Goal: Transaction & Acquisition: Purchase product/service

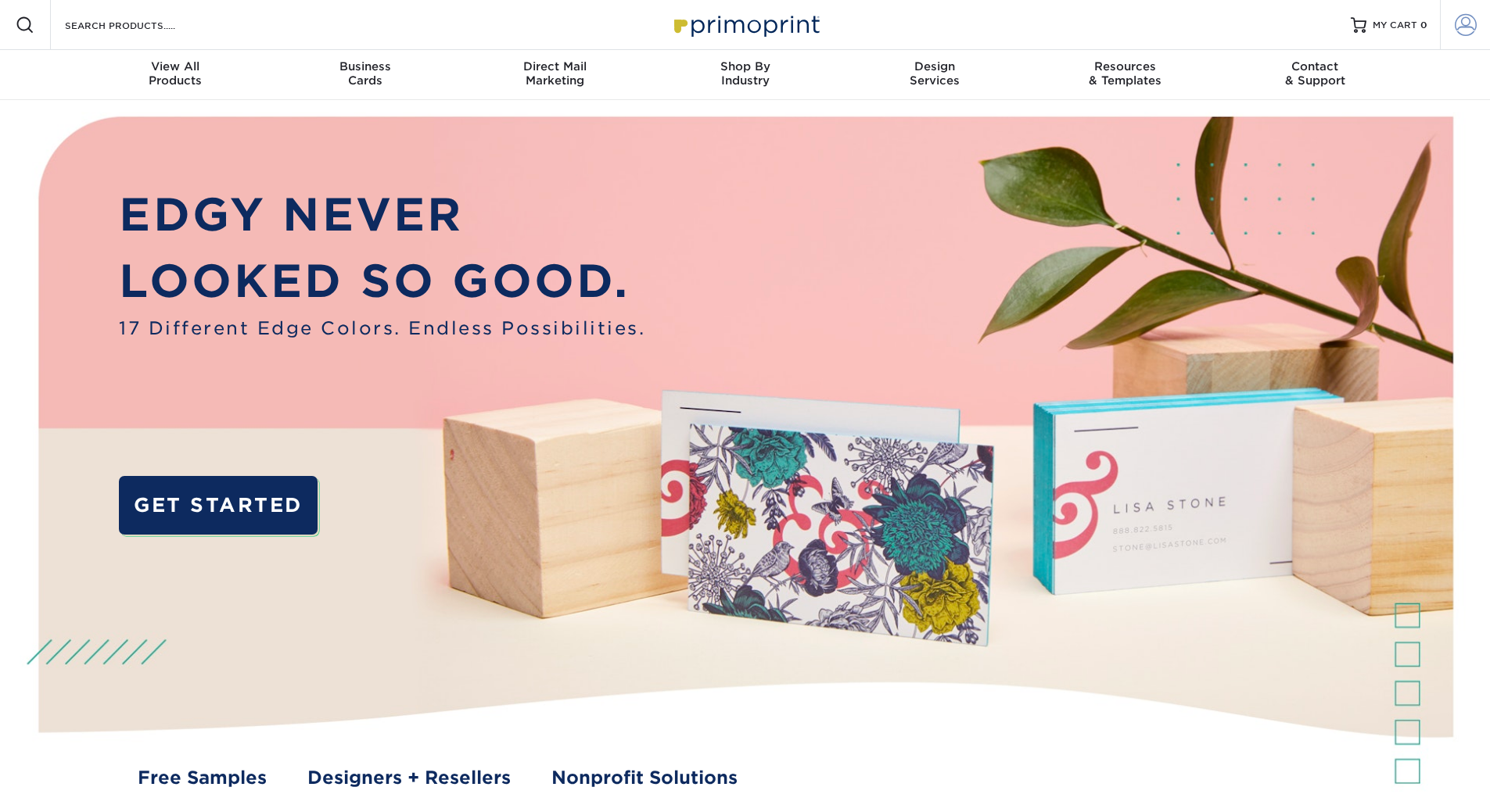
click at [1452, 32] on link "Account" at bounding box center [1466, 25] width 50 height 50
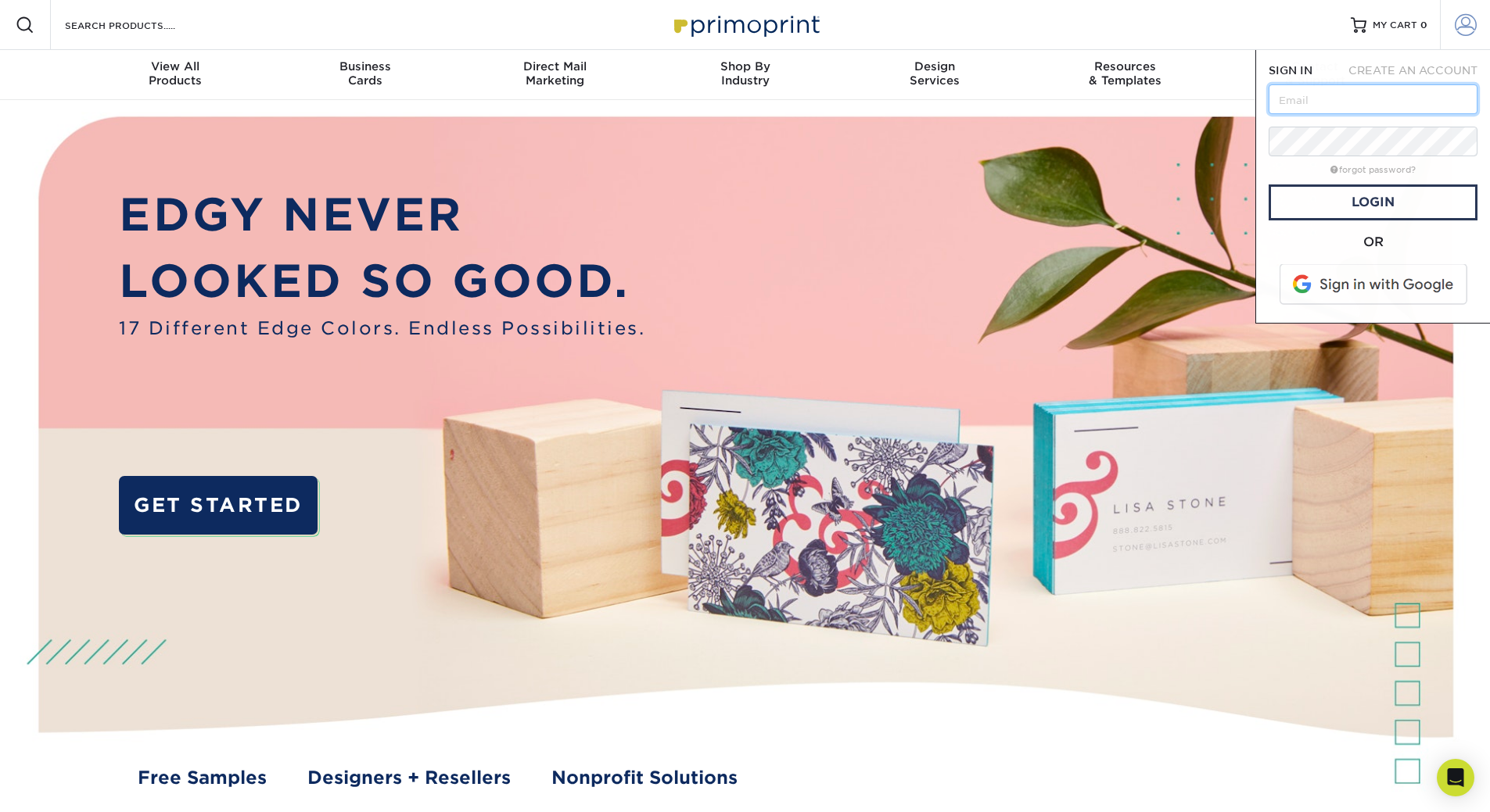
type input "[EMAIL_ADDRESS][DOMAIN_NAME]"
click at [1393, 196] on link "Login" at bounding box center [1373, 202] width 209 height 36
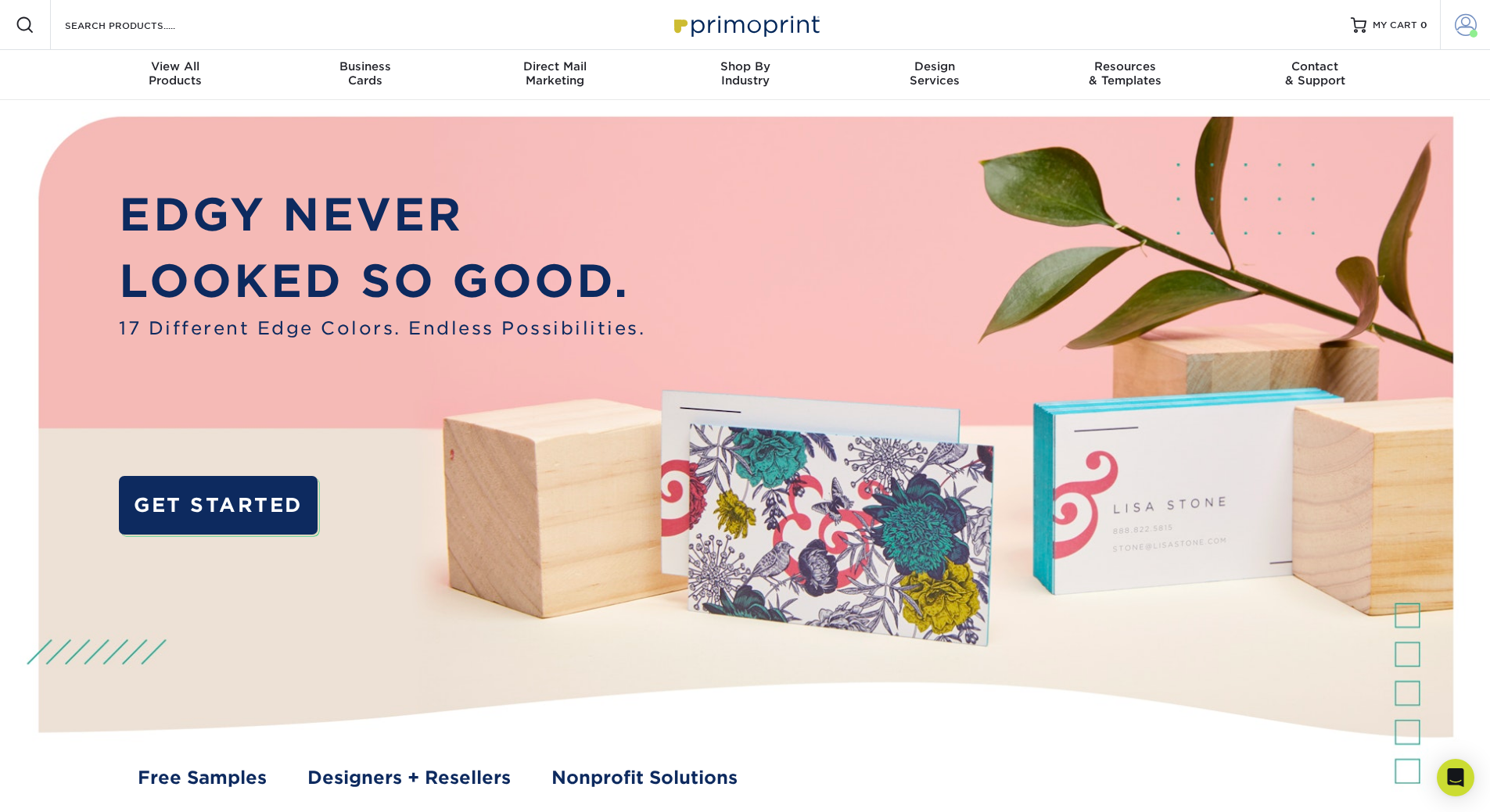
click at [1455, 28] on span at bounding box center [1466, 25] width 22 height 22
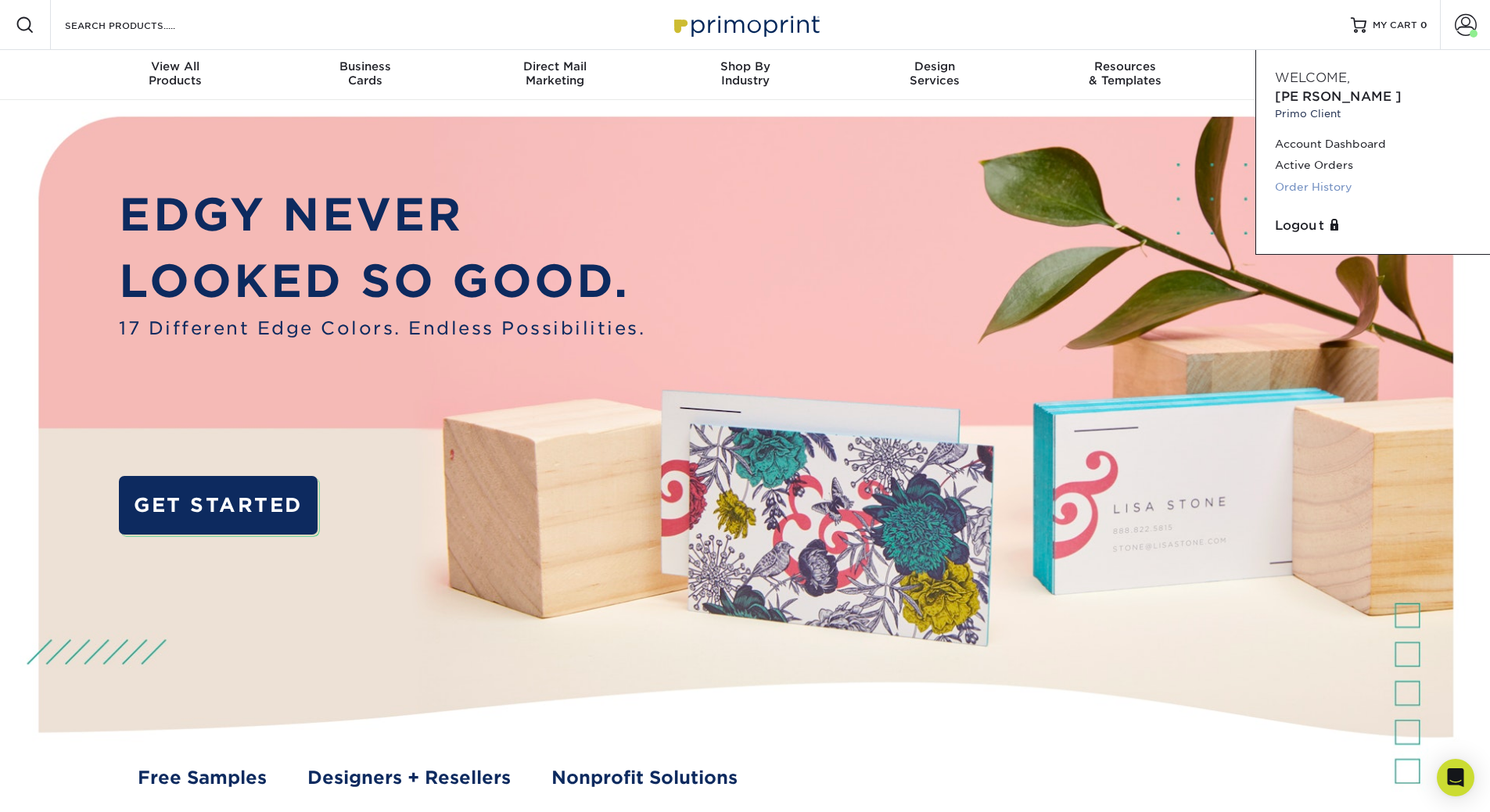
click at [1301, 177] on link "Order History" at bounding box center [1374, 187] width 196 height 21
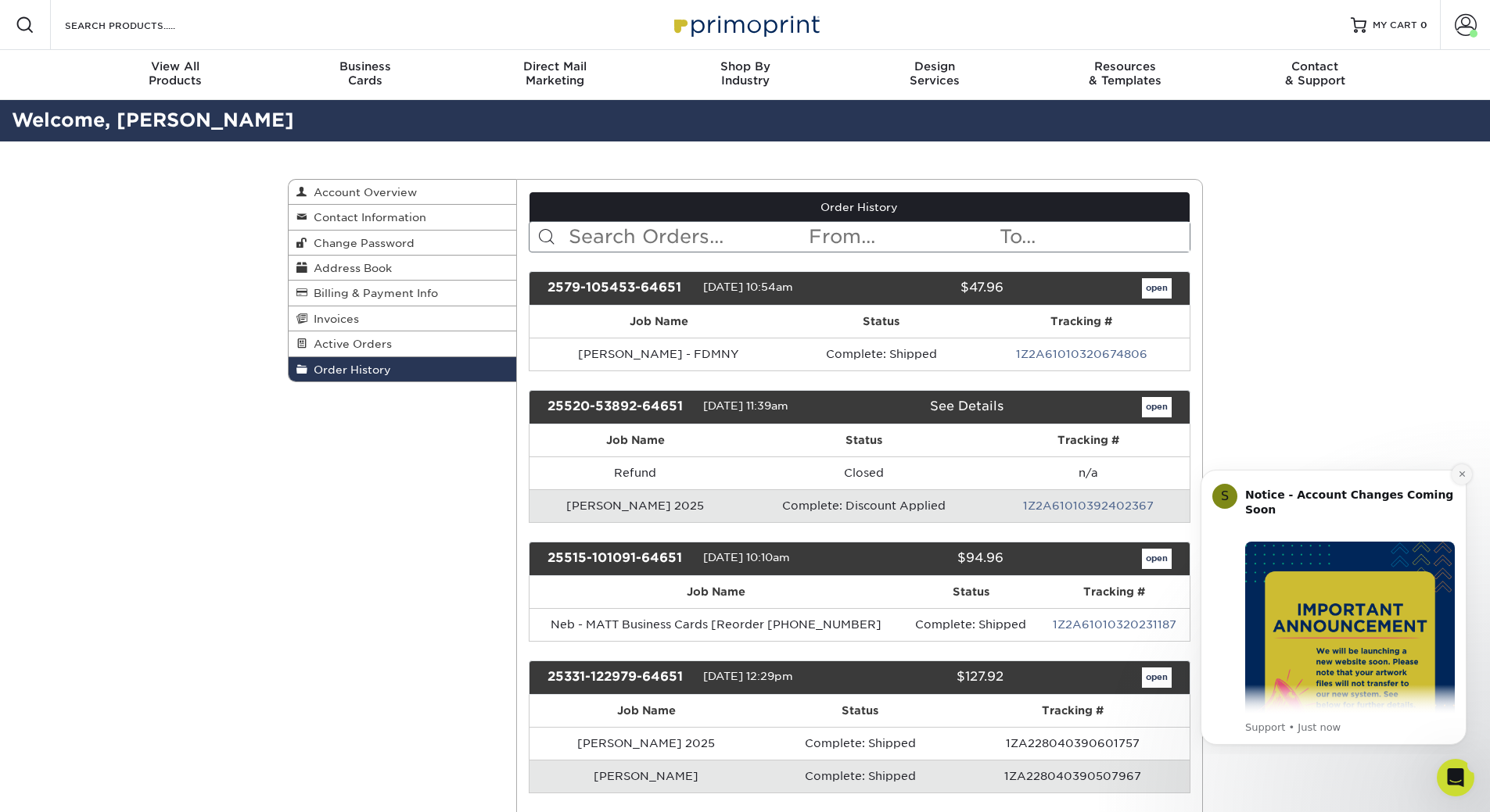
click at [1460, 476] on icon "Dismiss notification" at bounding box center [1462, 474] width 6 height 6
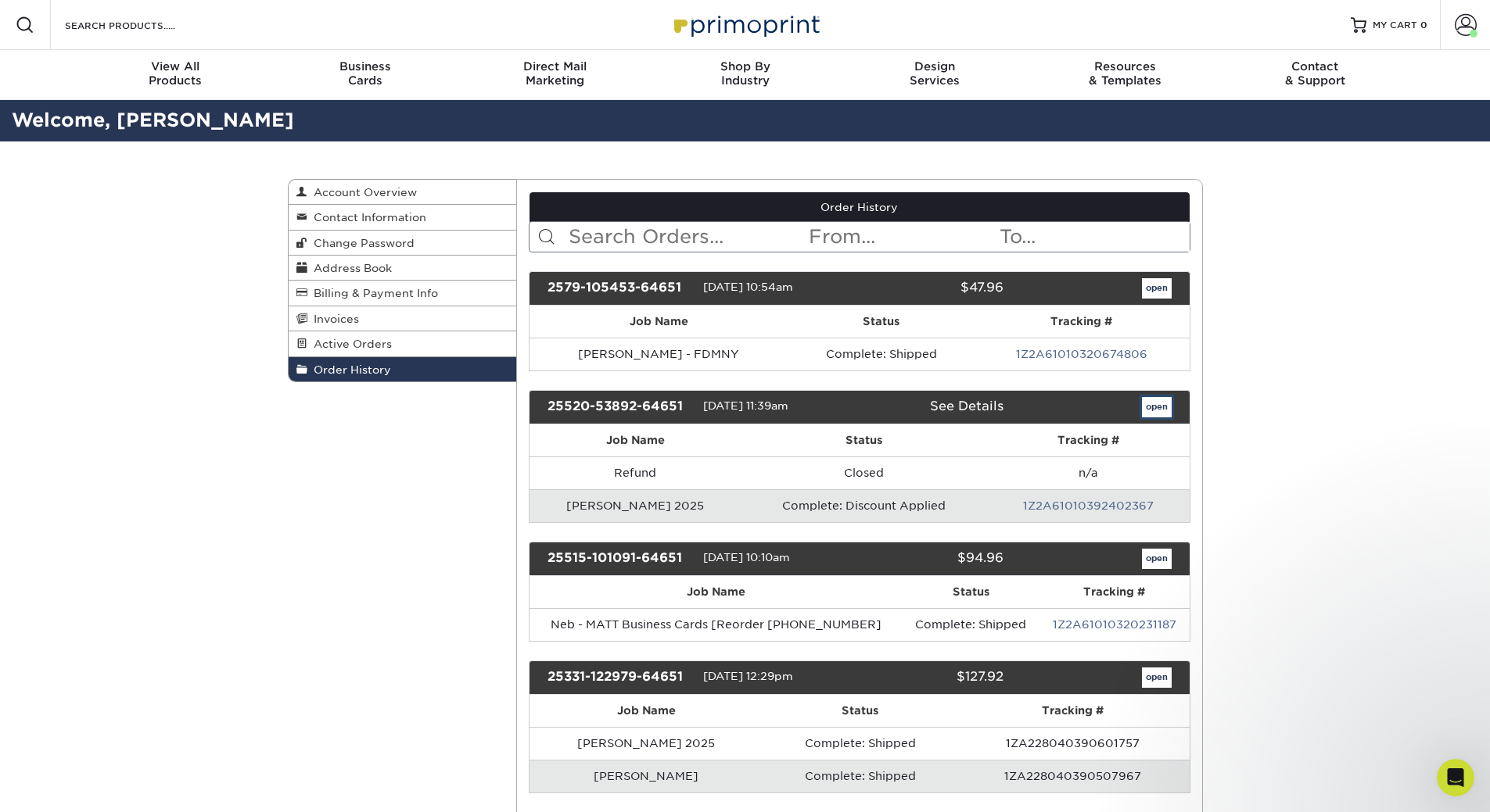
click at [1148, 403] on link "open" at bounding box center [1157, 406] width 30 height 20
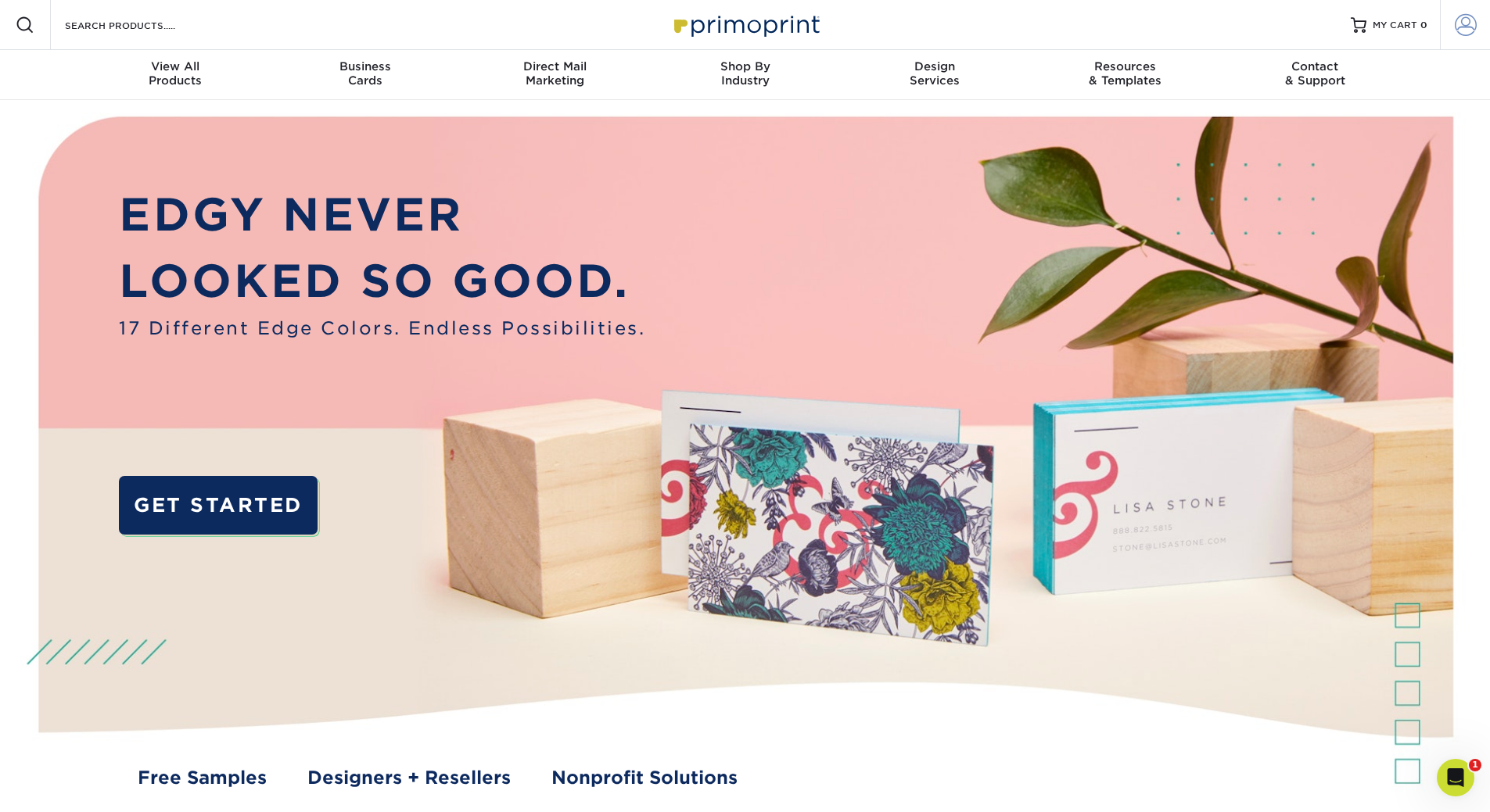
click at [1467, 26] on span at bounding box center [1466, 25] width 22 height 22
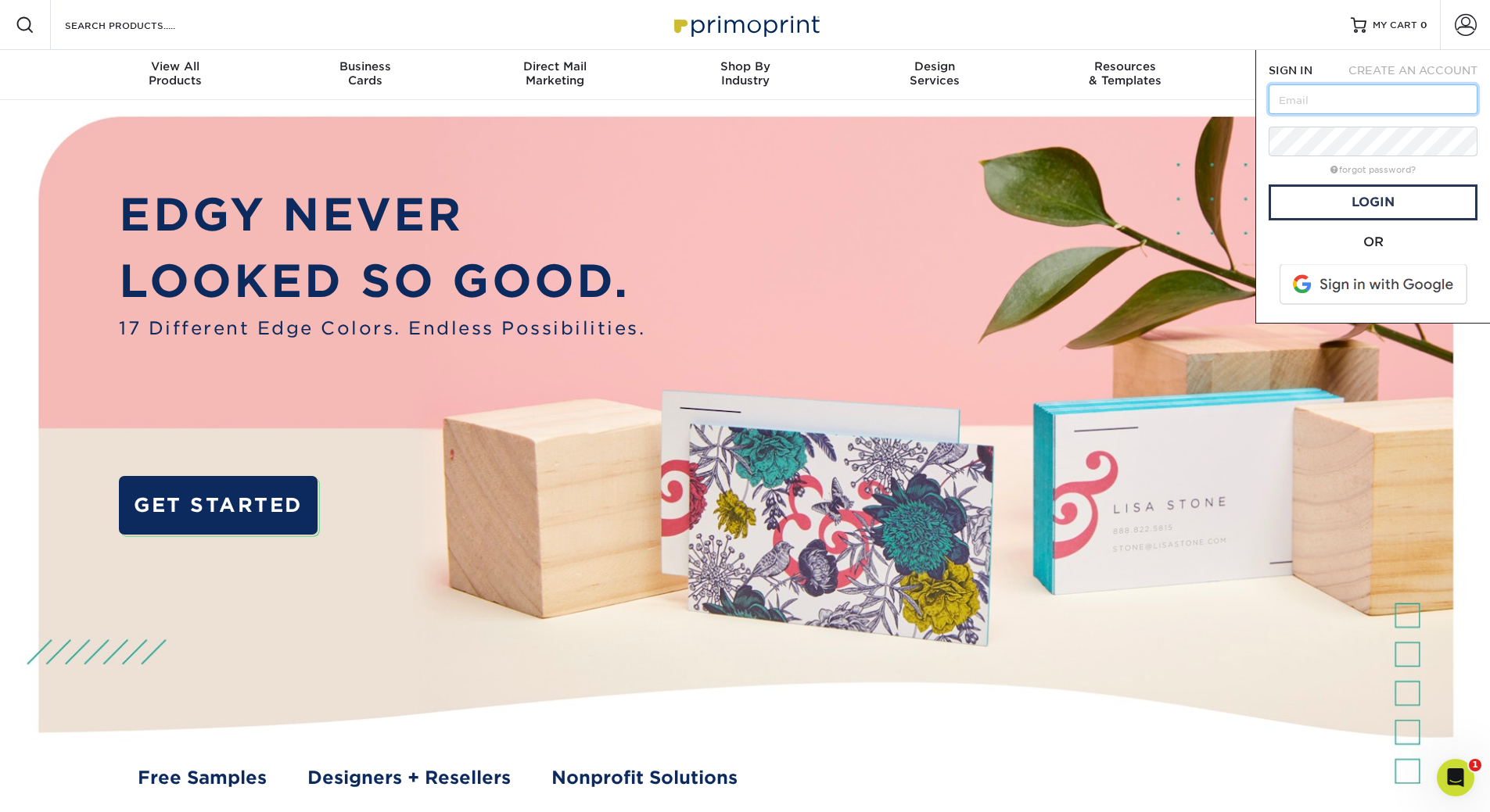
type input "[EMAIL_ADDRESS][DOMAIN_NAME]"
click at [1363, 203] on link "Login" at bounding box center [1373, 202] width 209 height 36
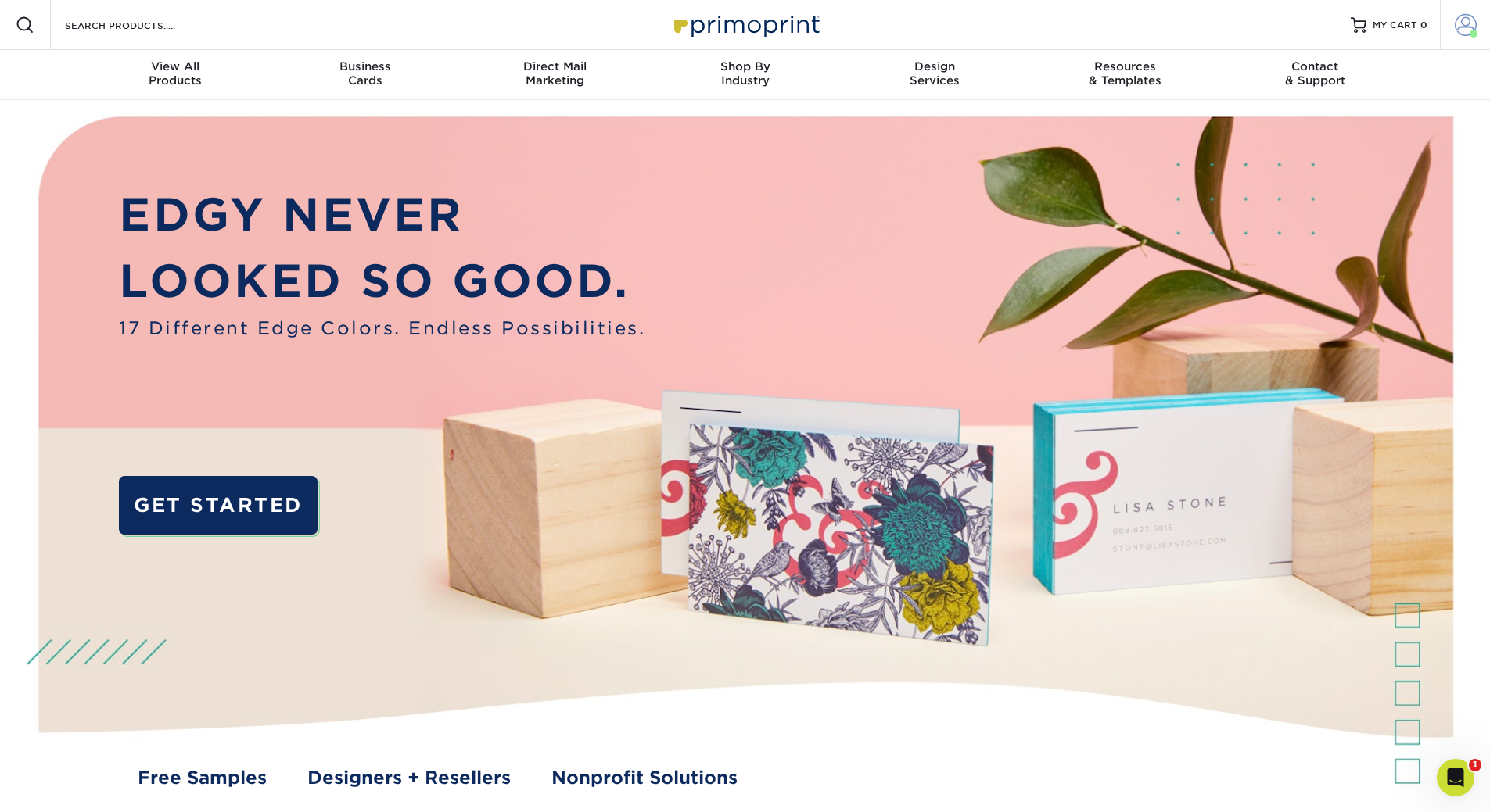
click at [1473, 24] on span at bounding box center [1466, 25] width 22 height 22
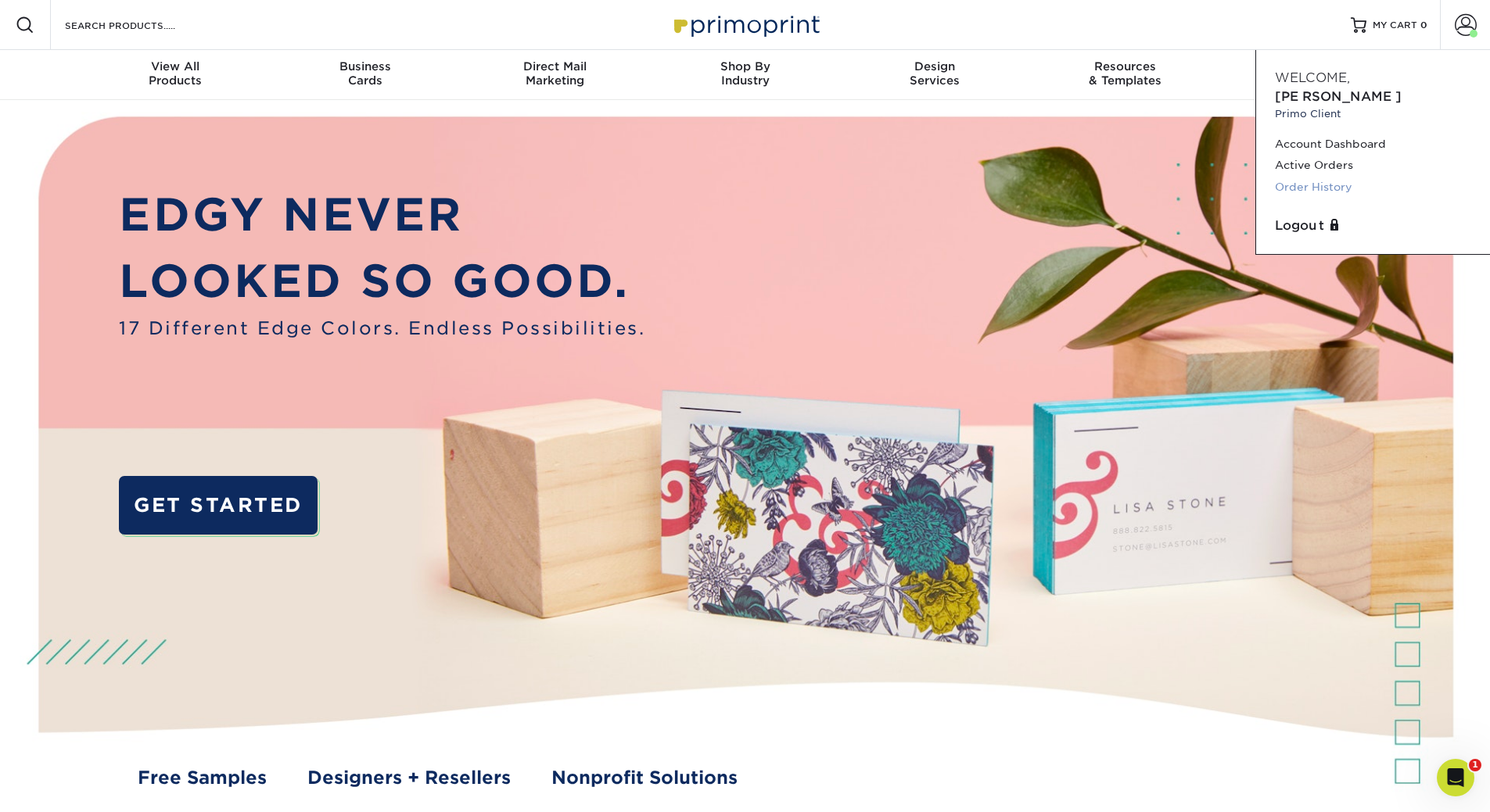
click at [1313, 177] on link "Order History" at bounding box center [1374, 187] width 196 height 21
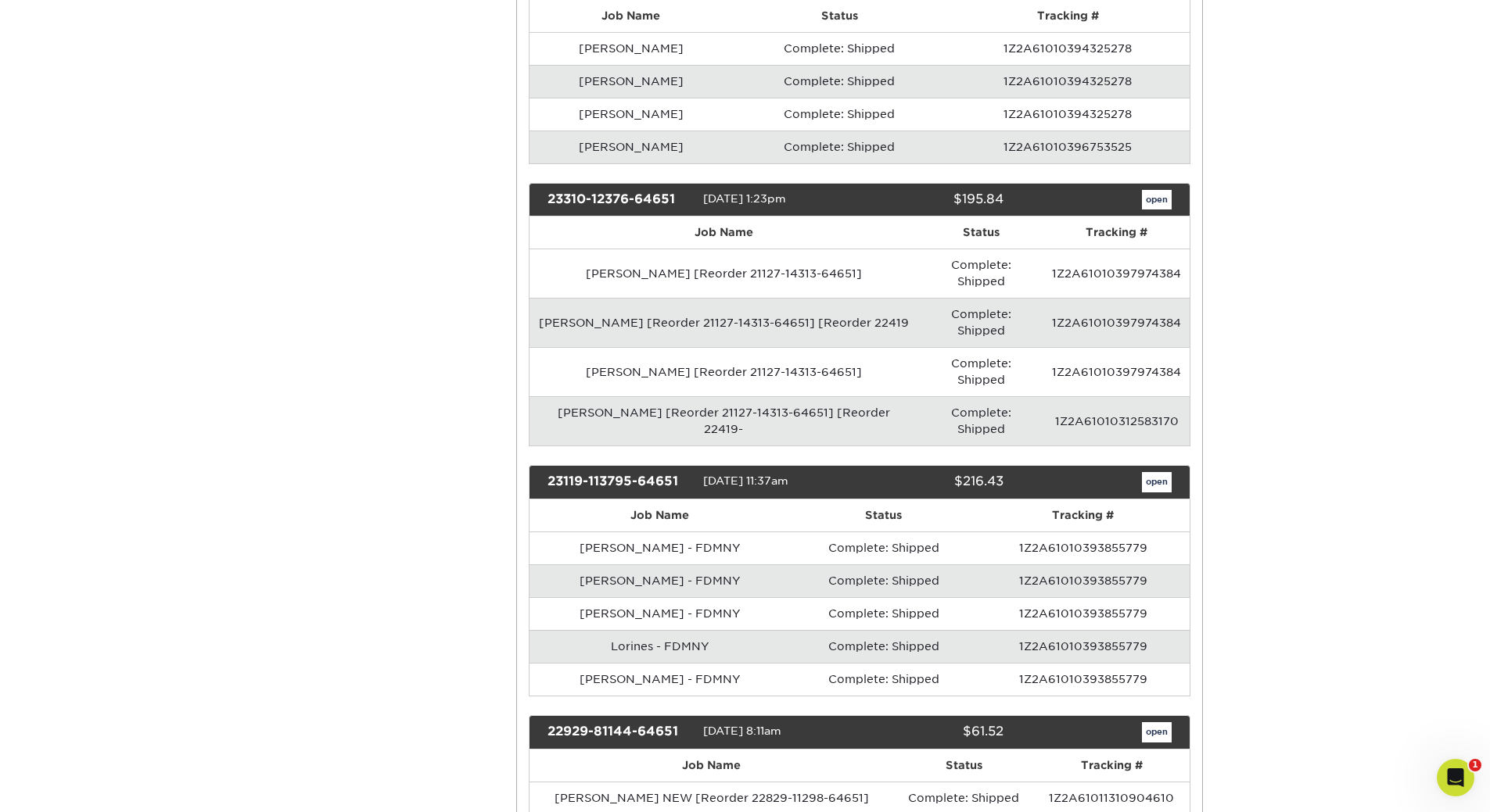
scroll to position [4456, 0]
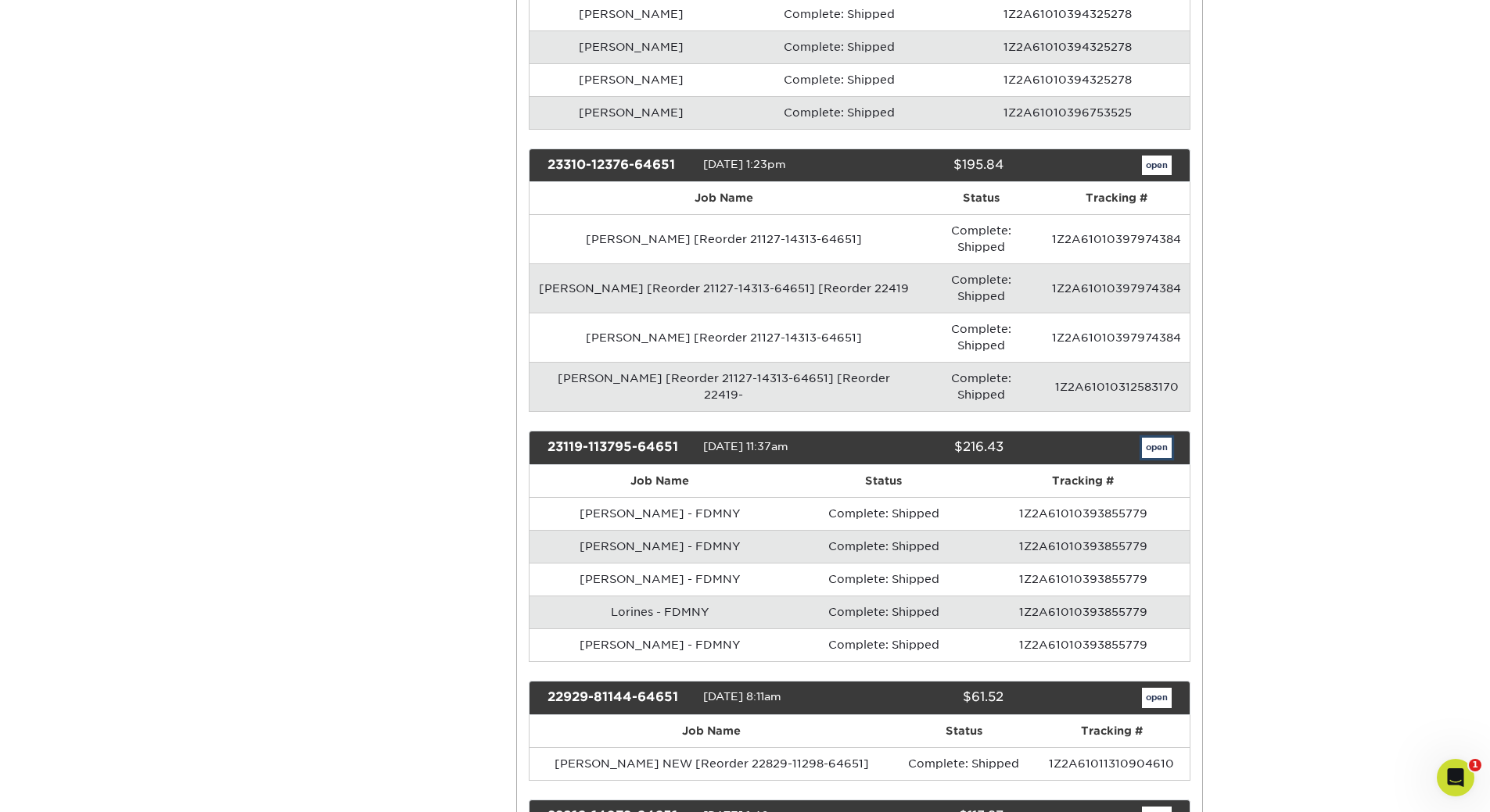
click at [1169, 438] on link "open" at bounding box center [1157, 447] width 30 height 20
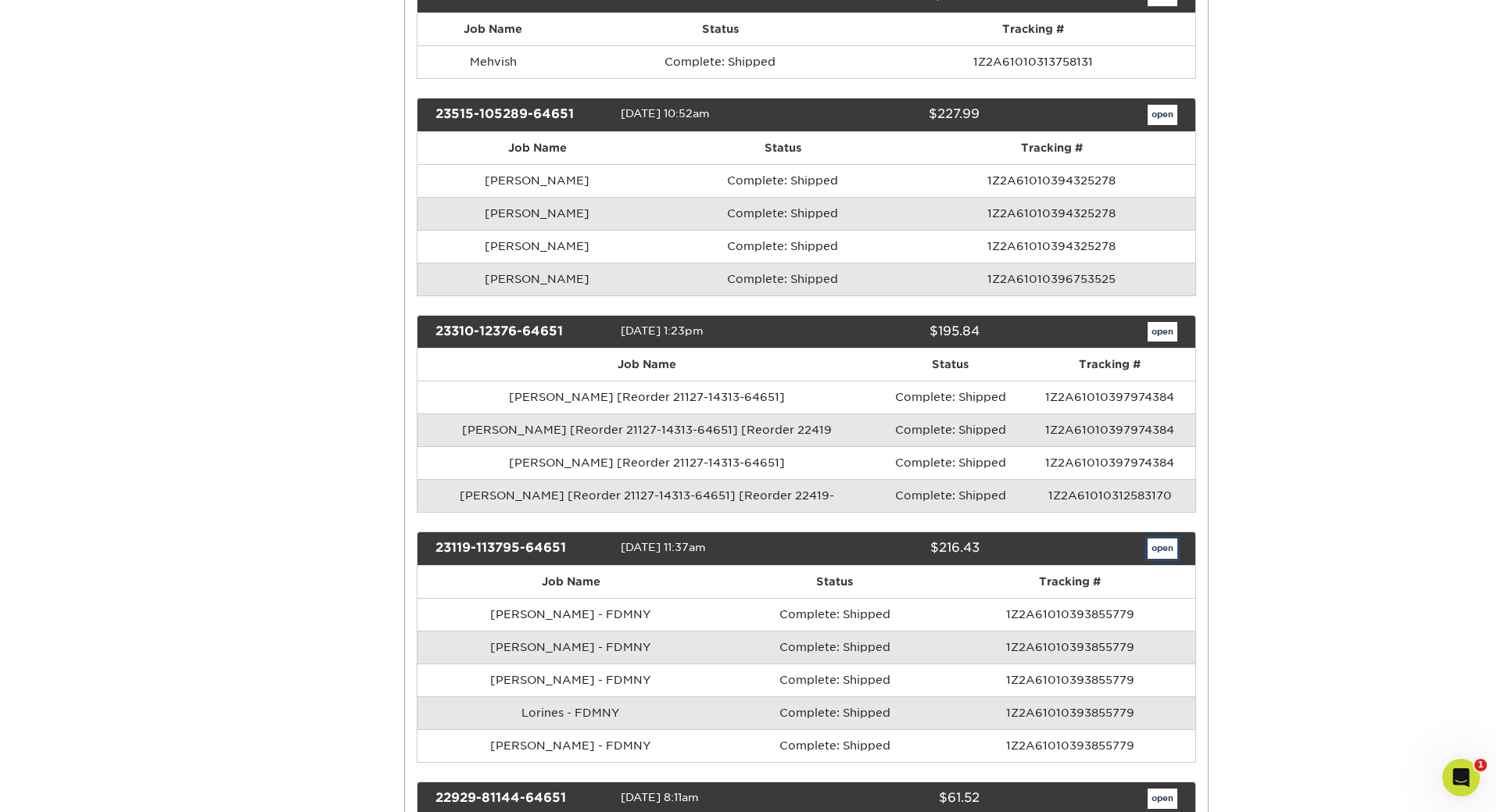
scroll to position [0, 0]
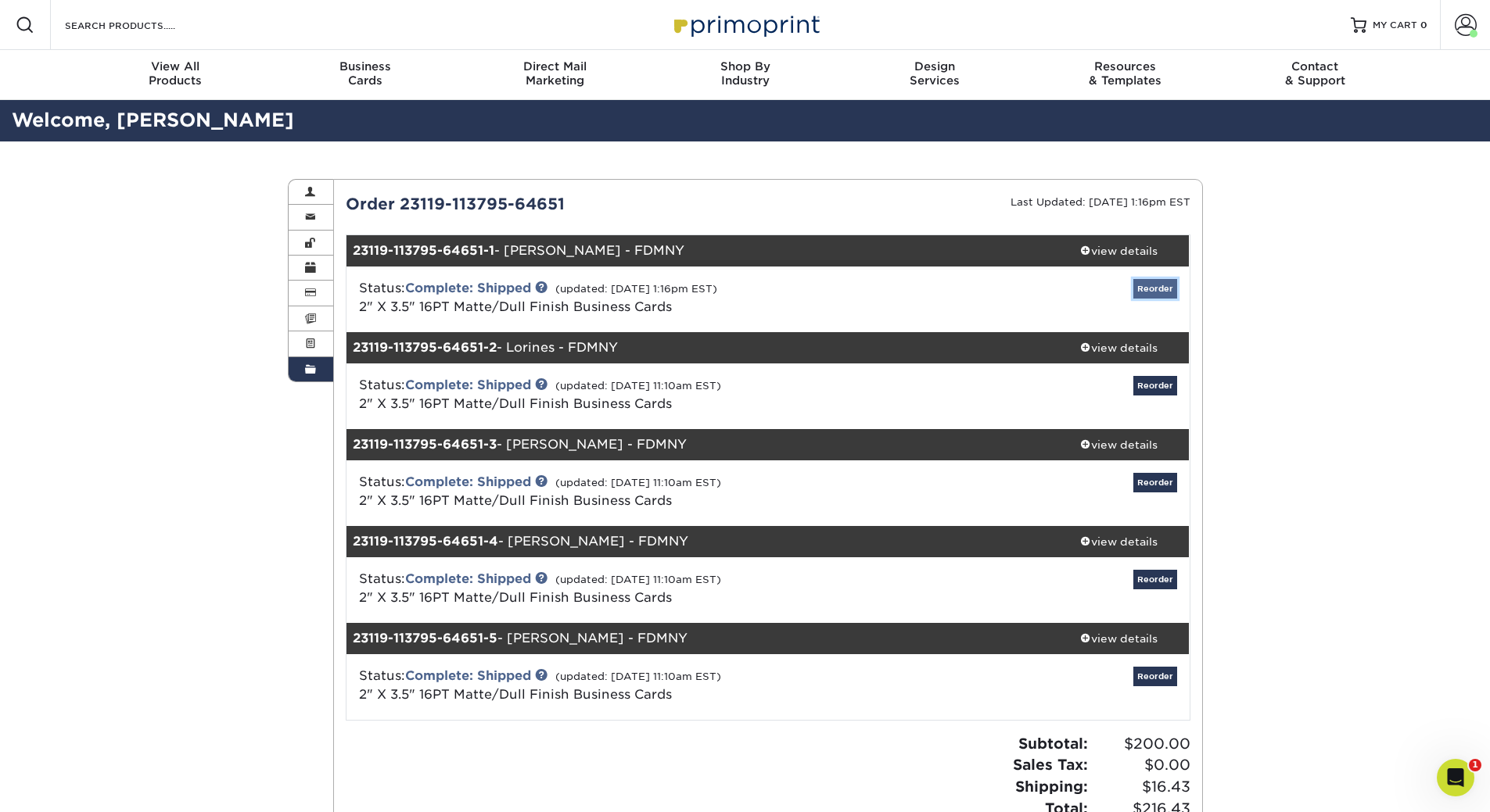
click at [1160, 283] on link "Reorder" at bounding box center [1155, 289] width 44 height 19
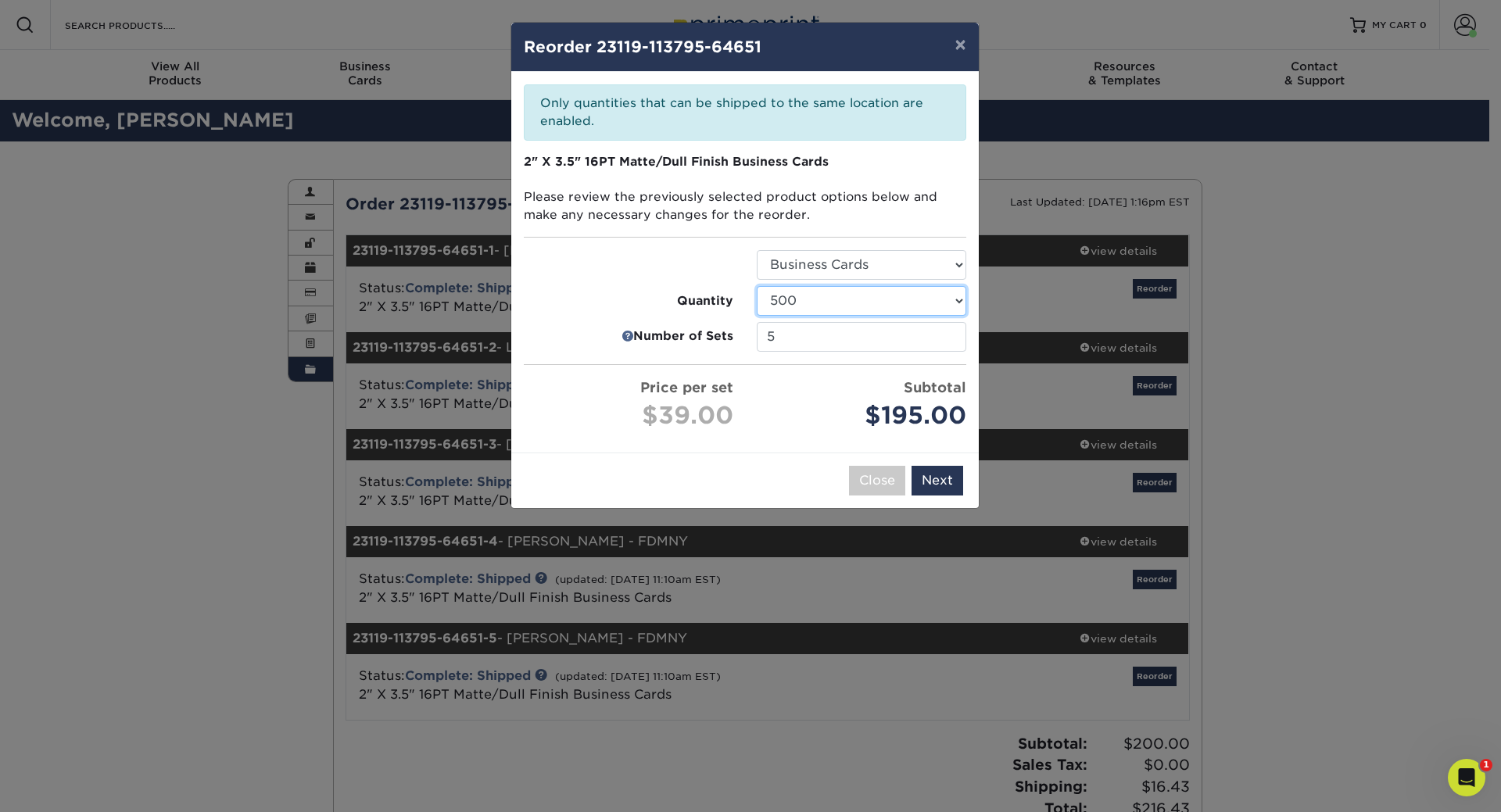
click at [899, 296] on select "100 250 500 1000 2500 5000" at bounding box center [862, 301] width 210 height 30
select select "6237a36b-b046-4ef6-8fed-6cb9c22a5ece"
click at [757, 286] on select "100 250 500 1000 2500 5000" at bounding box center [862, 301] width 210 height 30
click at [956, 341] on input "4" at bounding box center [862, 337] width 210 height 30
type input "3"
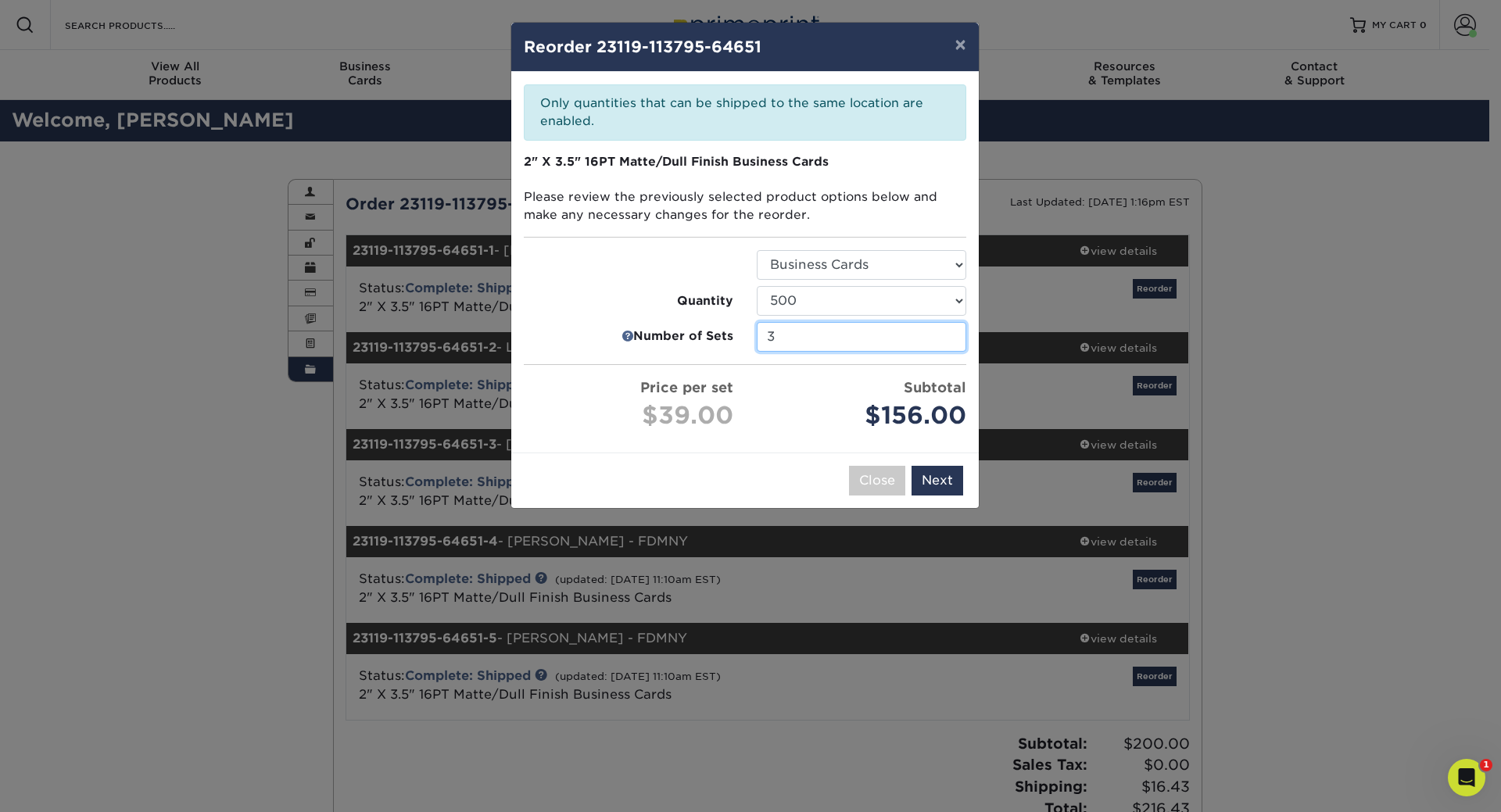
click at [956, 341] on input "3" at bounding box center [862, 337] width 210 height 30
click at [940, 302] on select "100 250 500 1000 2500 5000" at bounding box center [862, 301] width 210 height 30
select select "6237a36b-b046-4ef6-8fed-6cb9c22a5ece"
click at [757, 286] on select "100 250 500 1000 2500 5000" at bounding box center [862, 301] width 210 height 30
click at [932, 481] on button "Next" at bounding box center [937, 480] width 51 height 30
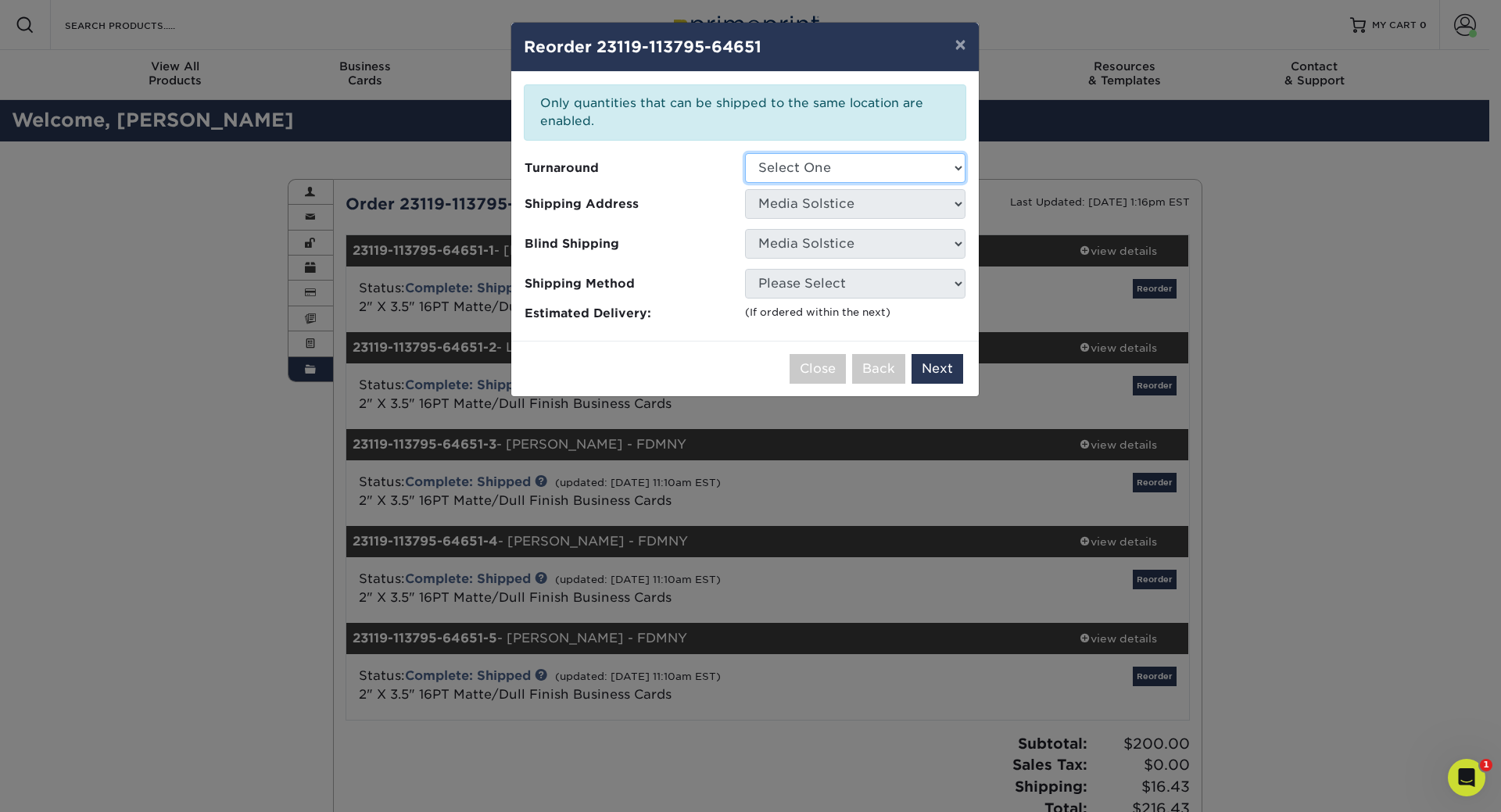
click at [893, 170] on select "Select One 2-4 Business Days 2 Day Next Business Day" at bounding box center [855, 168] width 220 height 30
select select "23721297-b68b-4846-ba83-3171e6bd9d78"
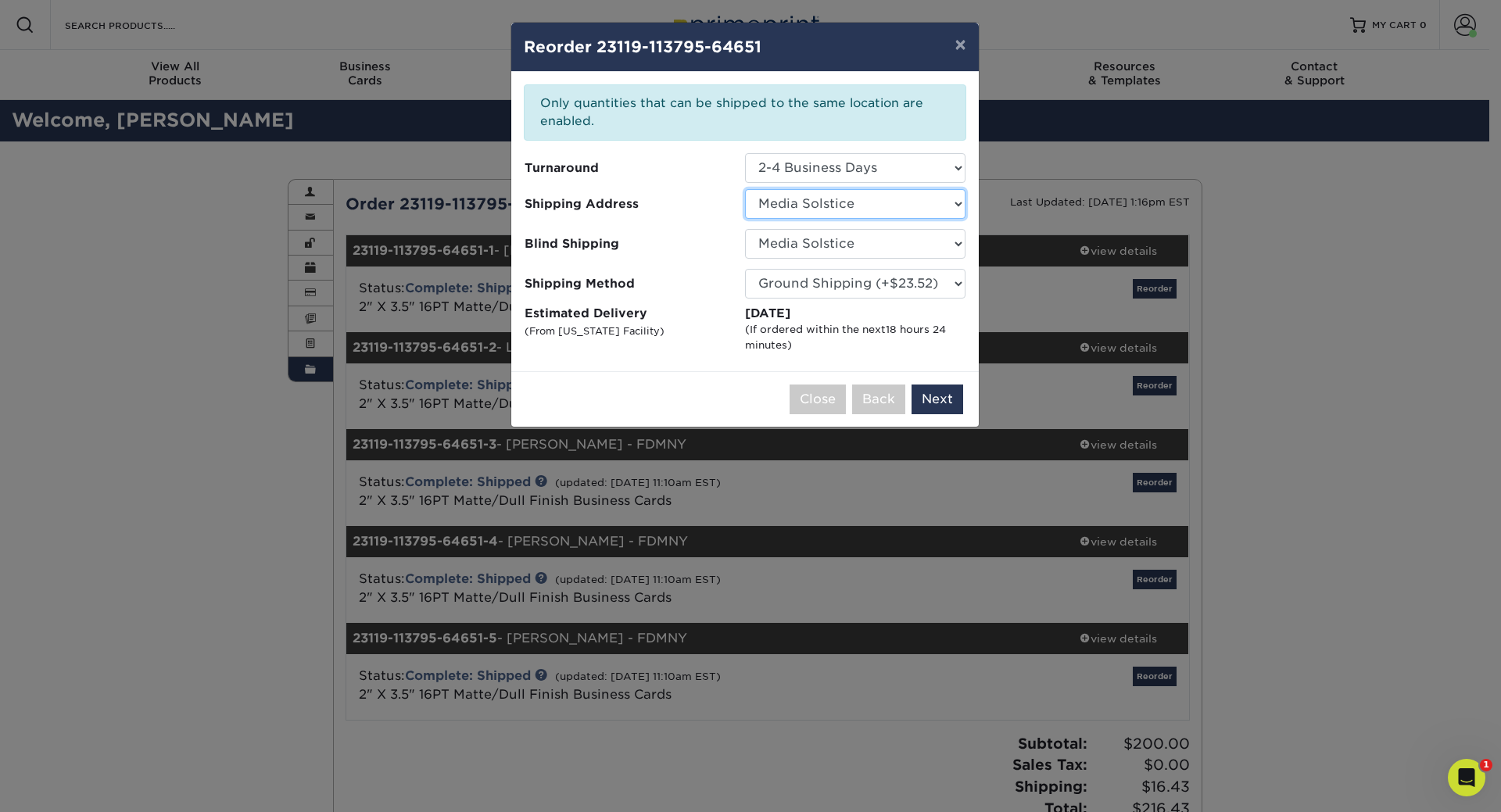
click at [891, 201] on select "Select One Matt Peckham Alex MMC Amy- MMC Art Shapiro ATTN: Ryan Zielinski Barr…" at bounding box center [855, 204] width 220 height 30
select select "244190"
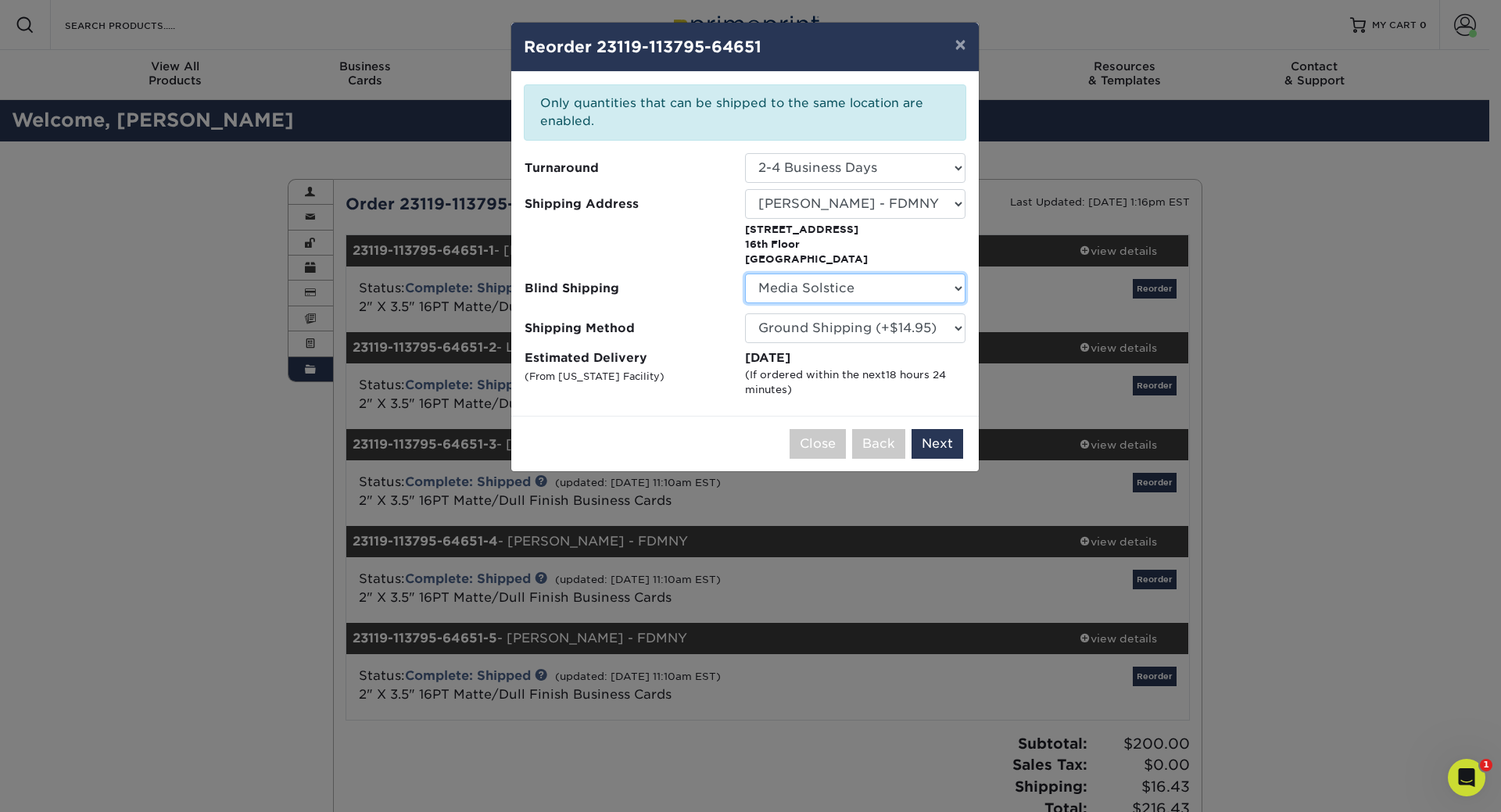
click at [884, 292] on select "No Blind Shipping Matt Peckham Alex MMC Amy- MMC Art Shapiro ATTN: Ryan Zielins…" at bounding box center [855, 288] width 220 height 30
click at [935, 444] on button "Next" at bounding box center [937, 443] width 51 height 30
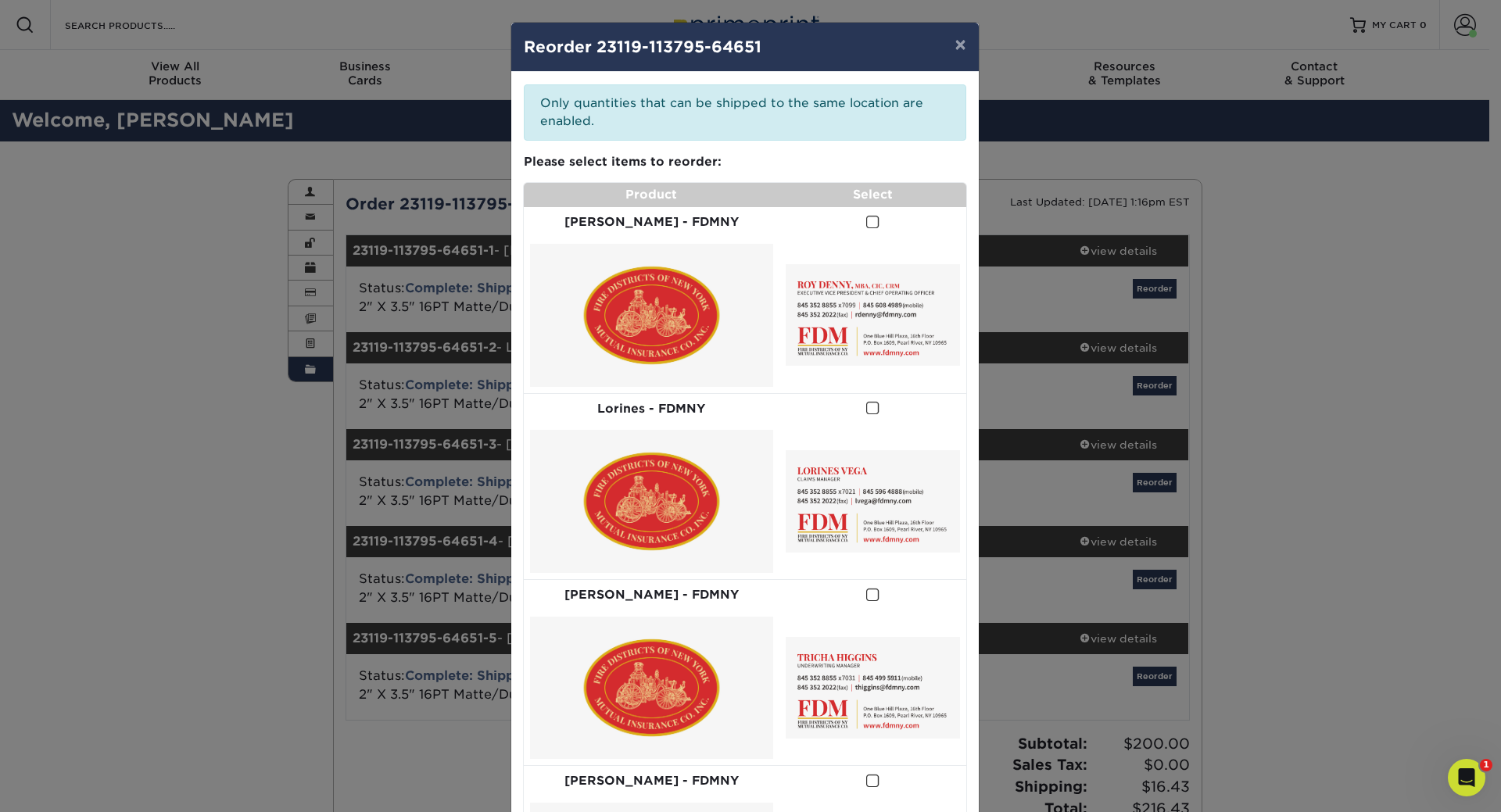
click at [866, 227] on span at bounding box center [873, 222] width 14 height 15
click at [0, 0] on input "checkbox" at bounding box center [0, 0] width 0 height 0
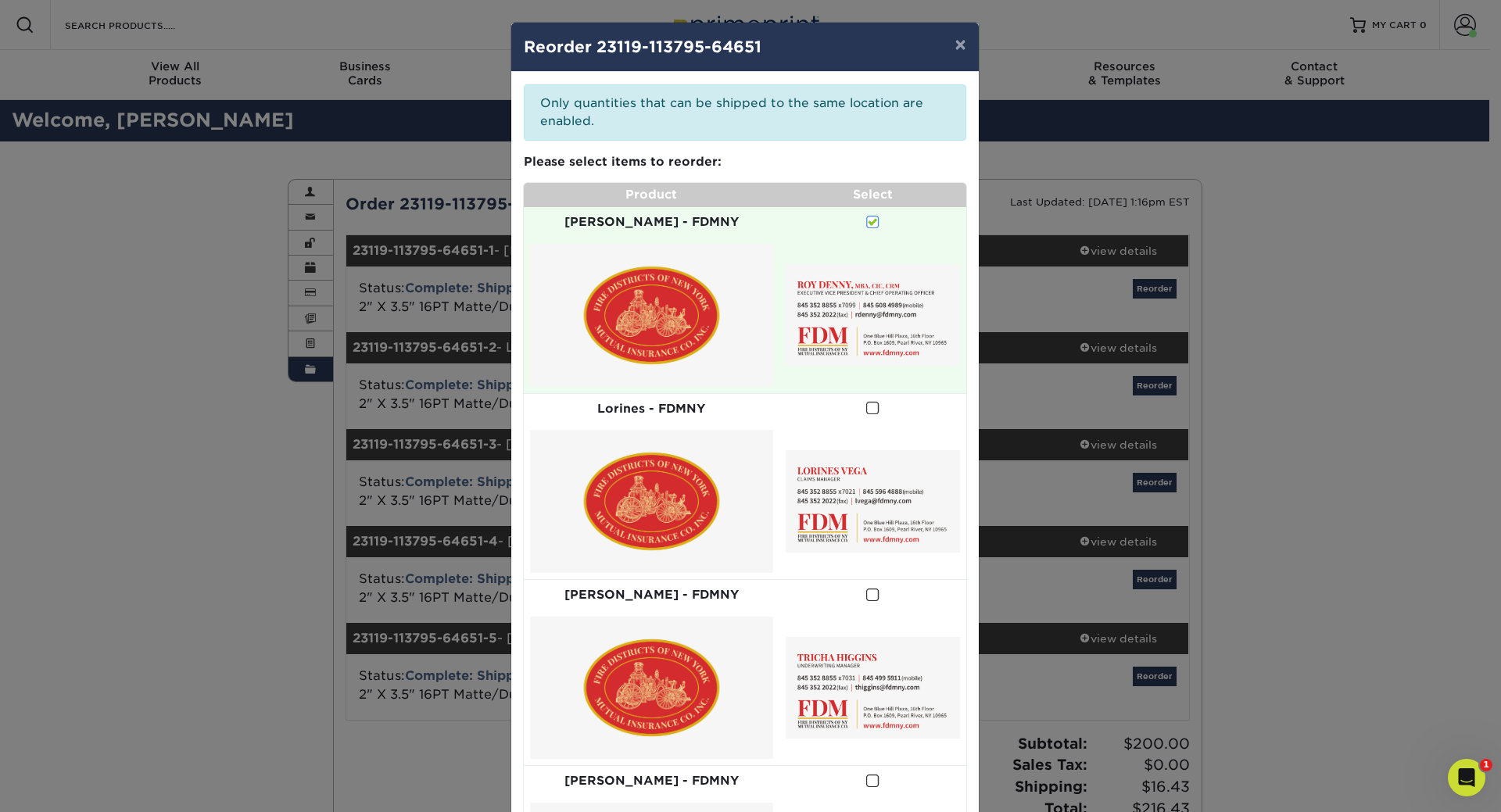
scroll to position [79, 0]
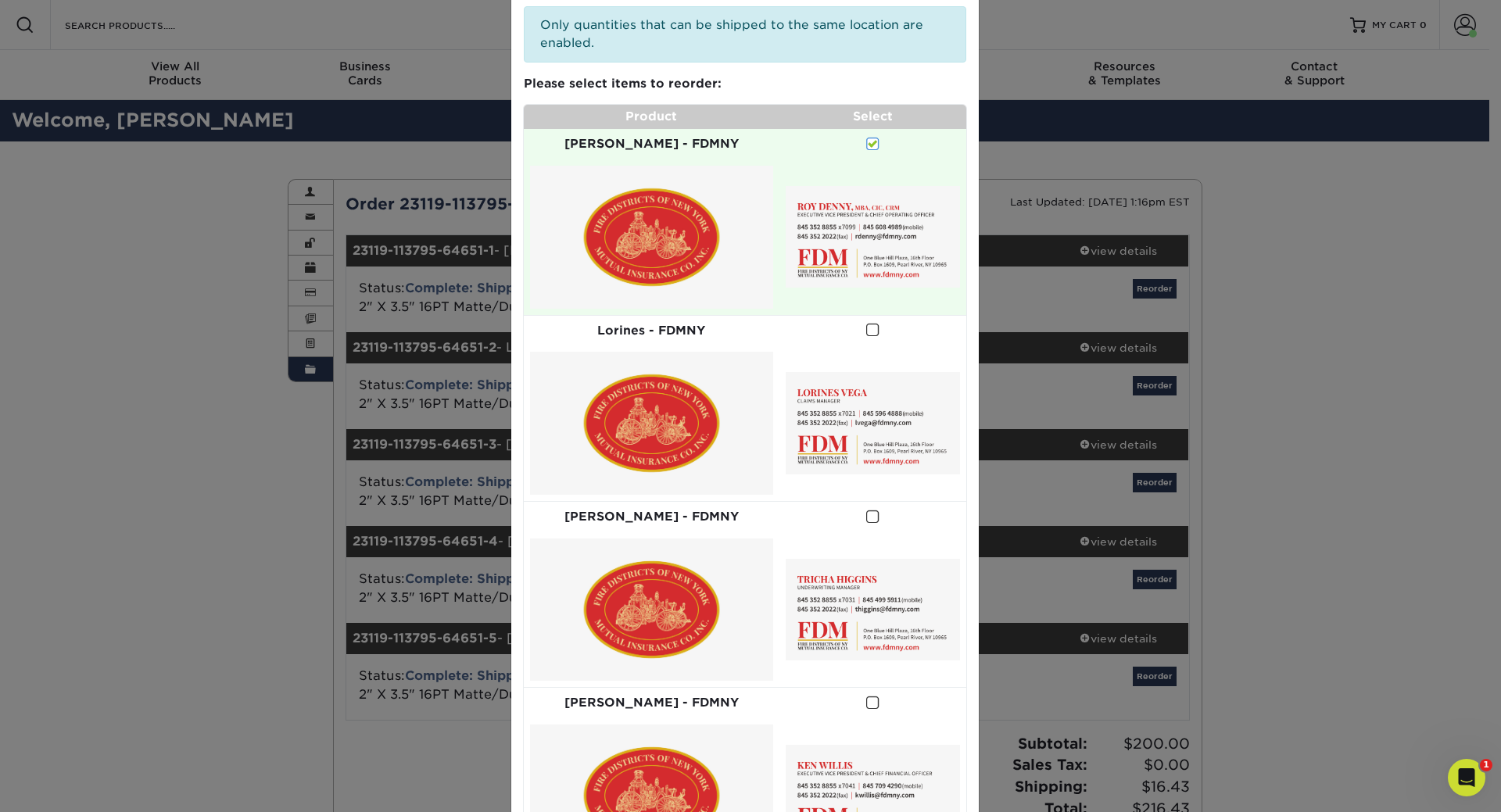
click at [866, 323] on span at bounding box center [873, 330] width 14 height 15
click at [0, 0] on input "checkbox" at bounding box center [0, 0] width 0 height 0
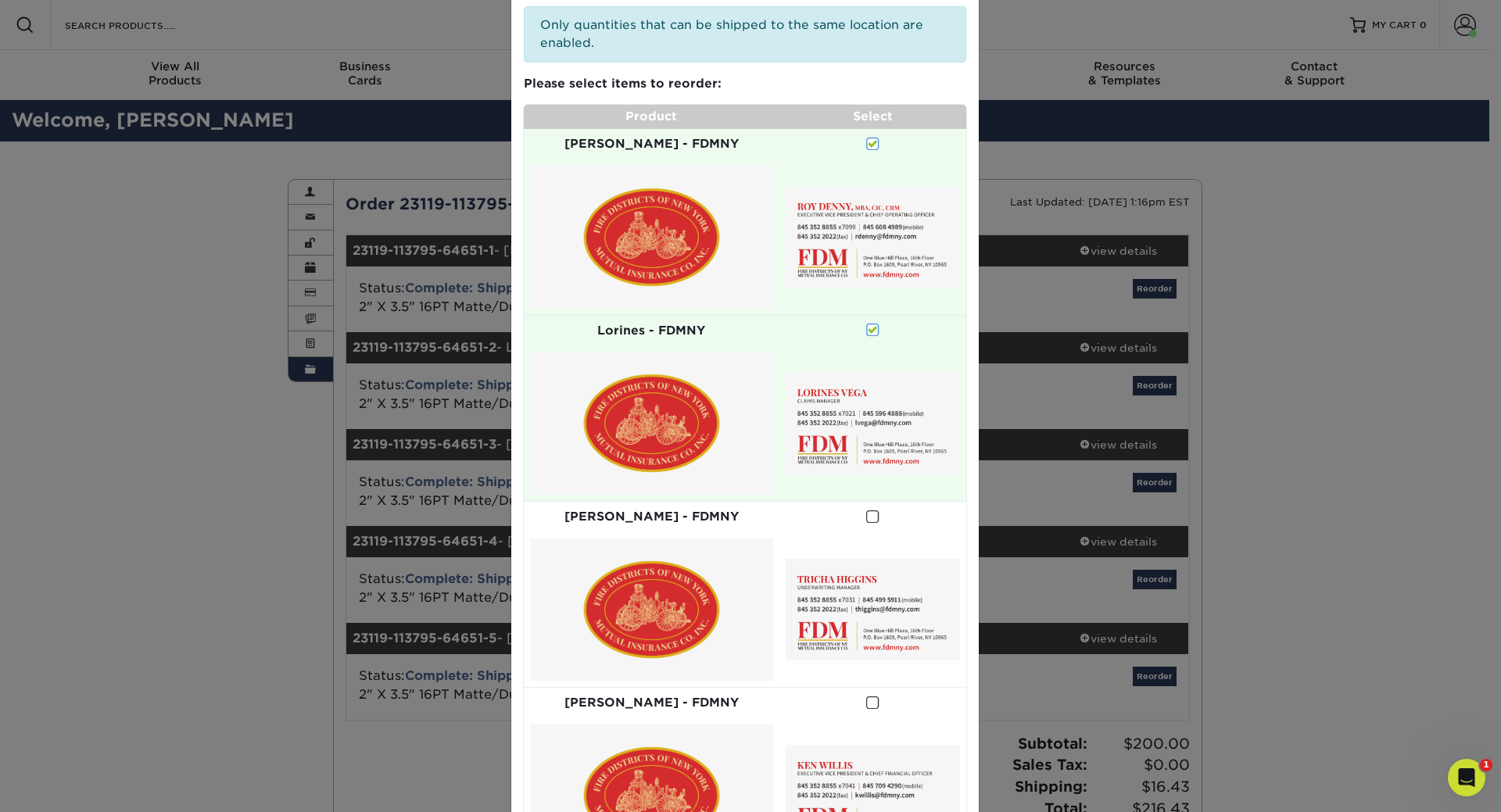
click at [866, 509] on span at bounding box center [873, 516] width 14 height 15
click at [0, 0] on input "checkbox" at bounding box center [0, 0] width 0 height 0
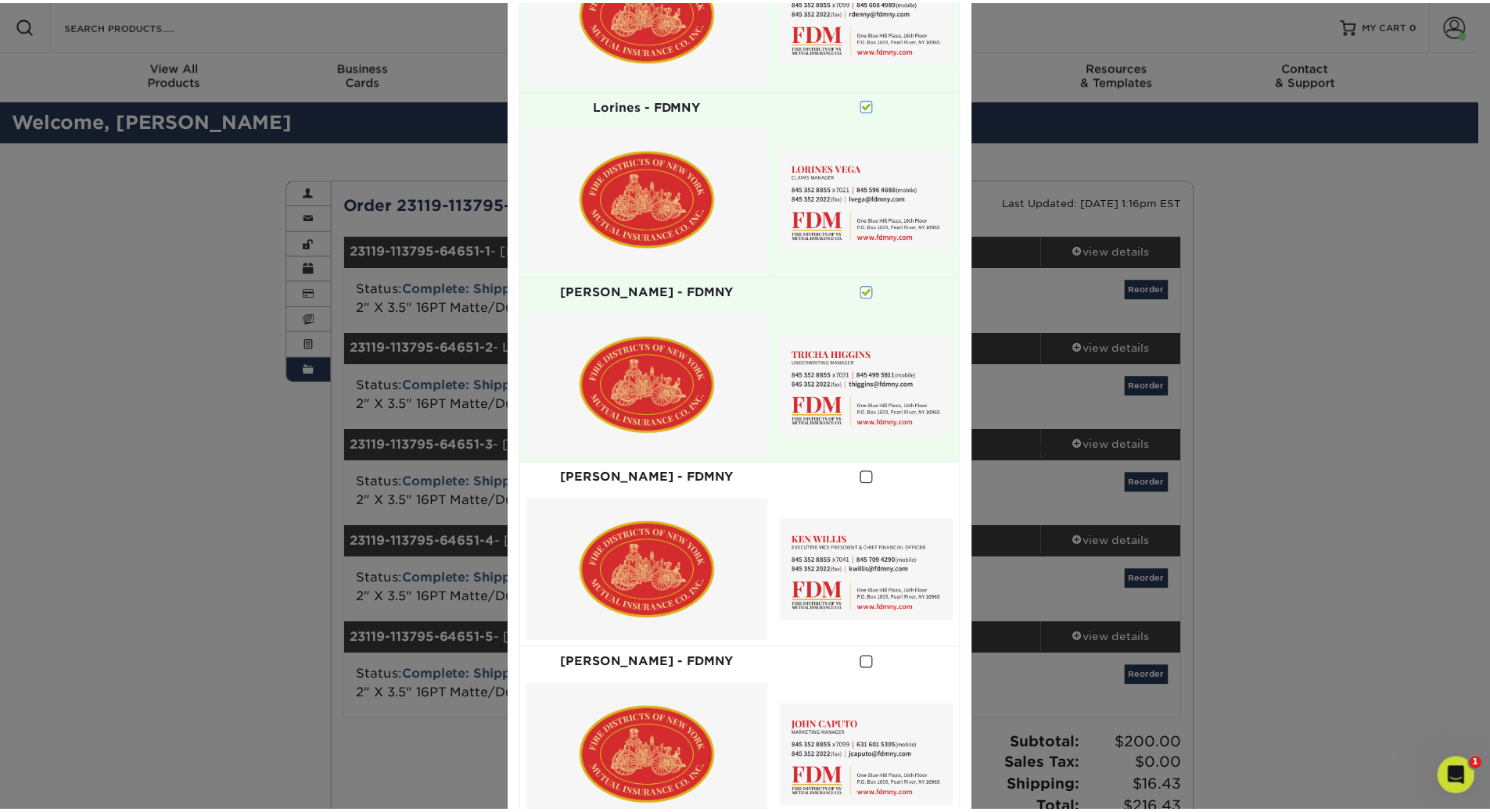
scroll to position [332, 0]
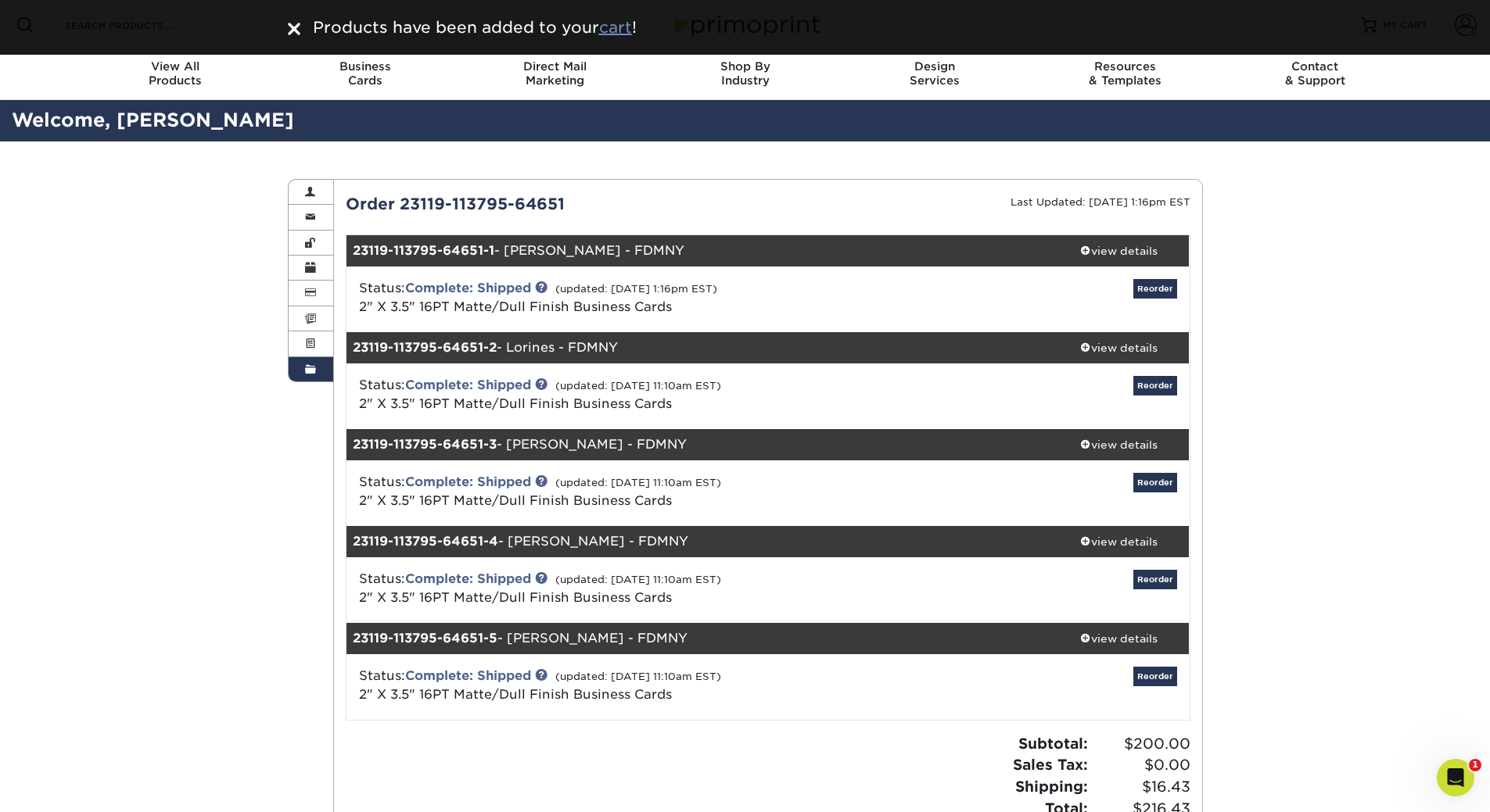
click at [618, 24] on u "cart" at bounding box center [615, 27] width 33 height 18
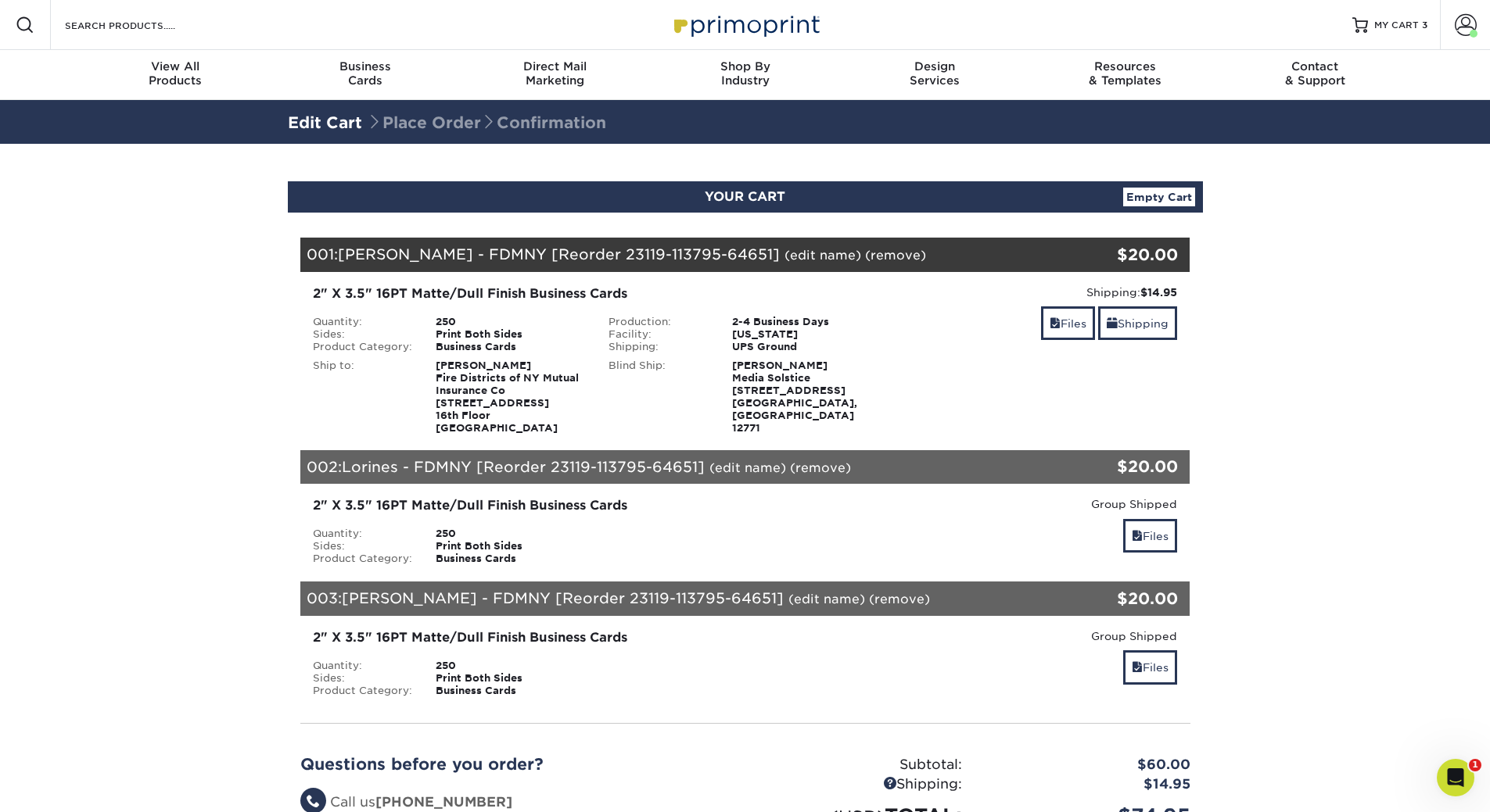
click at [784, 258] on link "(edit name)" at bounding box center [822, 254] width 77 height 15
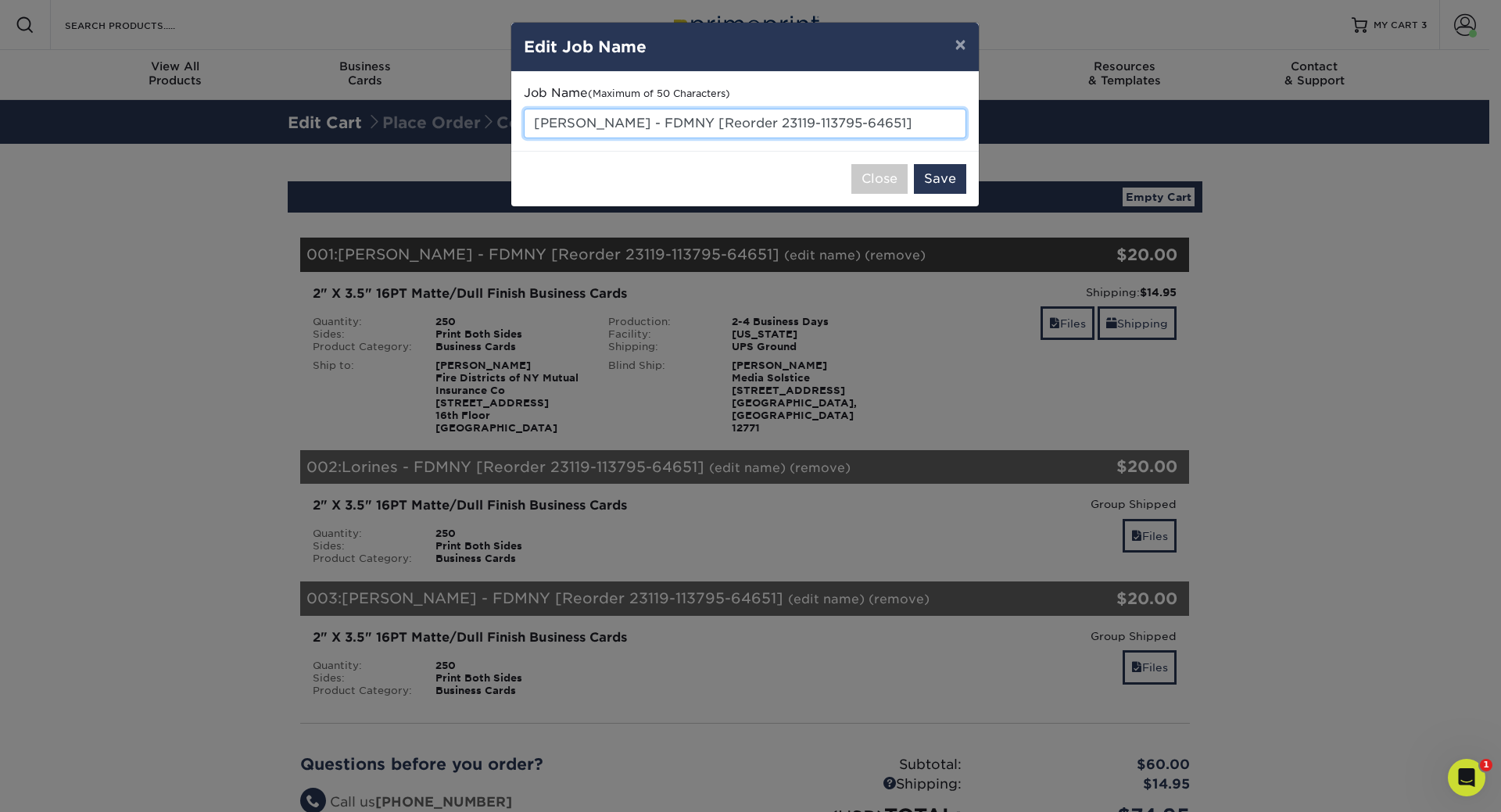
click at [767, 129] on input "Roy - FDMNY [Reorder 23119-113795-64651]" at bounding box center [745, 123] width 442 height 30
drag, startPoint x: 843, startPoint y: 119, endPoint x: 613, endPoint y: 123, distance: 230.0
click at [613, 123] on input "Roy - FDMNY [Reorder 23119-113795-64651]" at bounding box center [745, 123] width 442 height 30
drag, startPoint x: 561, startPoint y: 122, endPoint x: 534, endPoint y: 122, distance: 27.0
click at [534, 122] on input "[PERSON_NAME] - FDMNY" at bounding box center [745, 123] width 442 height 30
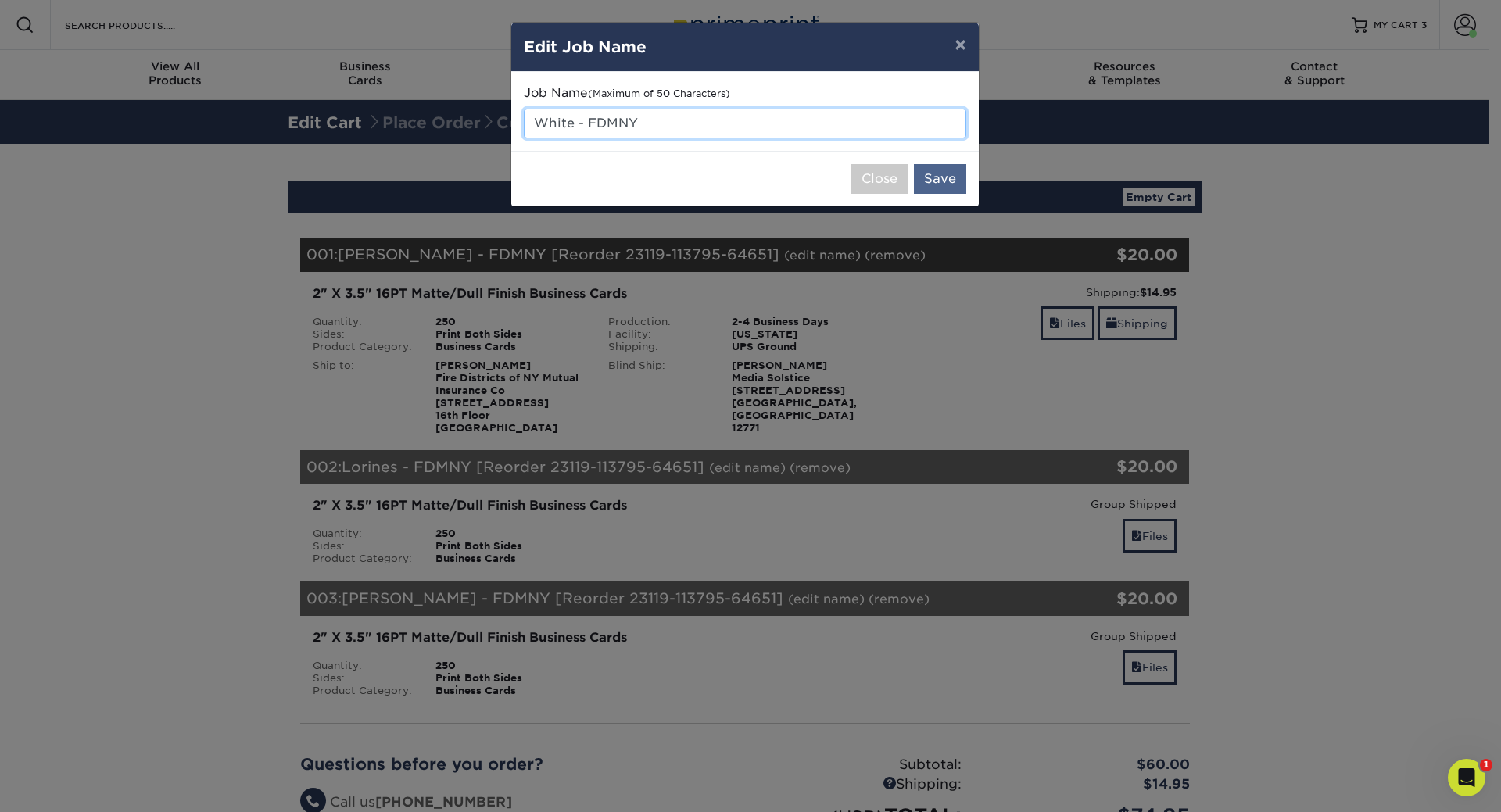
type input "White - FDMNY"
click at [927, 179] on button "Save" at bounding box center [940, 179] width 52 height 30
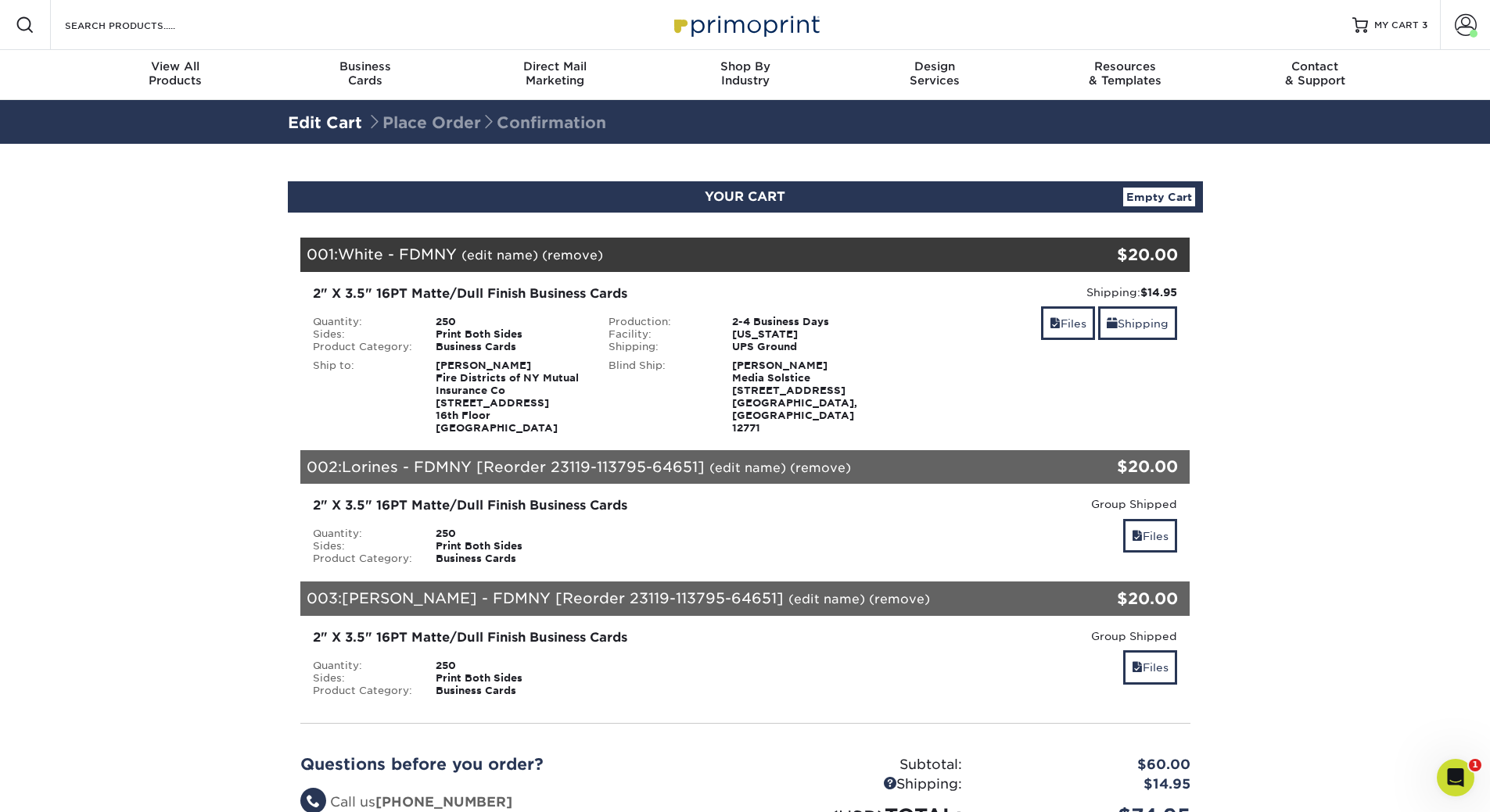
click at [758, 468] on link "(edit name)" at bounding box center [747, 468] width 77 height 15
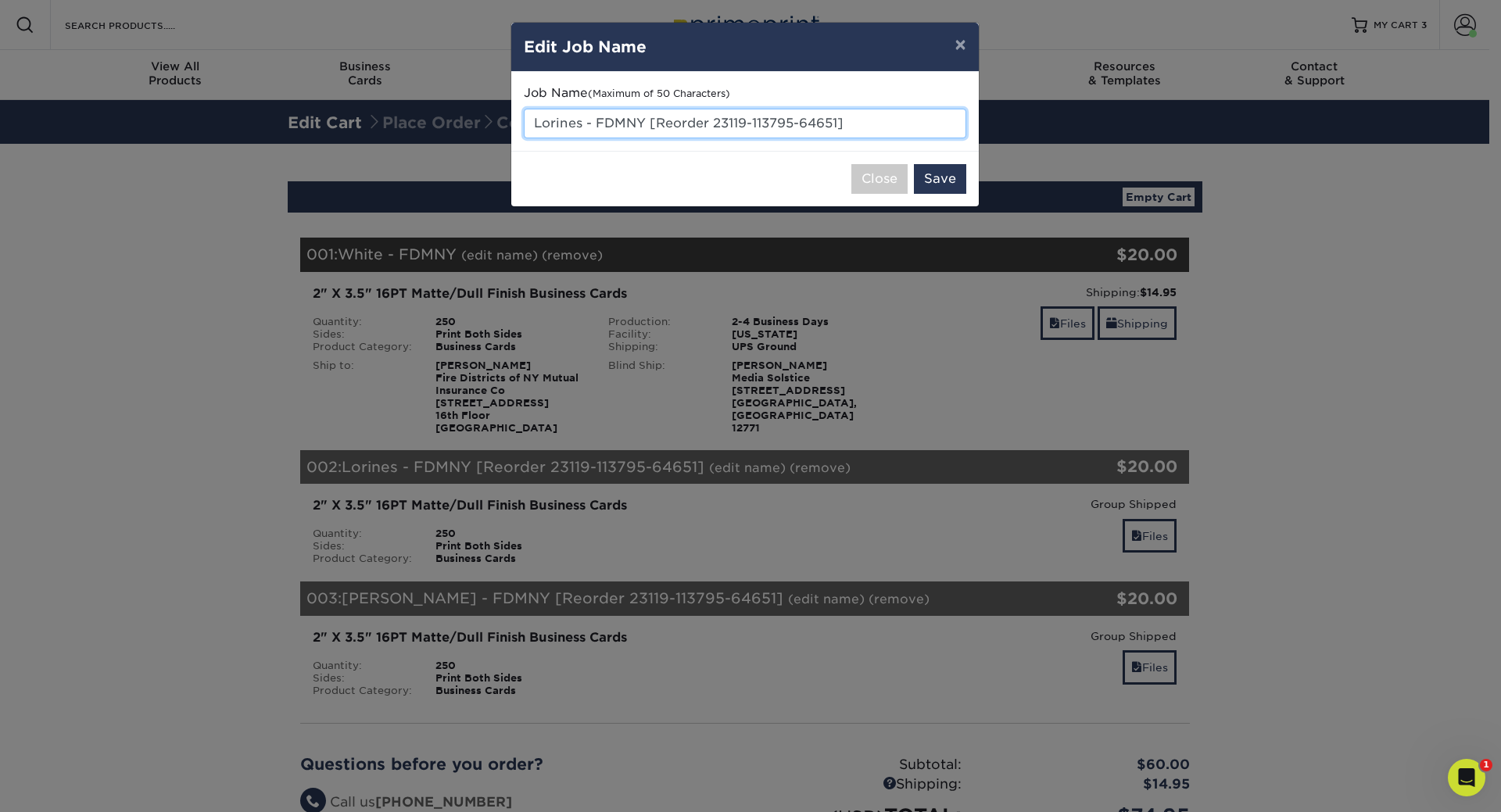
drag, startPoint x: 644, startPoint y: 122, endPoint x: 862, endPoint y: 121, distance: 218.0
click at [862, 121] on input "Lorines - FDMNY [Reorder 23119-113795-64651]" at bounding box center [745, 123] width 442 height 30
type input "Lorines - FDMNY"
drag, startPoint x: 582, startPoint y: 126, endPoint x: 507, endPoint y: 126, distance: 75.0
click at [507, 126] on div "× Edit Job Name Job Name (Maximum of 50 Characters) Lorines - FDMNY Close Save" at bounding box center [750, 406] width 1501 height 812
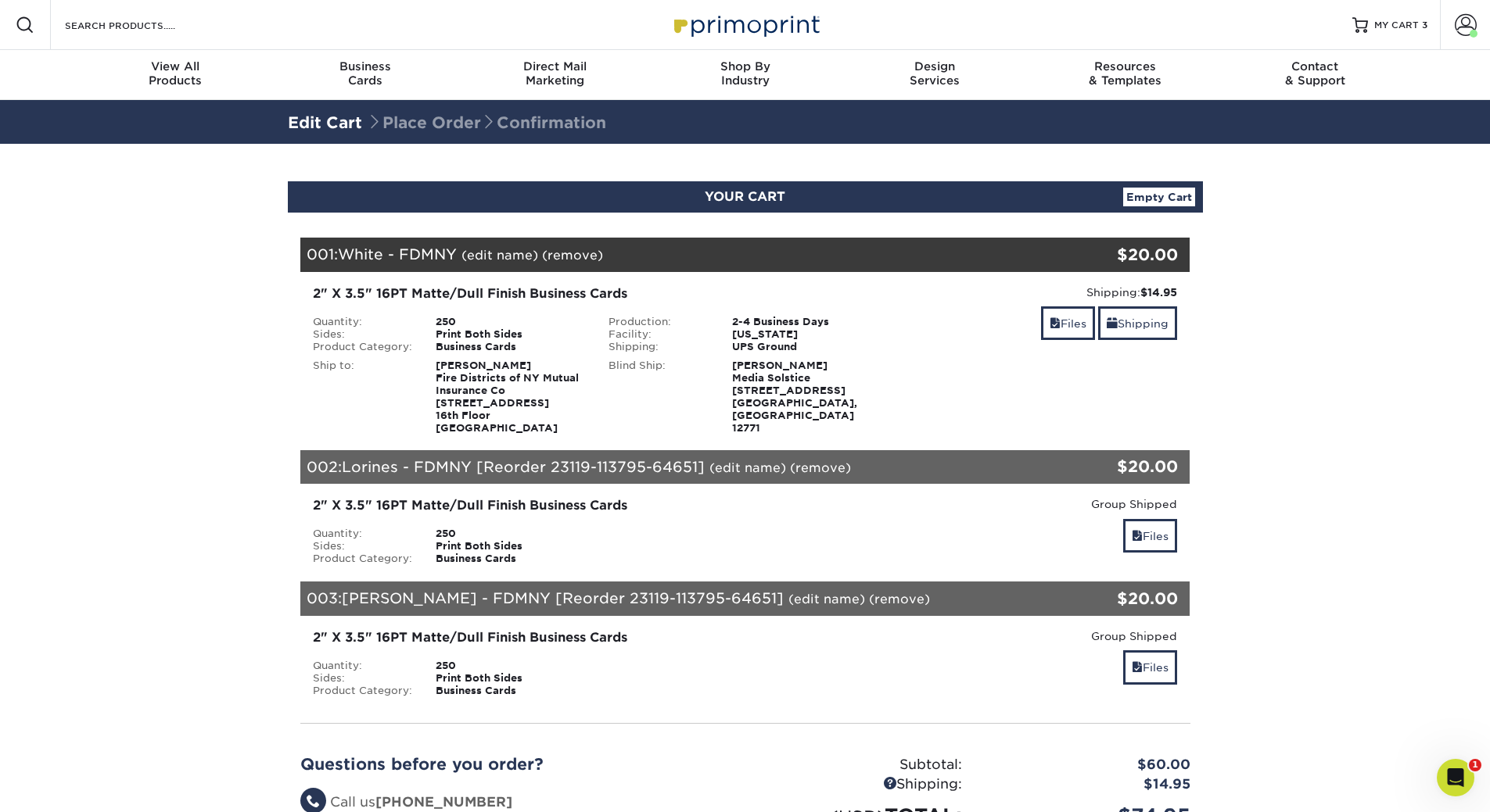
click at [745, 475] on div "002: Lorines - FDMNY [Reorder 23119-113795-64651] (edit name) (remove) Are you …" at bounding box center [671, 467] width 742 height 34
click at [745, 465] on link "(edit name)" at bounding box center [747, 468] width 77 height 15
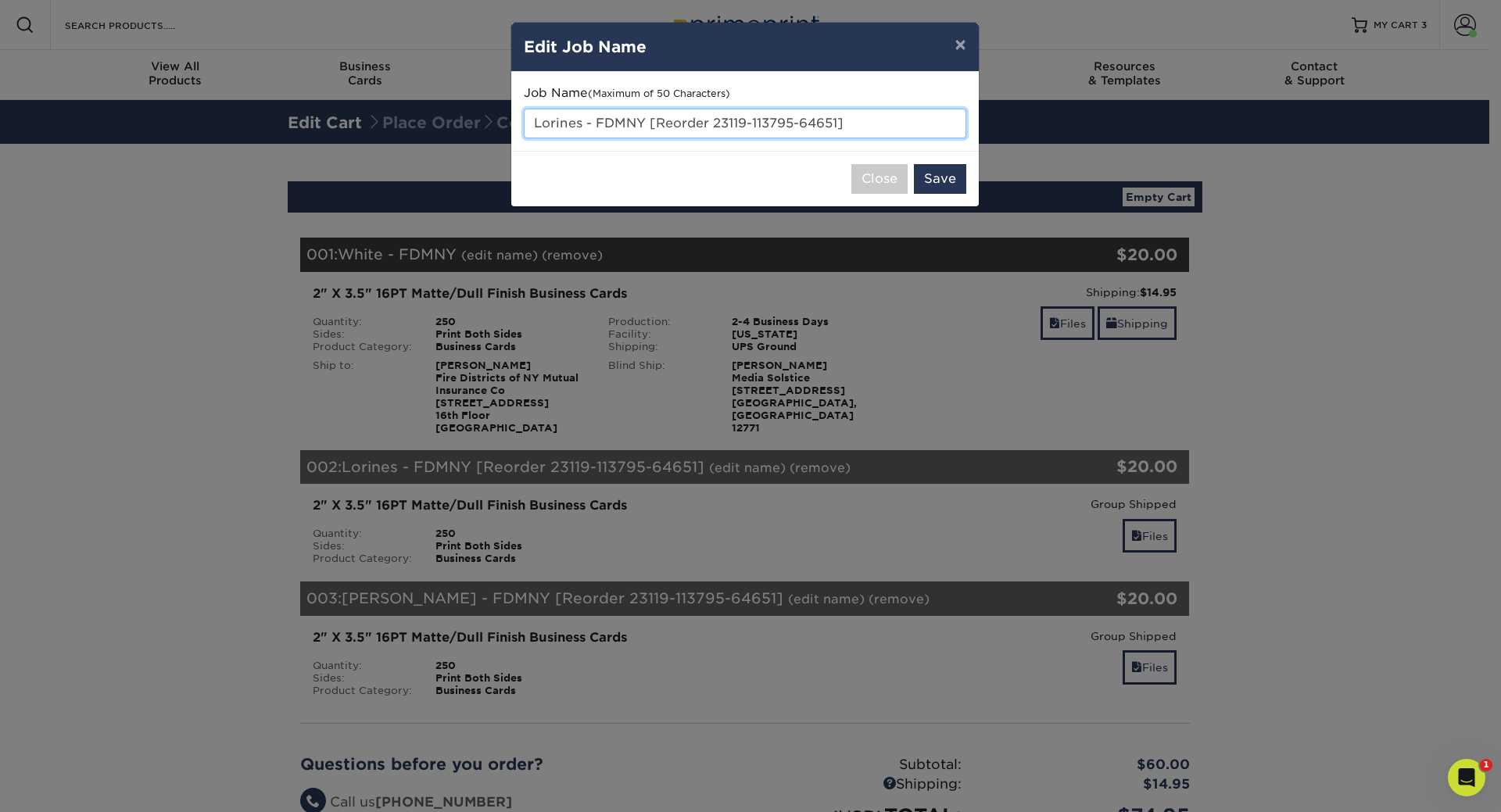
drag, startPoint x: 582, startPoint y: 117, endPoint x: 501, endPoint y: 128, distance: 81.7
click at [501, 128] on div "× Edit Job Name Job Name (Maximum of 50 Characters) Lorines - FDMNY [Reorder 23…" at bounding box center [750, 406] width 1501 height 812
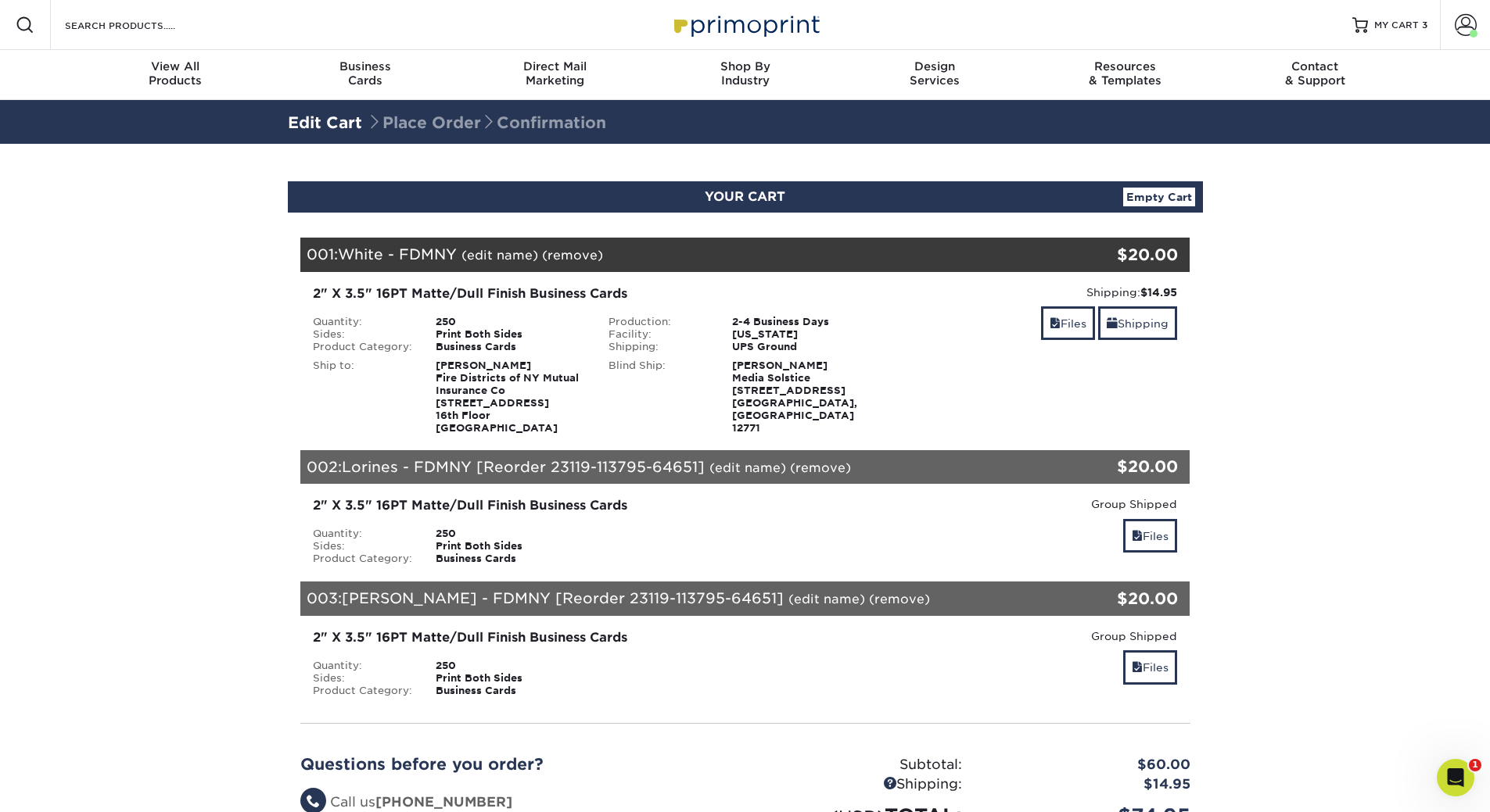
click at [749, 467] on link "(edit name)" at bounding box center [747, 468] width 77 height 15
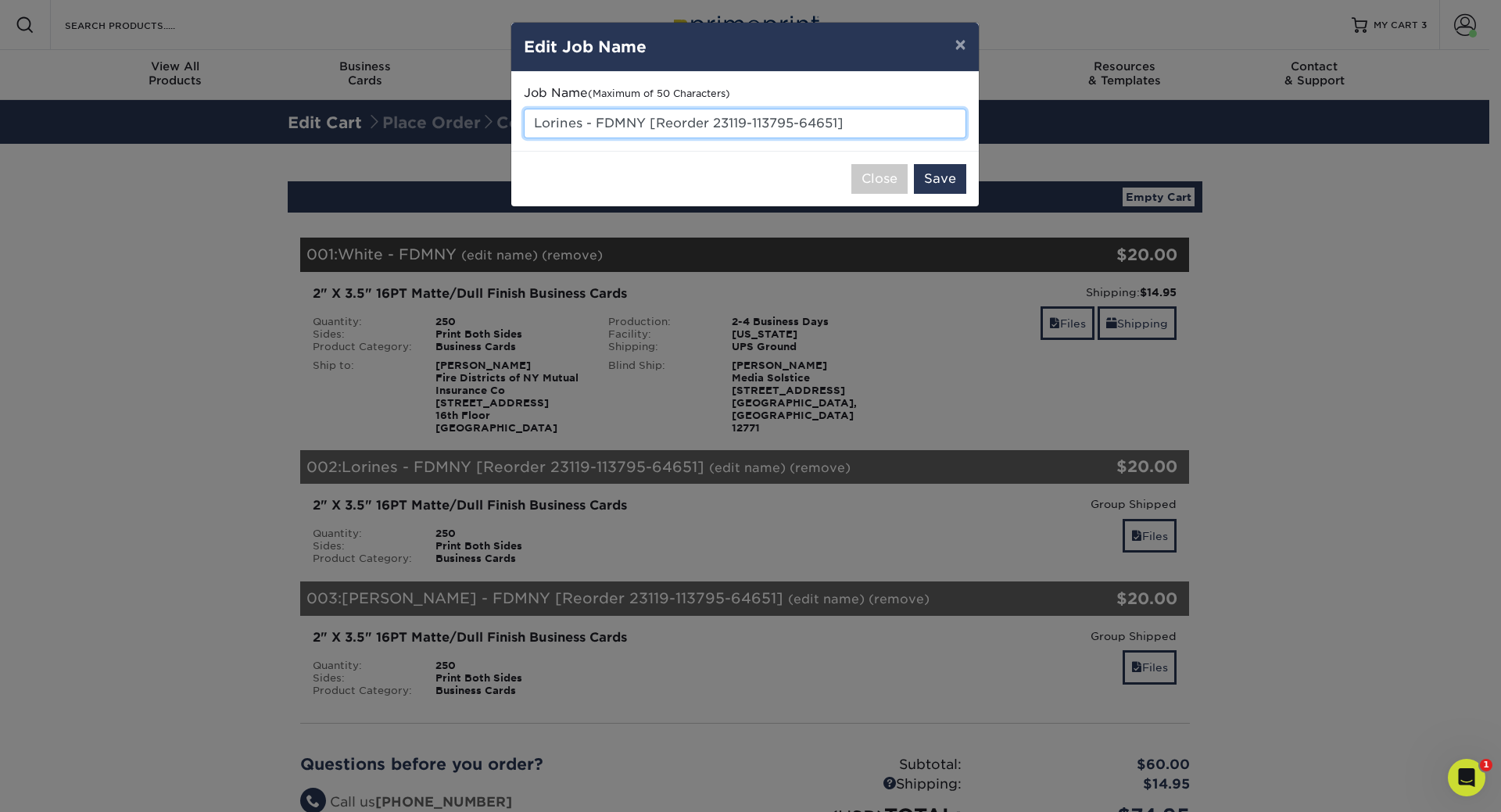
drag, startPoint x: 582, startPoint y: 116, endPoint x: 538, endPoint y: 114, distance: 44.0
click at [538, 114] on input "Lorines - FDMNY [Reorder 23119-113795-64651]" at bounding box center [745, 123] width 442 height 30
drag, startPoint x: 667, startPoint y: 123, endPoint x: 870, endPoint y: 124, distance: 203.0
click at [870, 124] on input "VanGorder - FDMNY [Reorder 23119-113795-64651]" at bounding box center [745, 123] width 442 height 30
type input "[PERSON_NAME] - FDMNY"
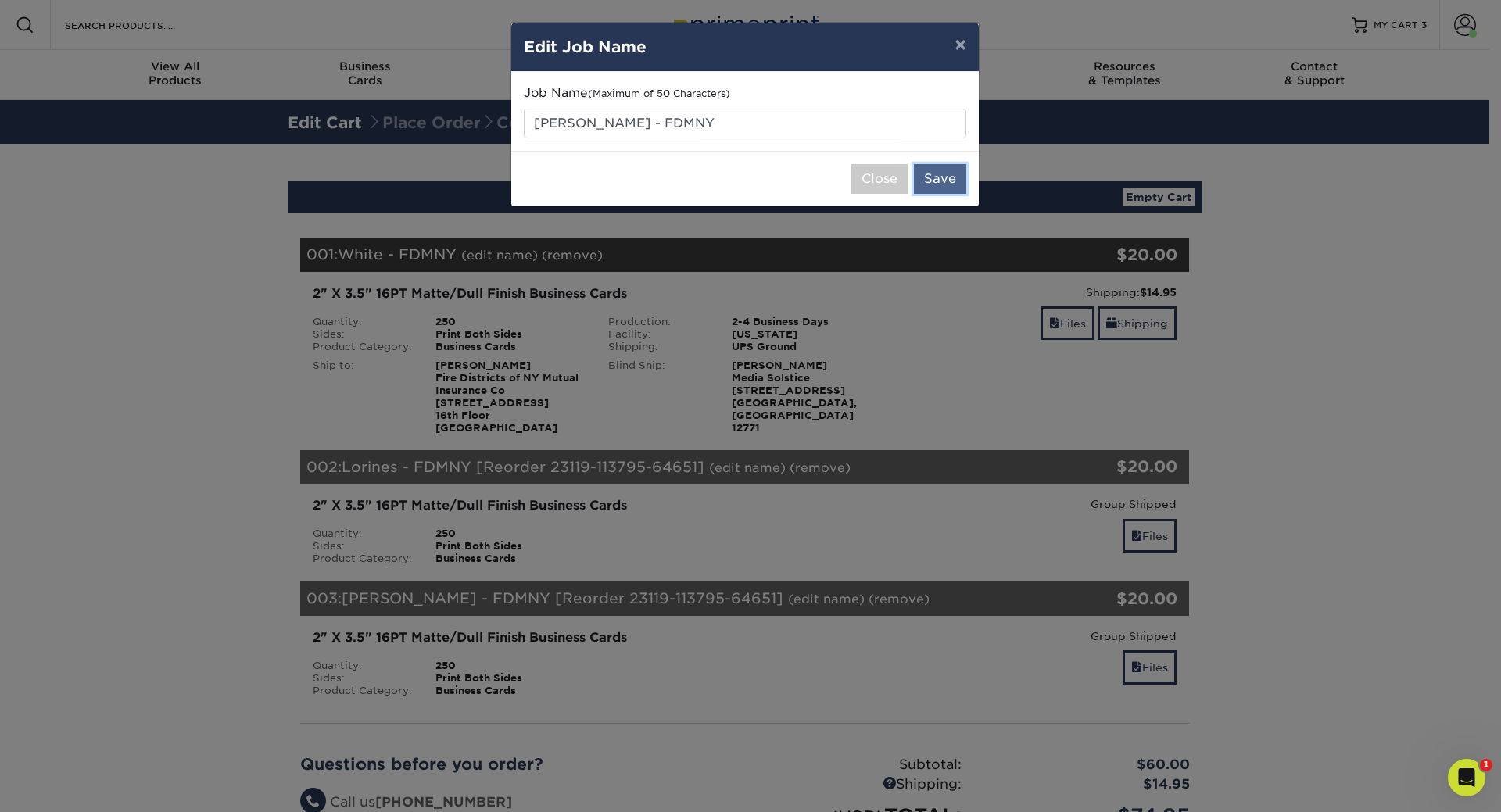
click at [944, 178] on button "Save" at bounding box center [940, 179] width 52 height 30
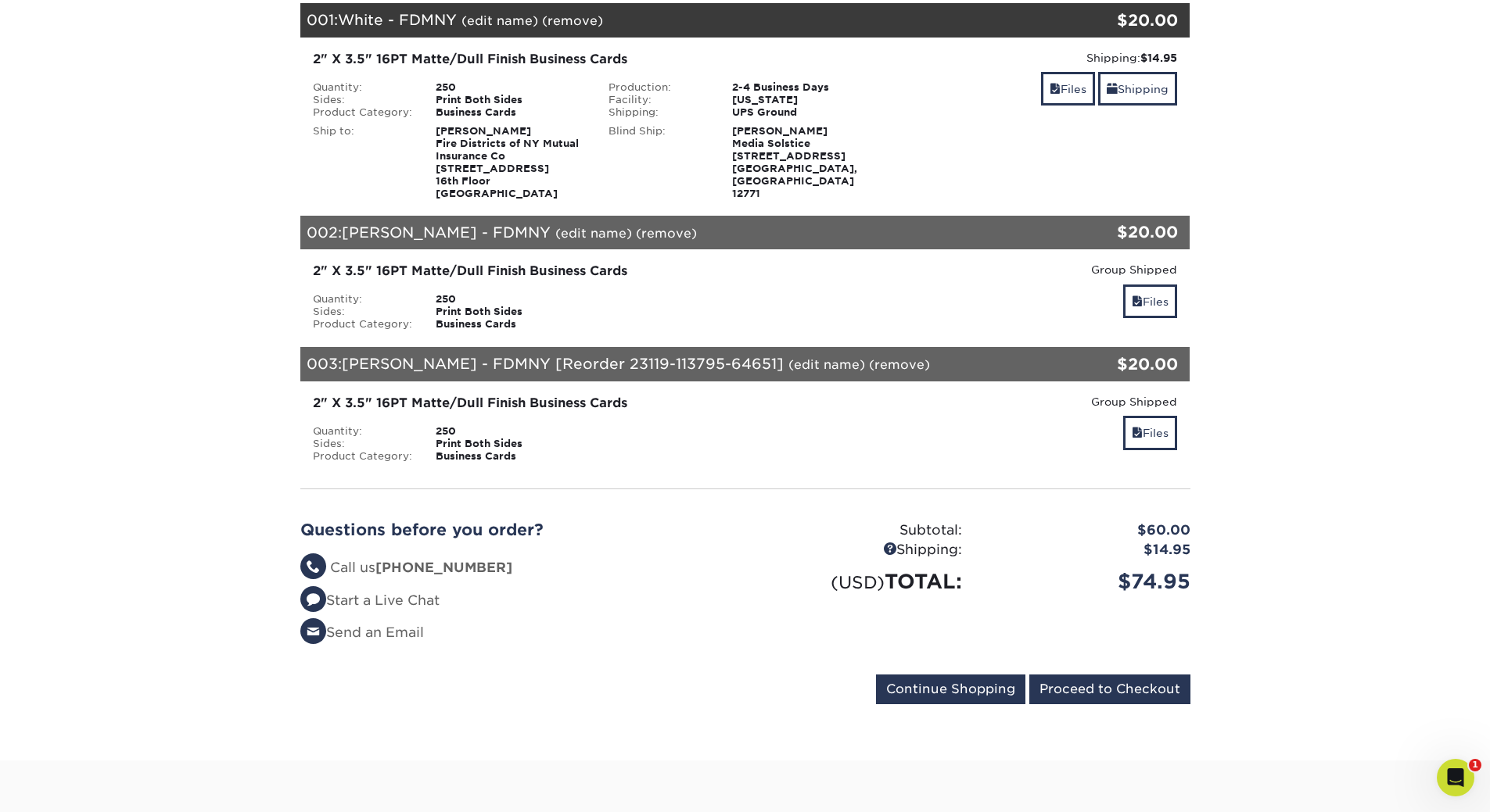
click at [788, 363] on link "(edit name)" at bounding box center [826, 364] width 77 height 15
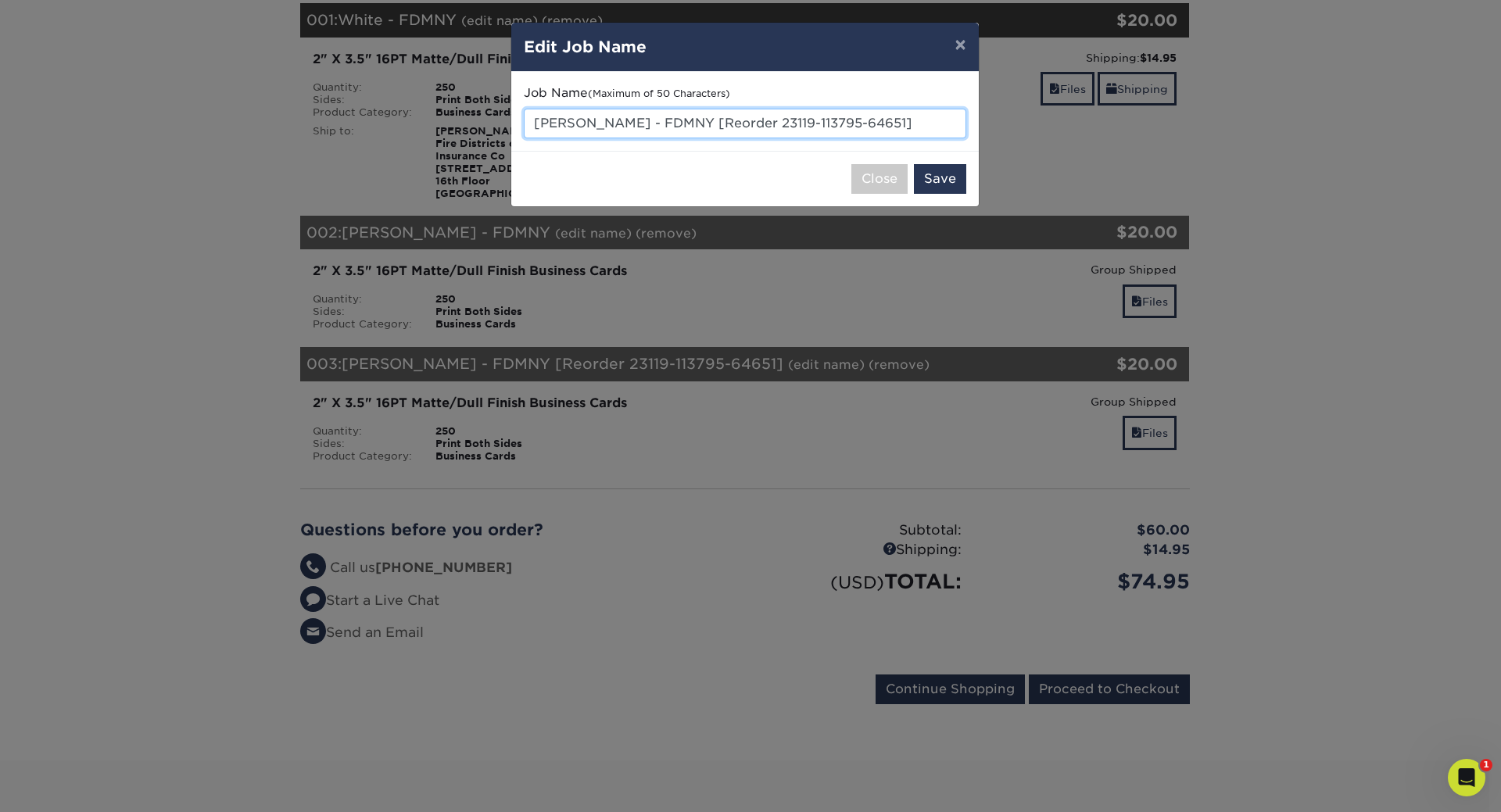
drag, startPoint x: 557, startPoint y: 119, endPoint x: 523, endPoint y: 120, distance: 34.0
click at [524, 120] on input "[PERSON_NAME] - FDMNY [Reorder 23119-113795-64651]" at bounding box center [745, 123] width 442 height 30
drag, startPoint x: 631, startPoint y: 118, endPoint x: 860, endPoint y: 137, distance: 229.8
click at [860, 137] on input "Rider - FDMNY [Reorder 23119-113795-64651]" at bounding box center [745, 123] width 442 height 30
type input "Rider - FDMNY"
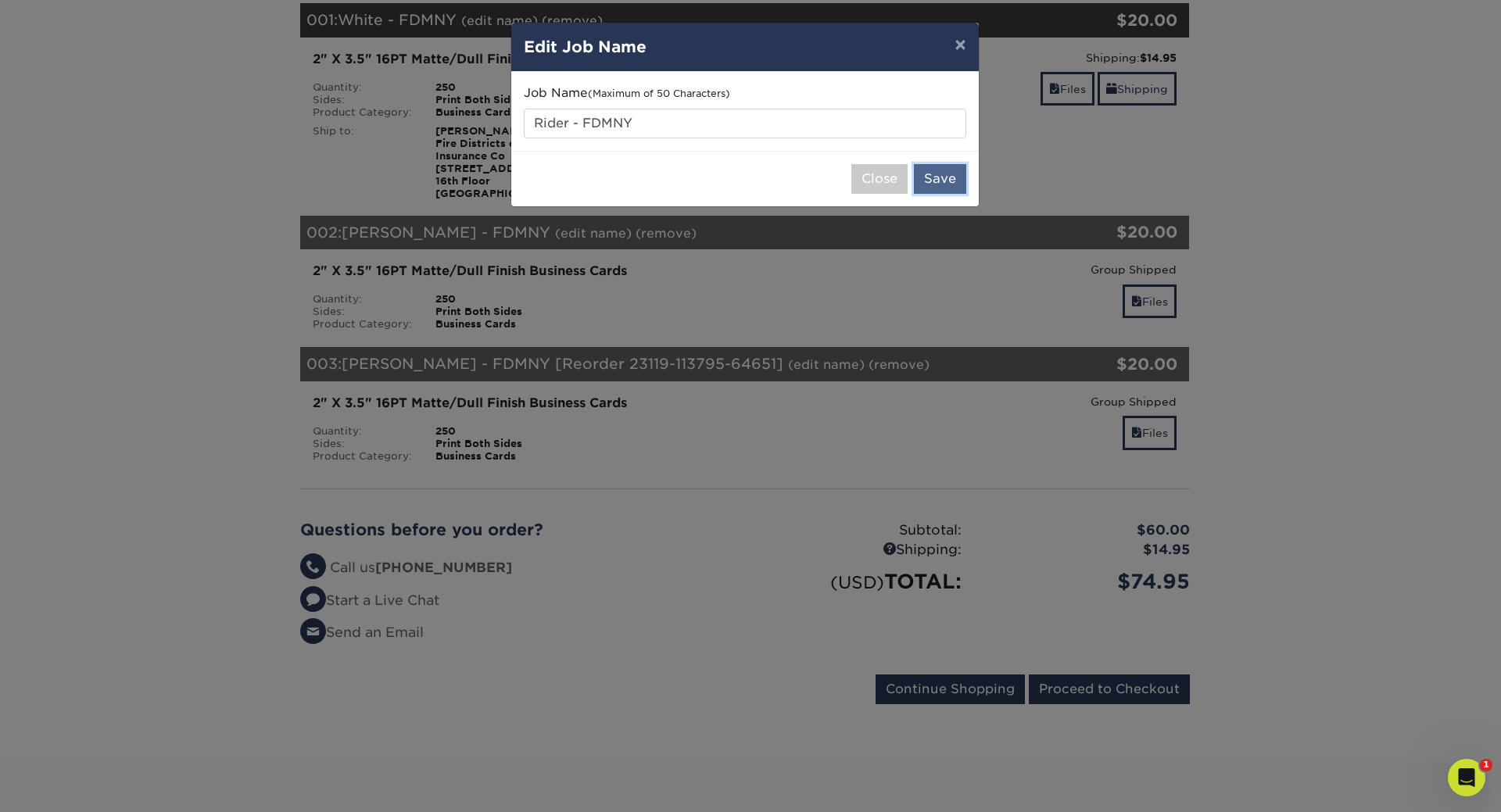
click at [944, 179] on button "Save" at bounding box center [940, 179] width 52 height 30
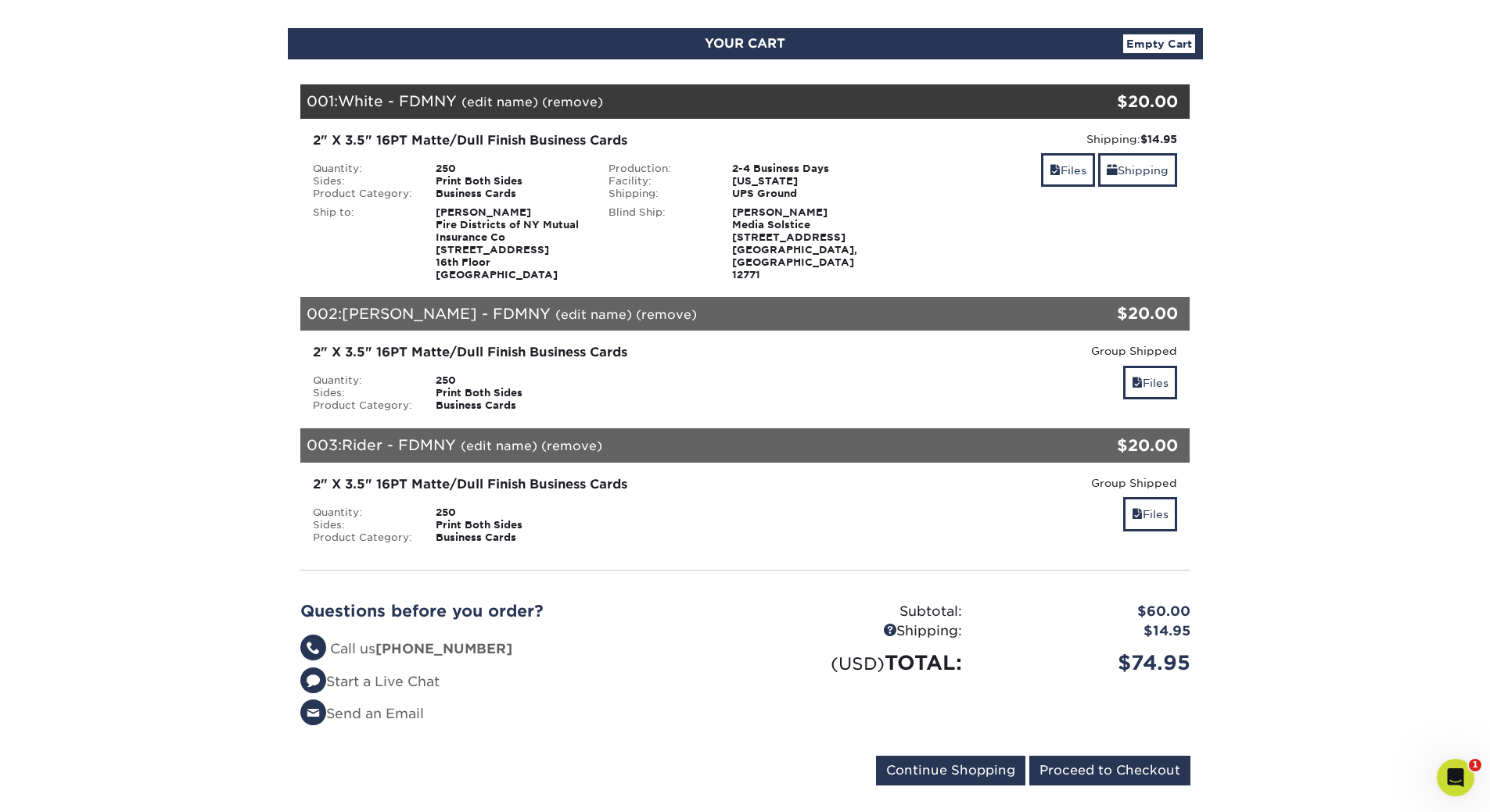
scroll to position [156, 0]
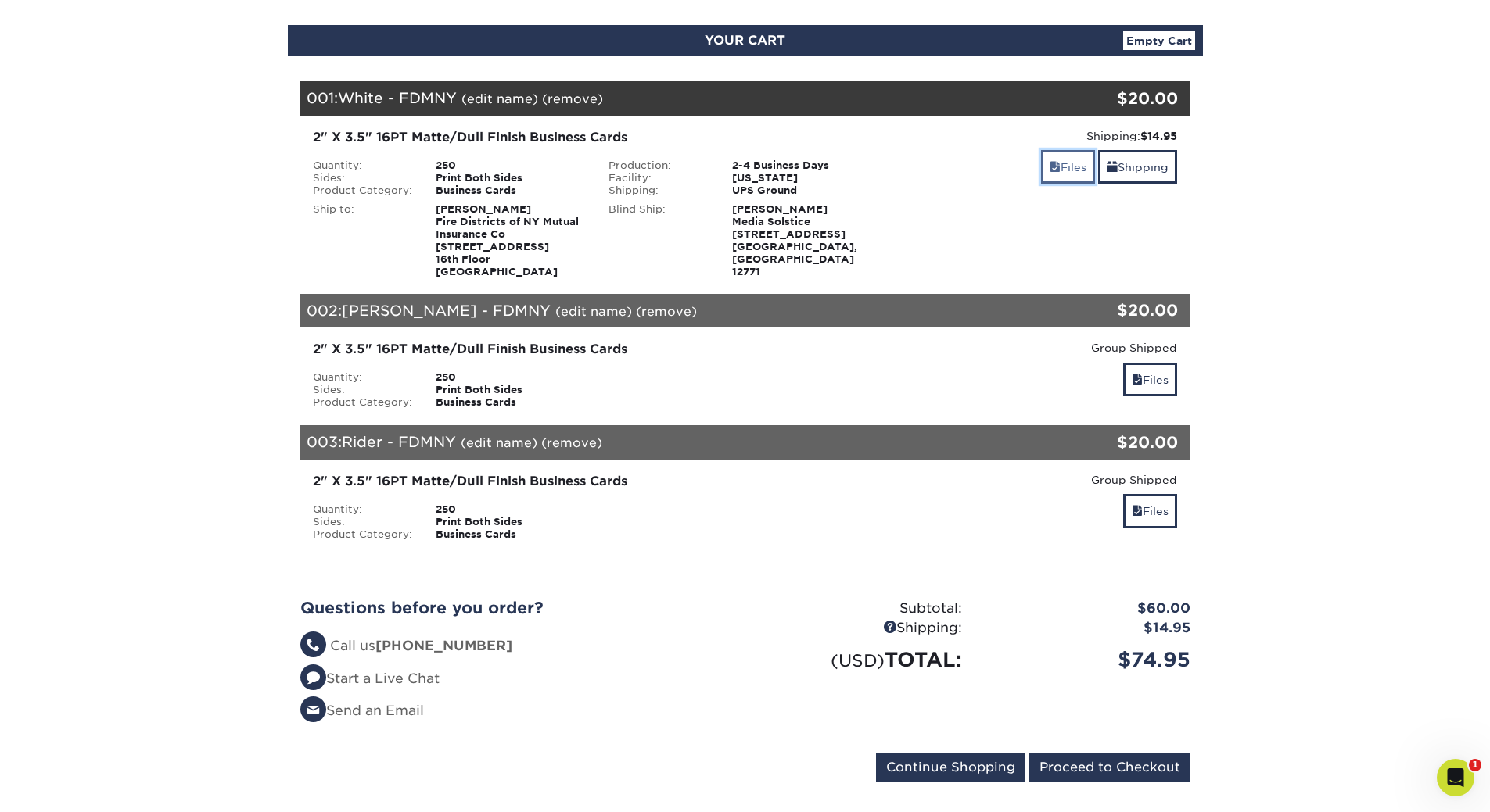
click at [1070, 163] on link "Files" at bounding box center [1069, 167] width 54 height 34
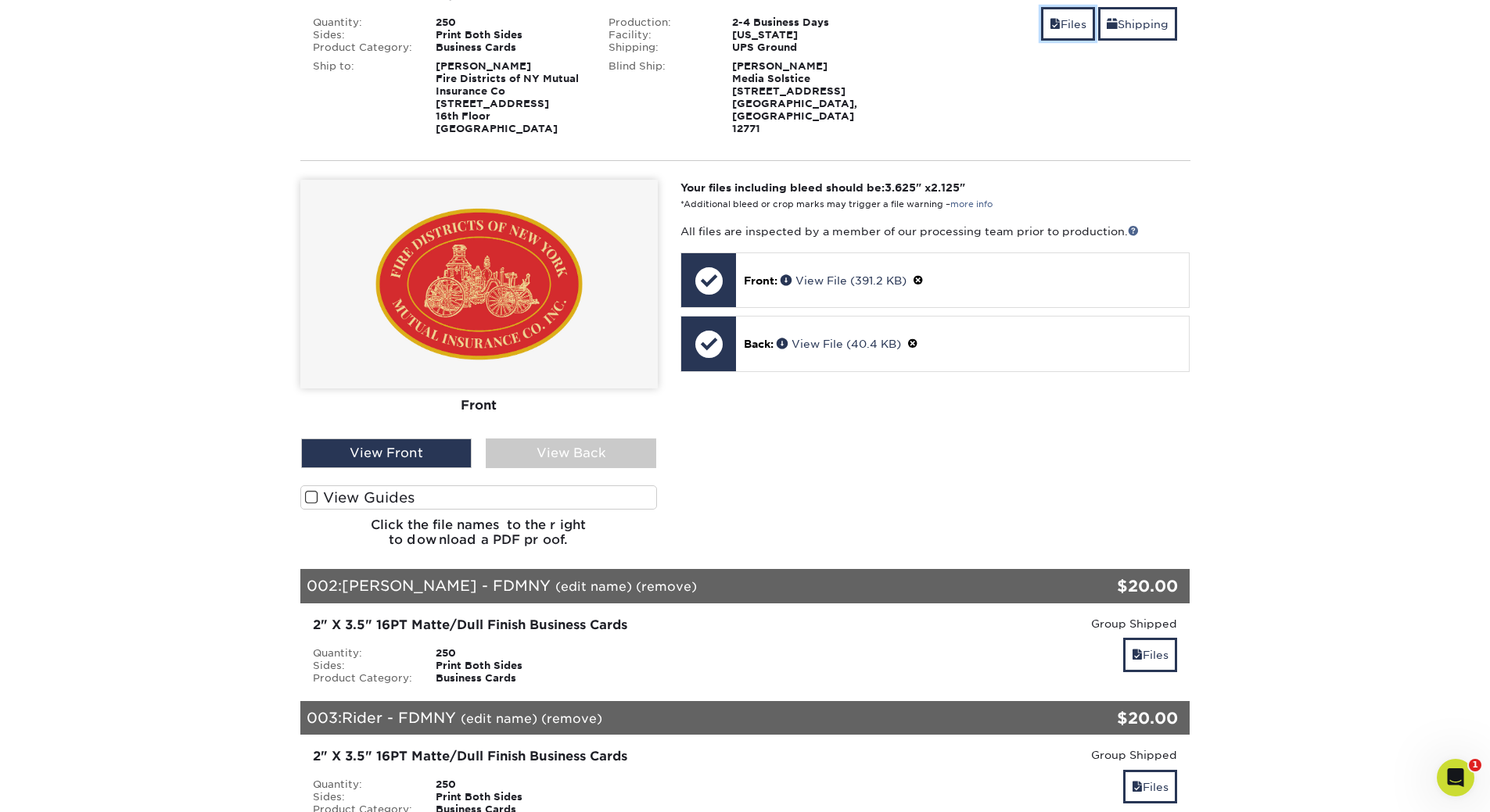
scroll to position [312, 0]
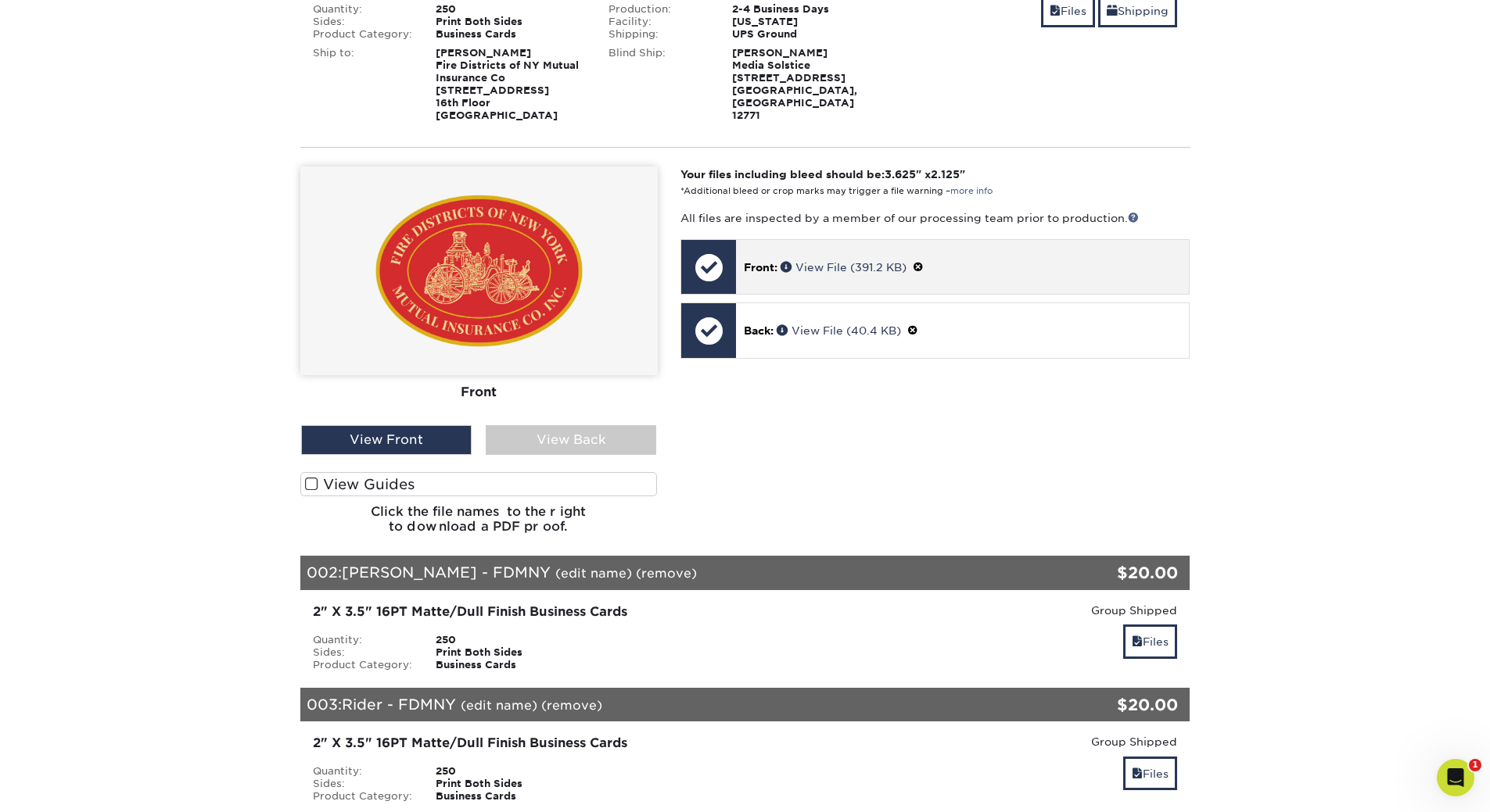
click at [839, 259] on p "Front: View File (391.2 KB)" at bounding box center [962, 267] width 437 height 16
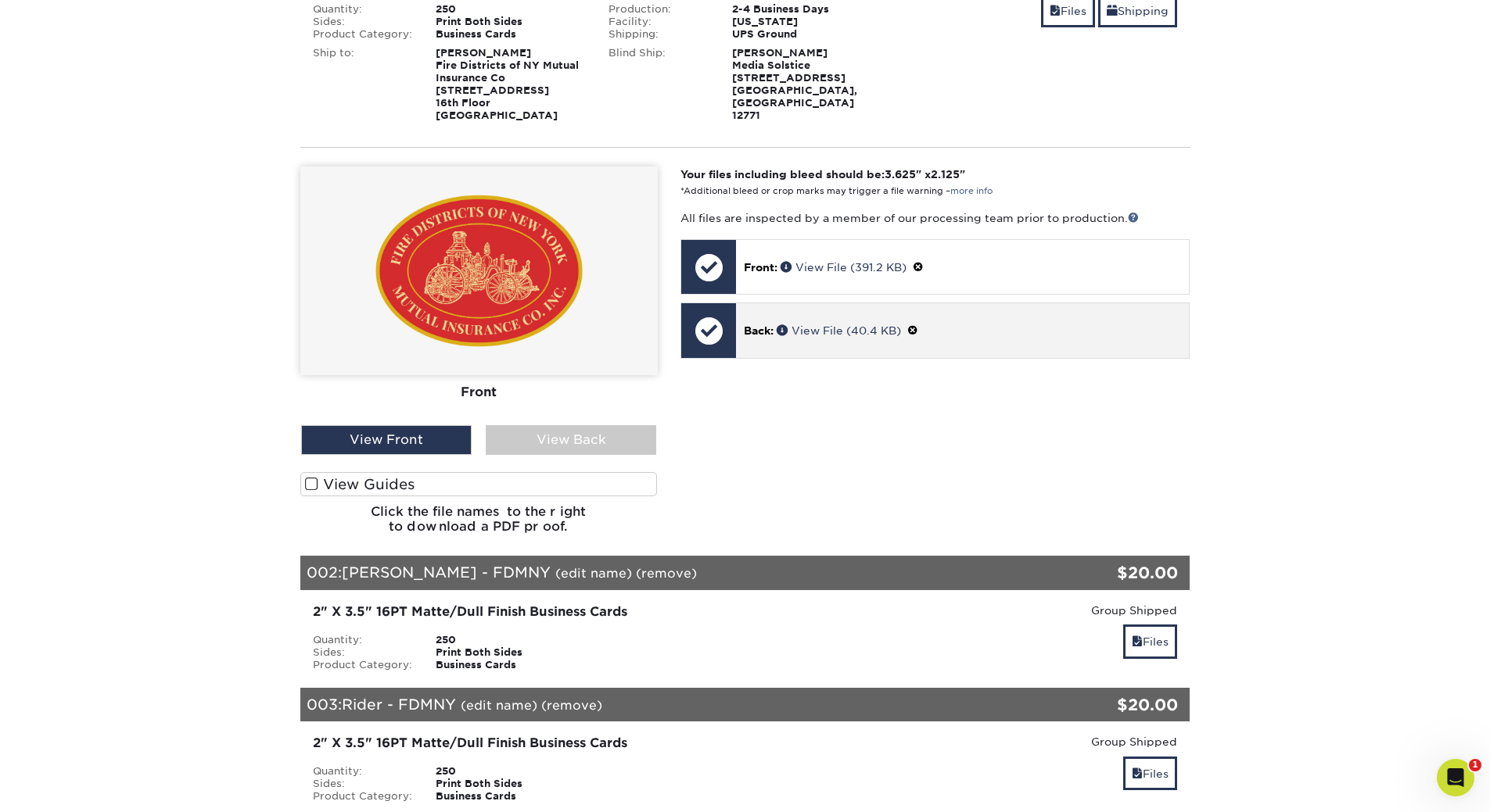
click at [855, 320] on div "Back: View File (40.4 KB)" at bounding box center [962, 331] width 453 height 54
click at [916, 329] on span at bounding box center [912, 330] width 11 height 13
click at [762, 350] on link "Ok" at bounding box center [760, 348] width 34 height 24
click at [811, 338] on p "Back: Click to select or drag and drop the file here." at bounding box center [963, 330] width 431 height 32
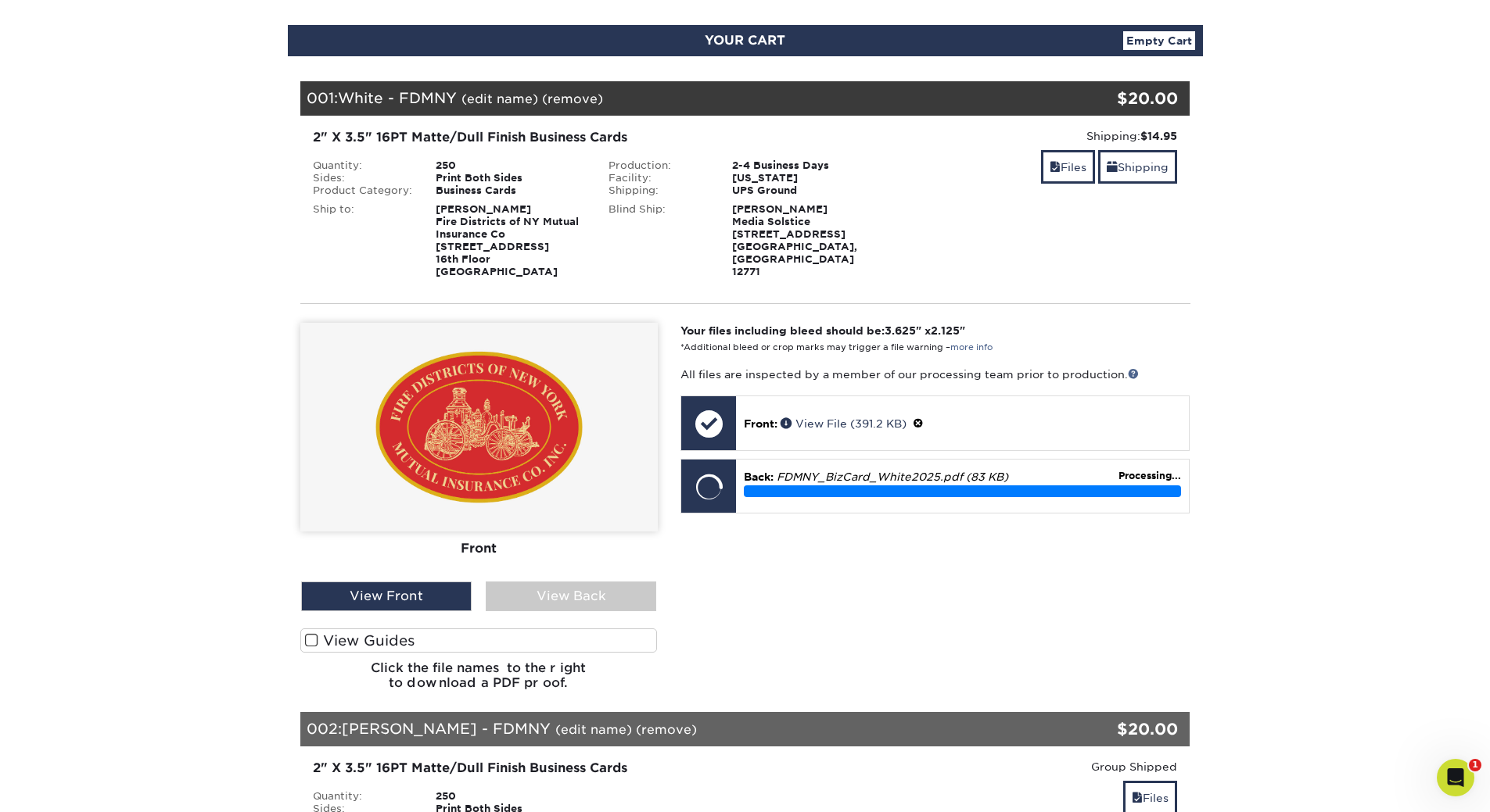
scroll to position [235, 0]
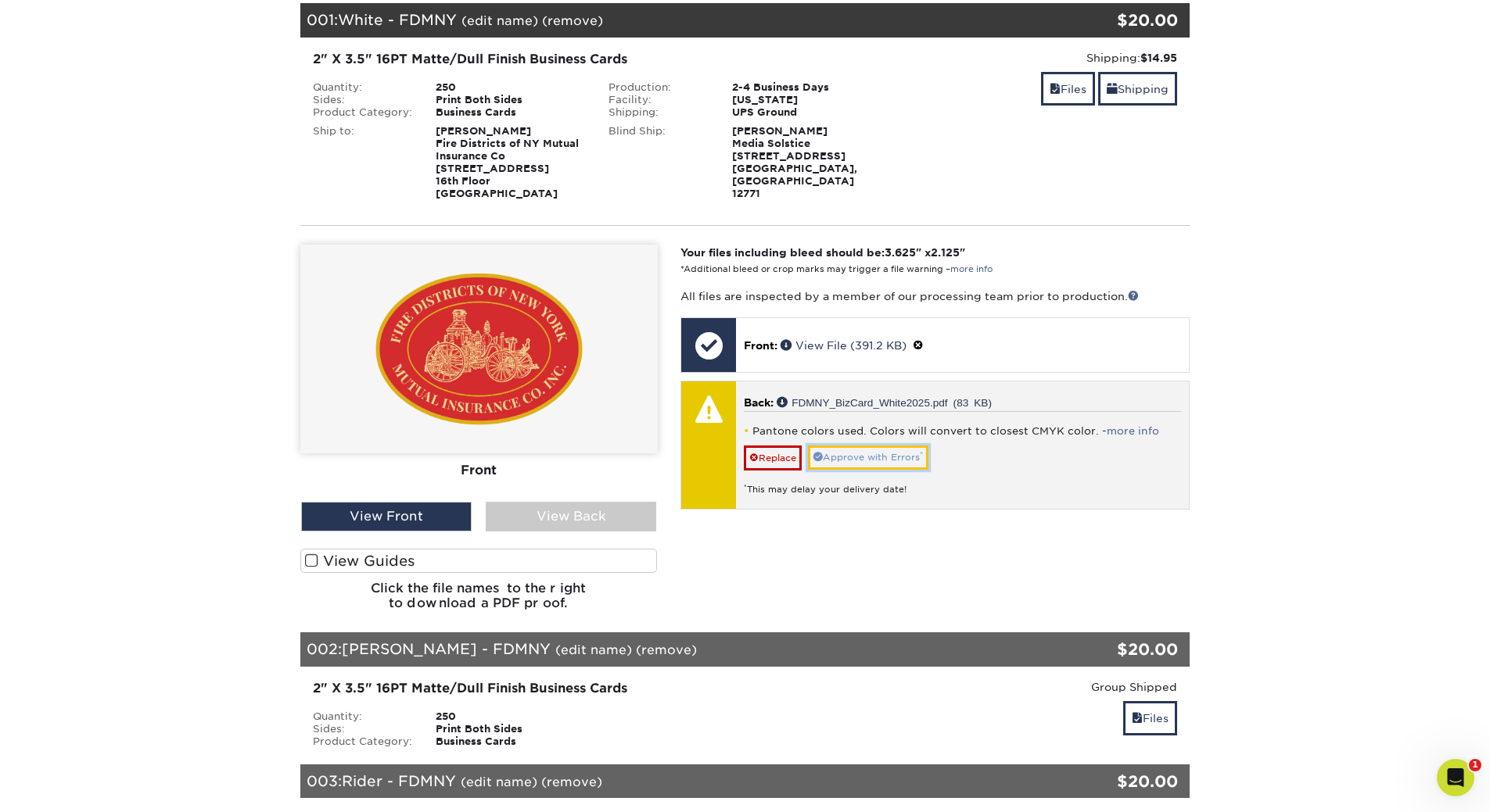
click at [860, 455] on link "Approve with Errors *" at bounding box center [868, 457] width 120 height 24
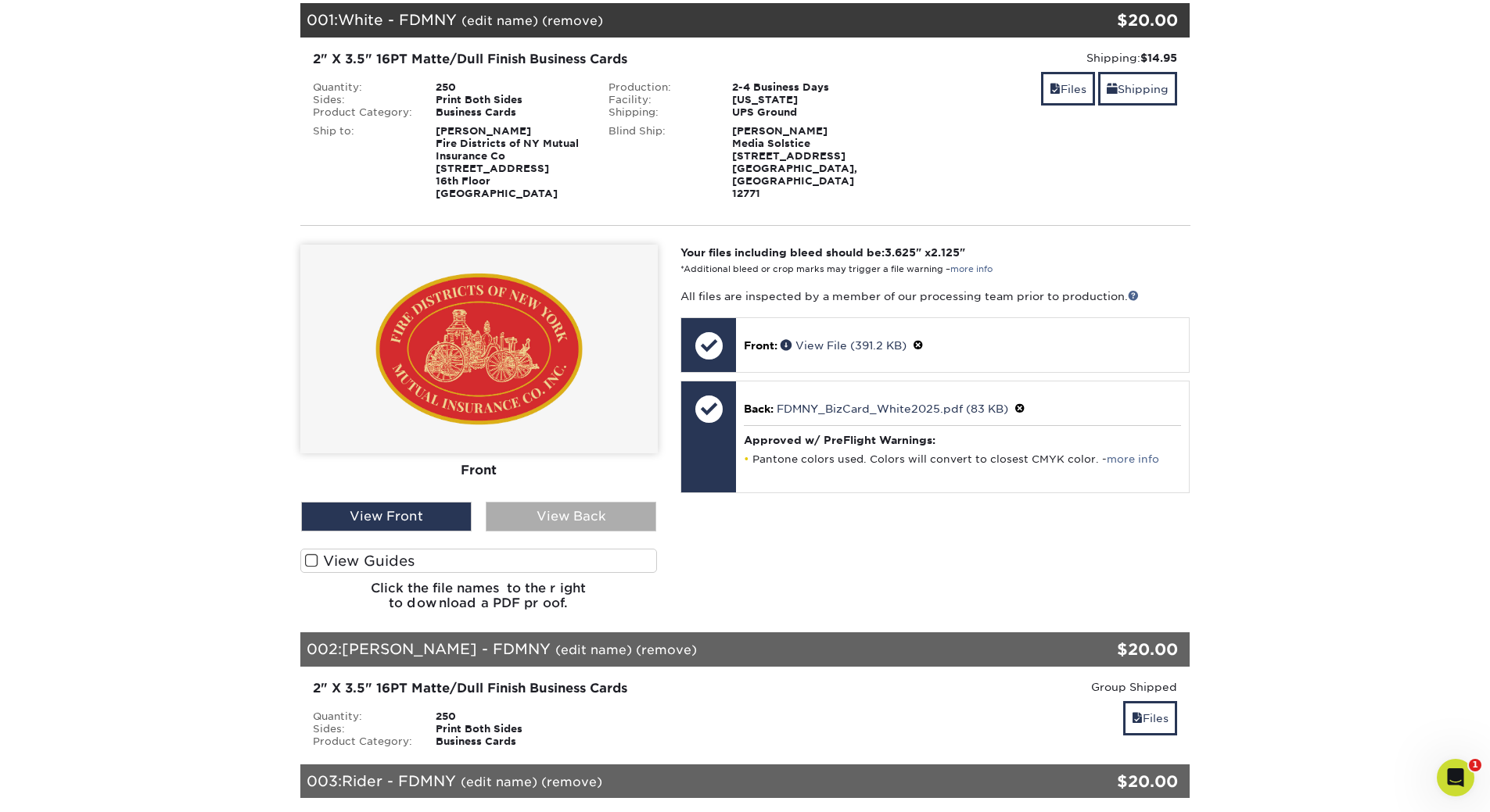
click at [530, 514] on div "View Back" at bounding box center [571, 516] width 171 height 30
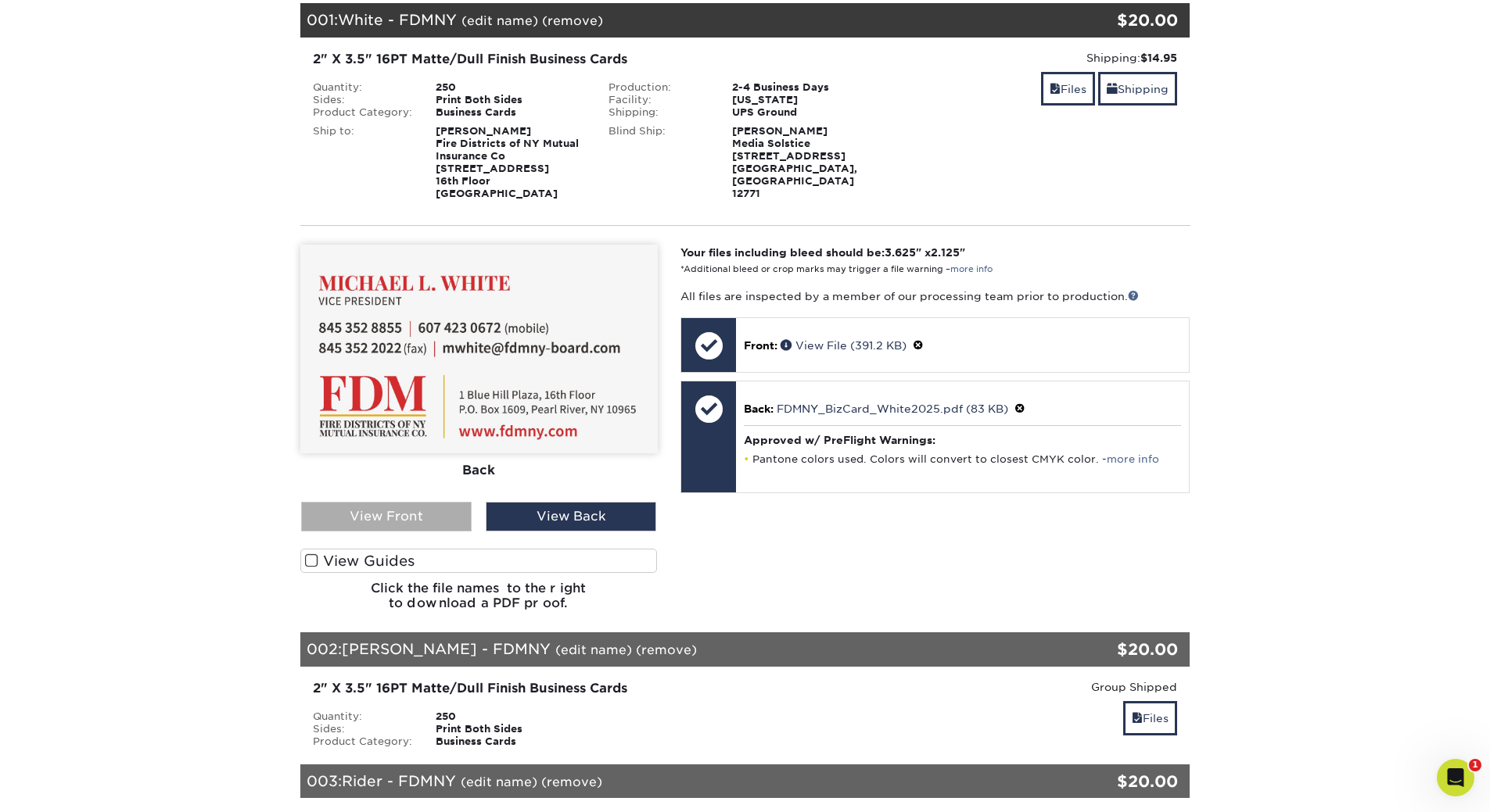
click at [403, 513] on div "View Front" at bounding box center [386, 516] width 171 height 30
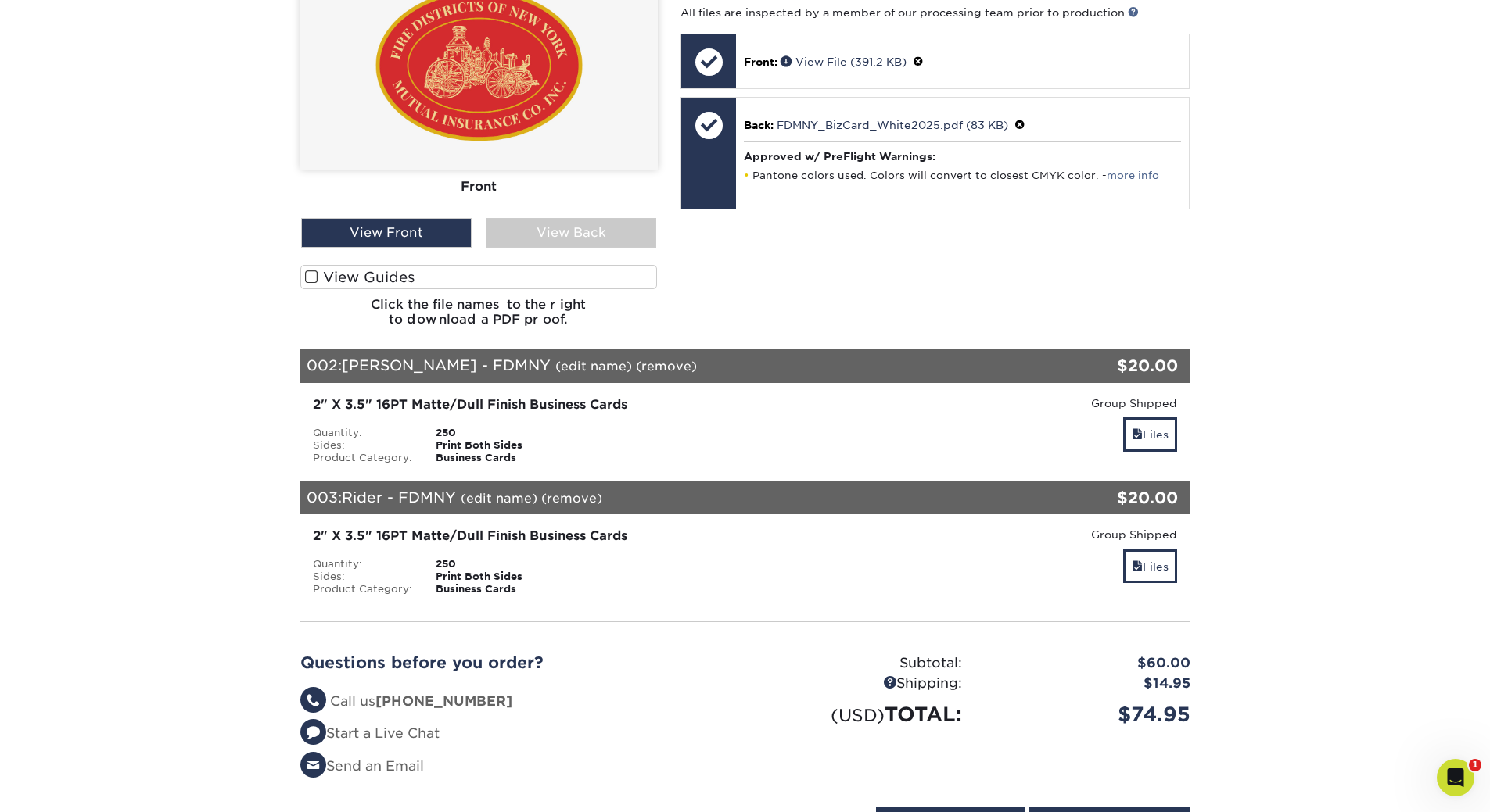
scroll to position [547, 0]
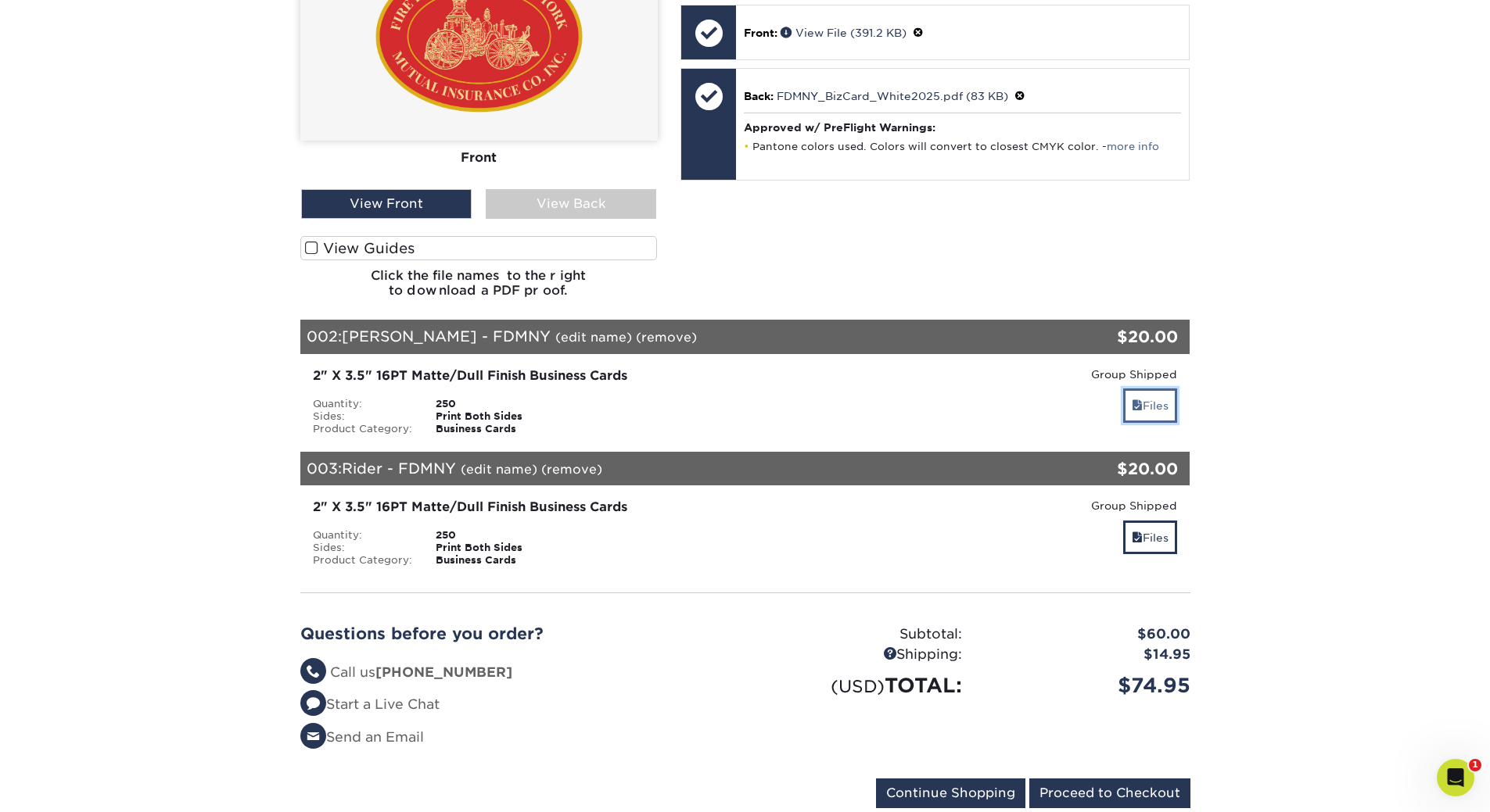
click at [1150, 407] on link "Files" at bounding box center [1150, 406] width 54 height 34
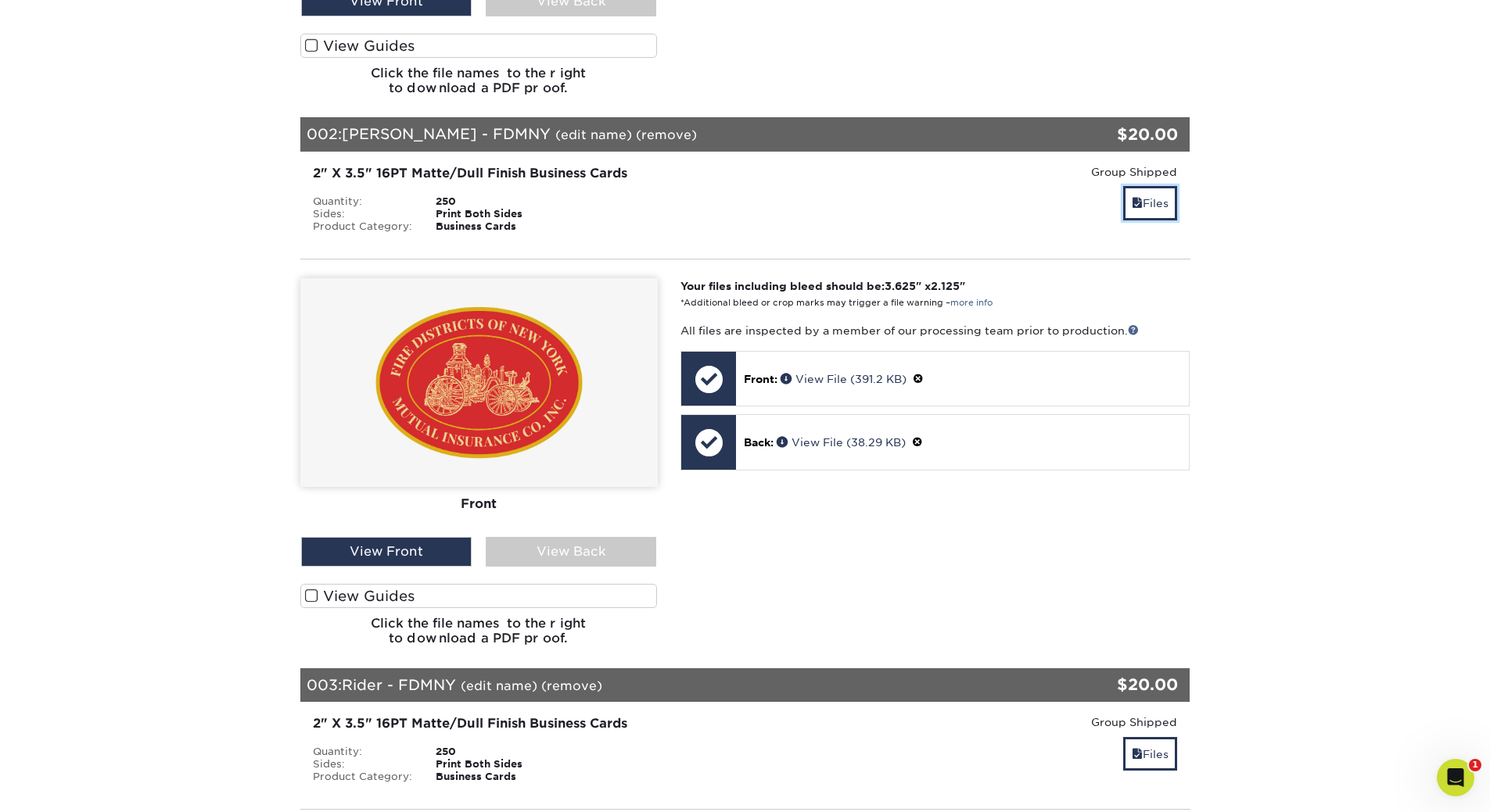
scroll to position [782, 0]
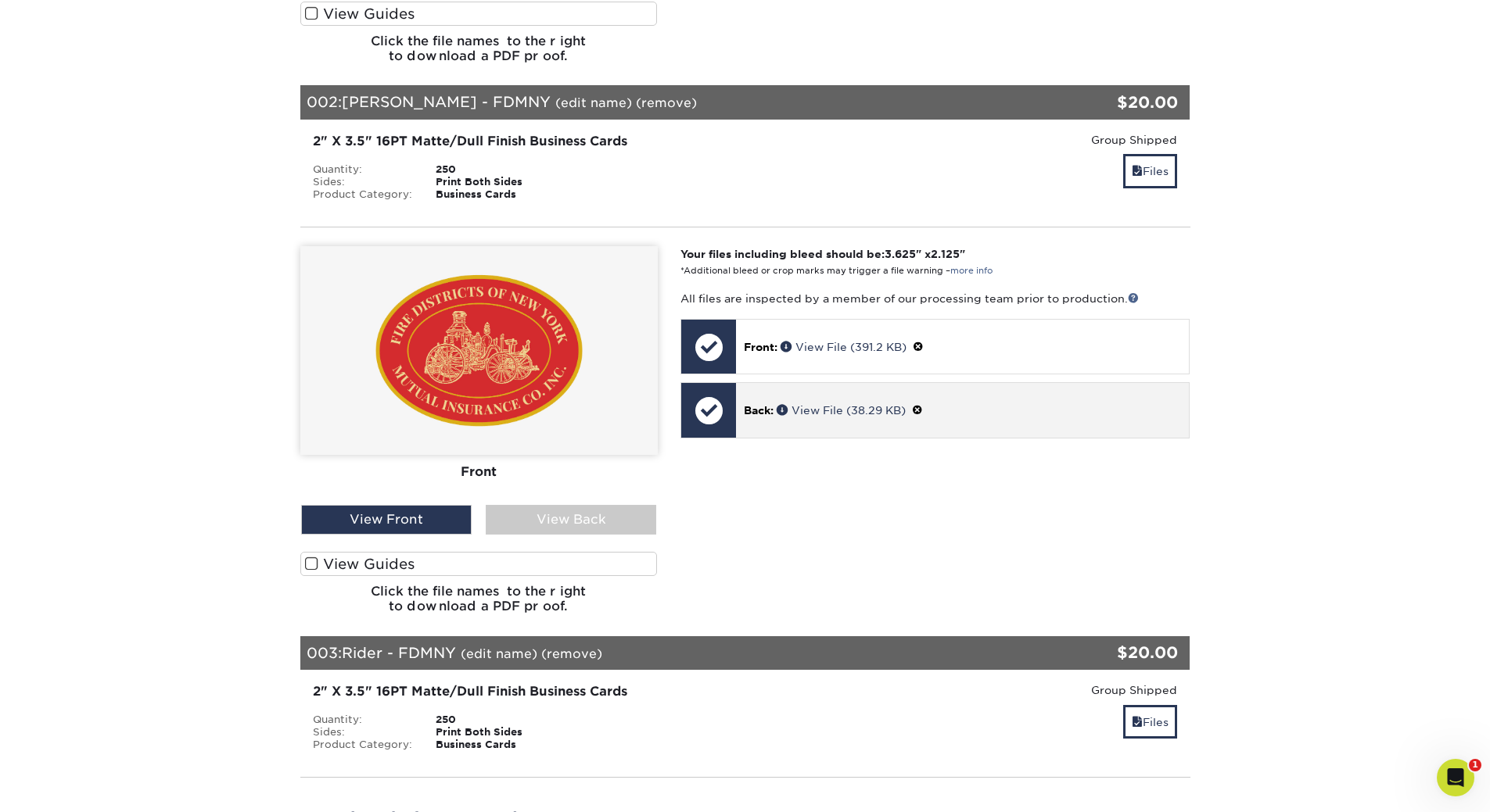
click at [923, 409] on span at bounding box center [917, 410] width 11 height 13
click at [760, 421] on link "Ok" at bounding box center [760, 429] width 34 height 24
click at [761, 421] on p "Back: Click to select or drag and drop the file here." at bounding box center [963, 409] width 431 height 32
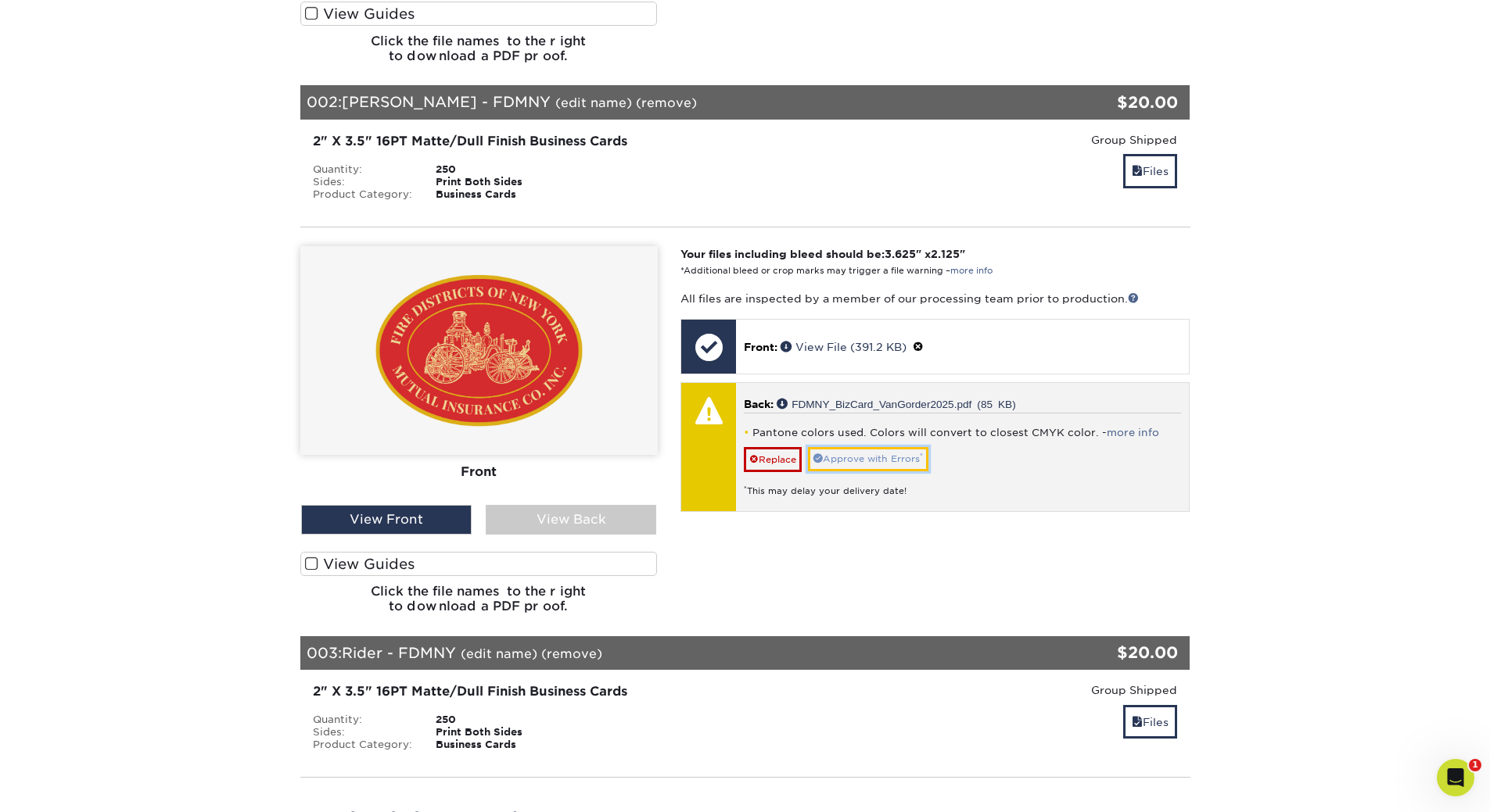
click at [828, 461] on link "Approve with Errors *" at bounding box center [868, 459] width 120 height 24
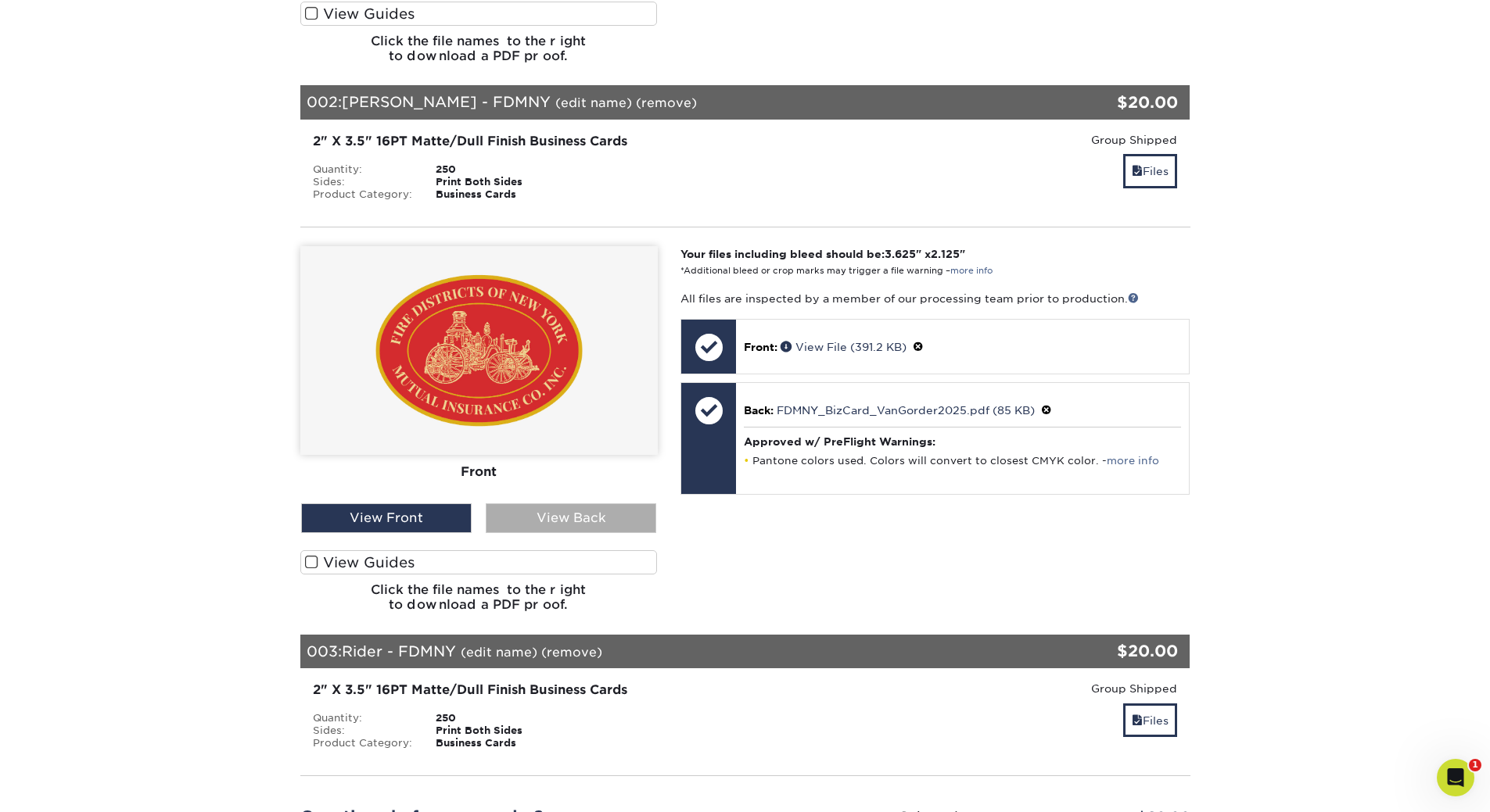
click at [599, 517] on div "View Back" at bounding box center [571, 518] width 171 height 30
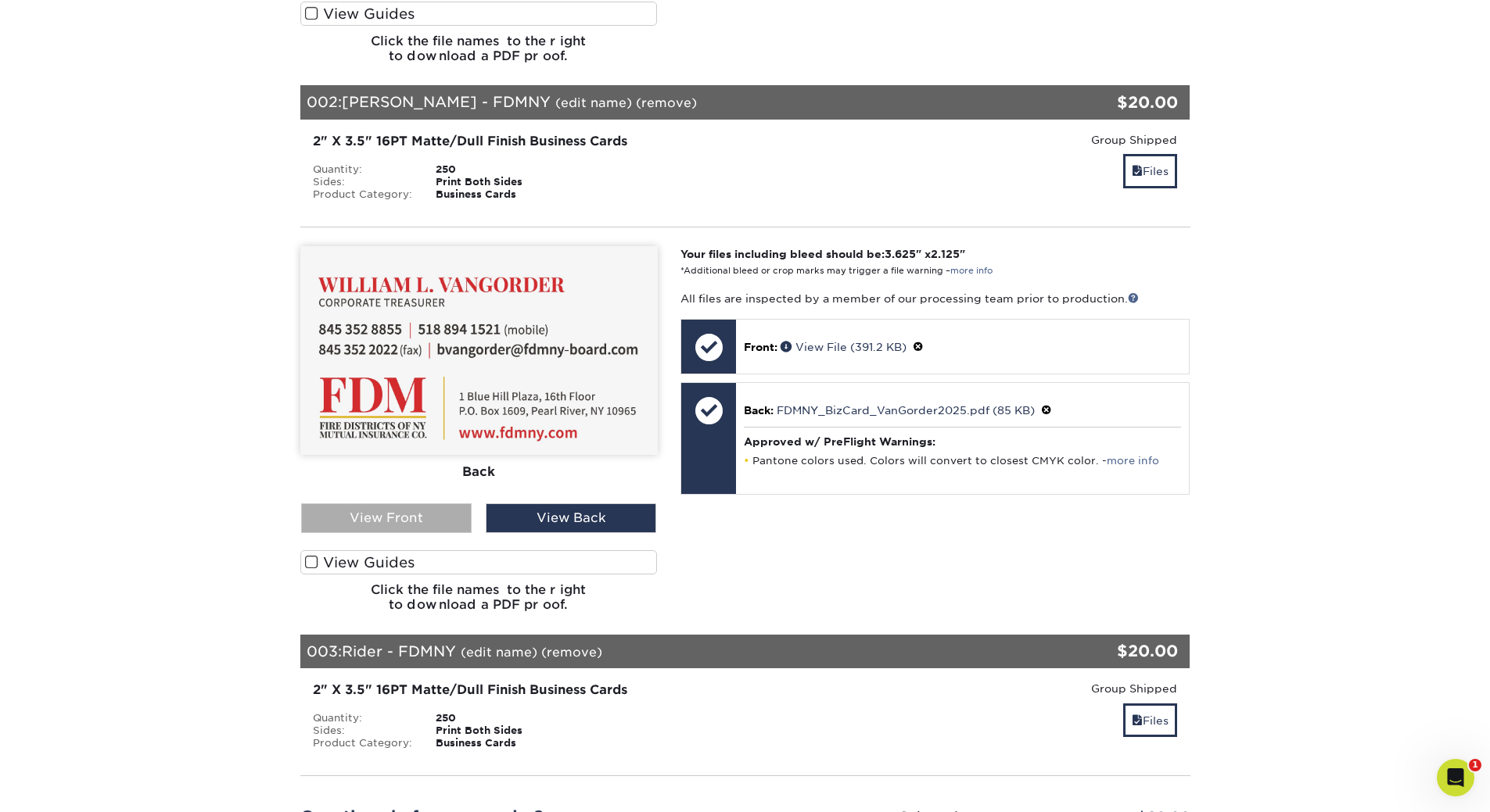
click at [407, 512] on div "View Front" at bounding box center [386, 518] width 171 height 30
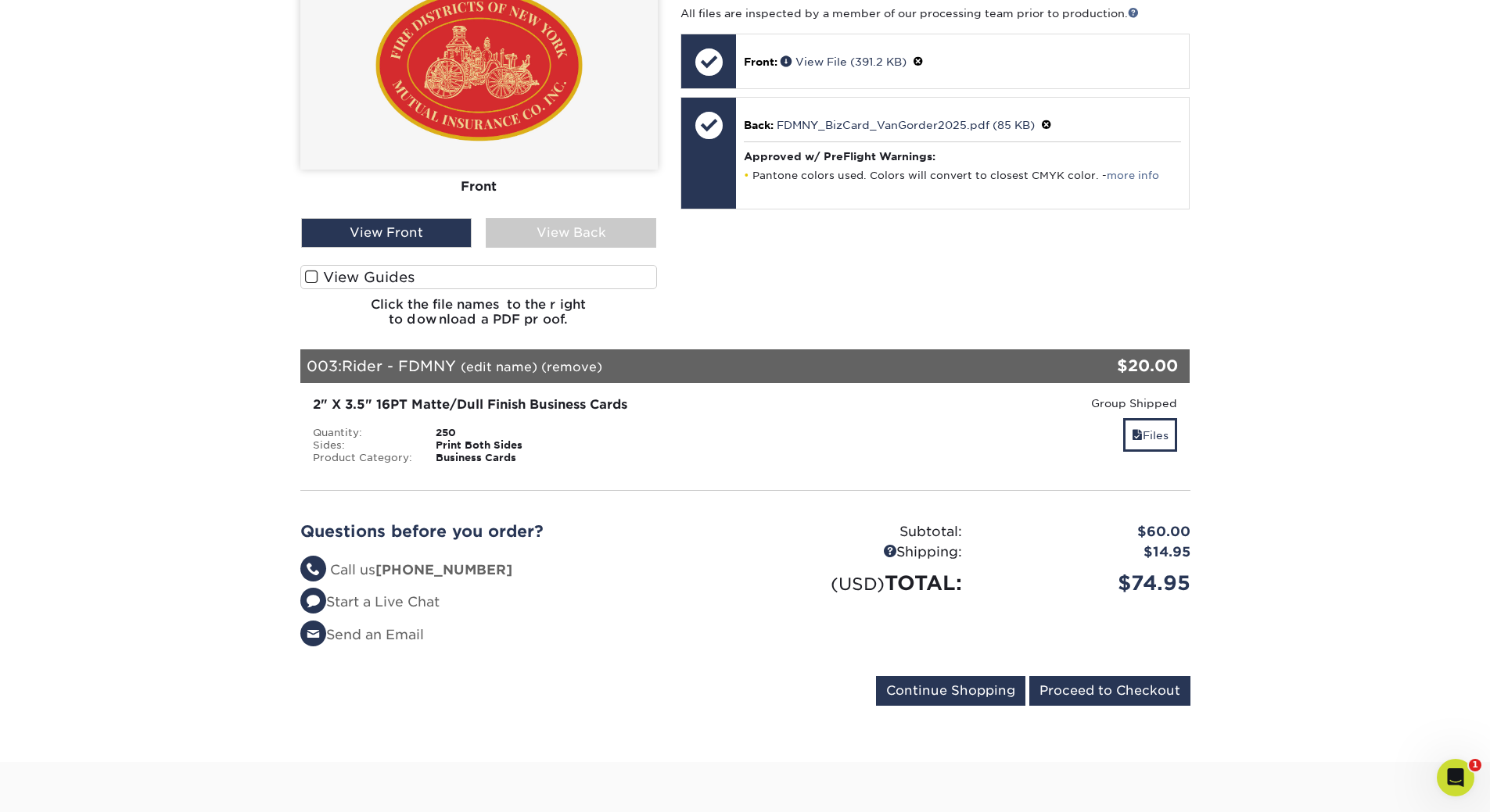
scroll to position [1094, 0]
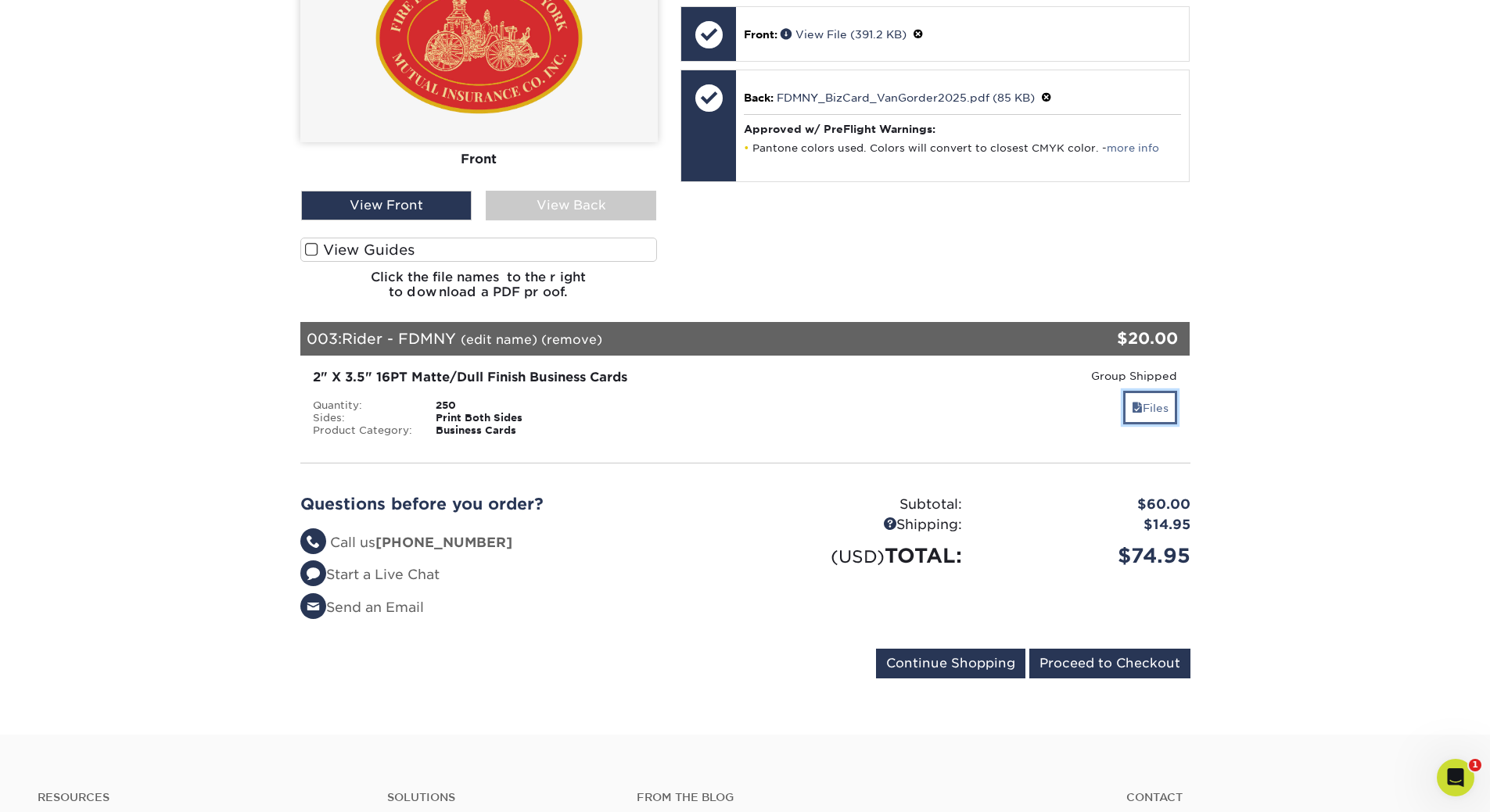
click at [1123, 414] on link "Files" at bounding box center [1150, 407] width 54 height 34
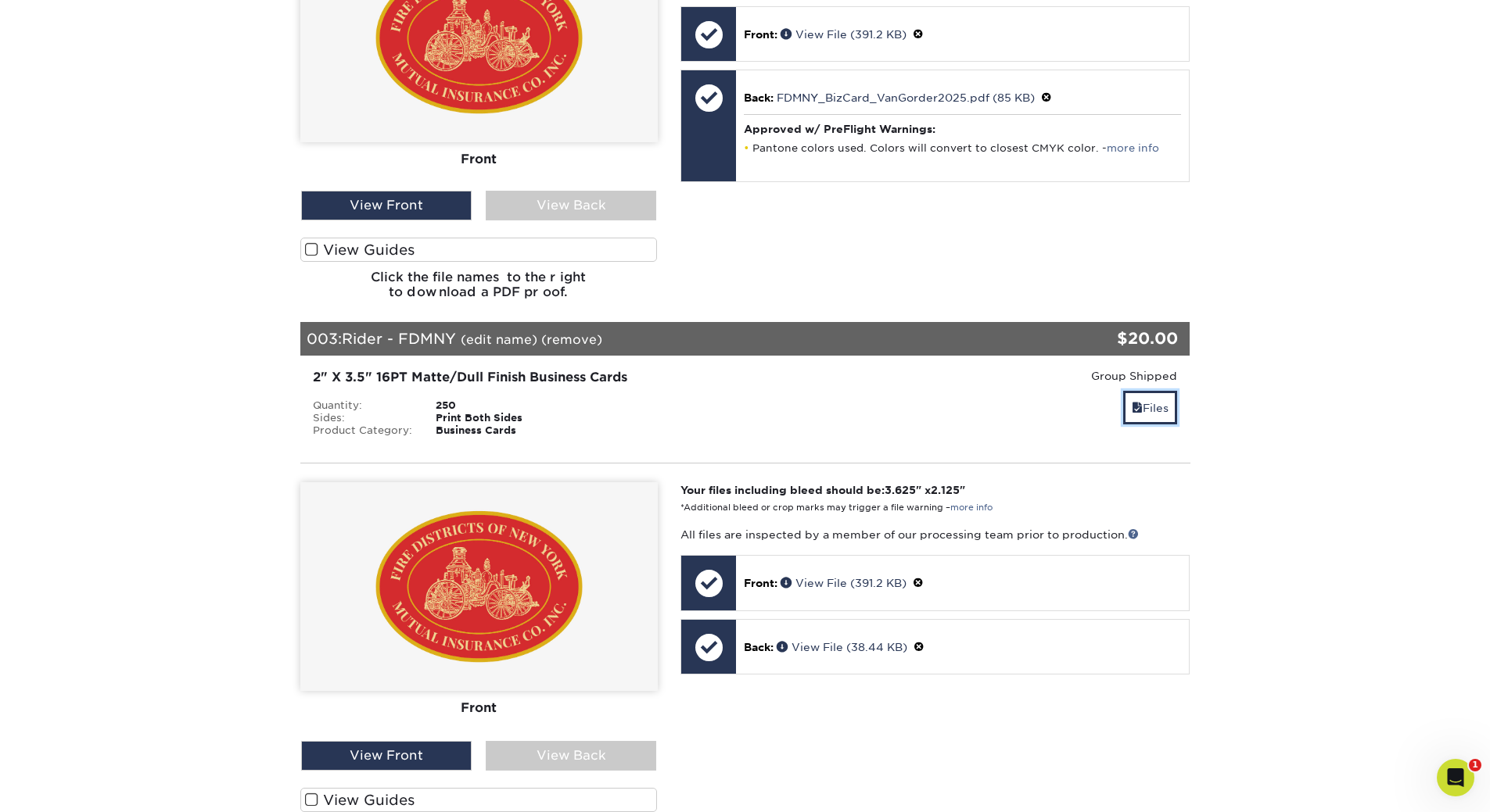
scroll to position [1250, 0]
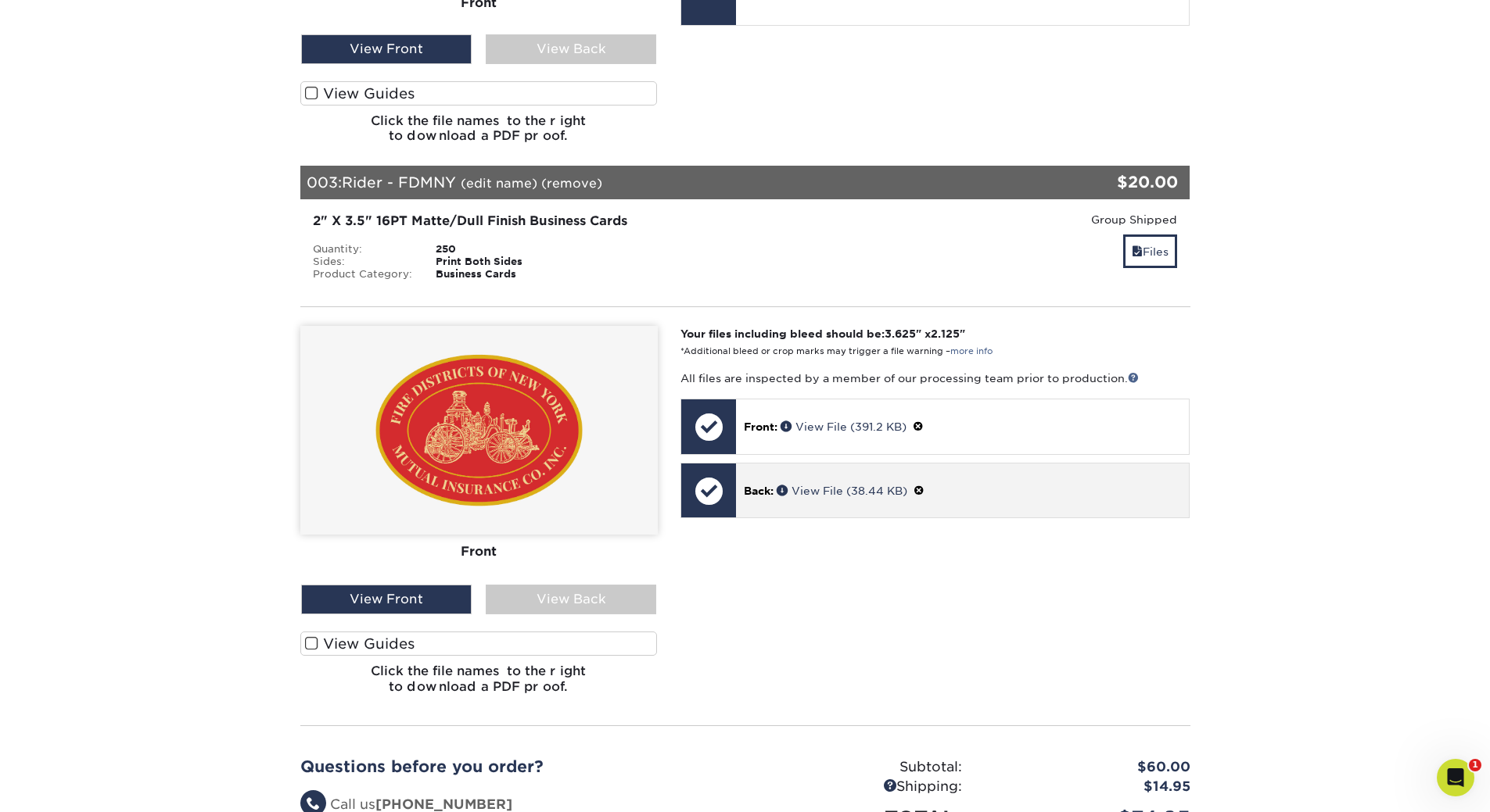
click at [925, 489] on span at bounding box center [918, 491] width 11 height 13
click at [759, 501] on link "Ok" at bounding box center [760, 508] width 34 height 24
click at [775, 492] on p "Back: Click to select or drag and drop the file here." at bounding box center [963, 490] width 431 height 32
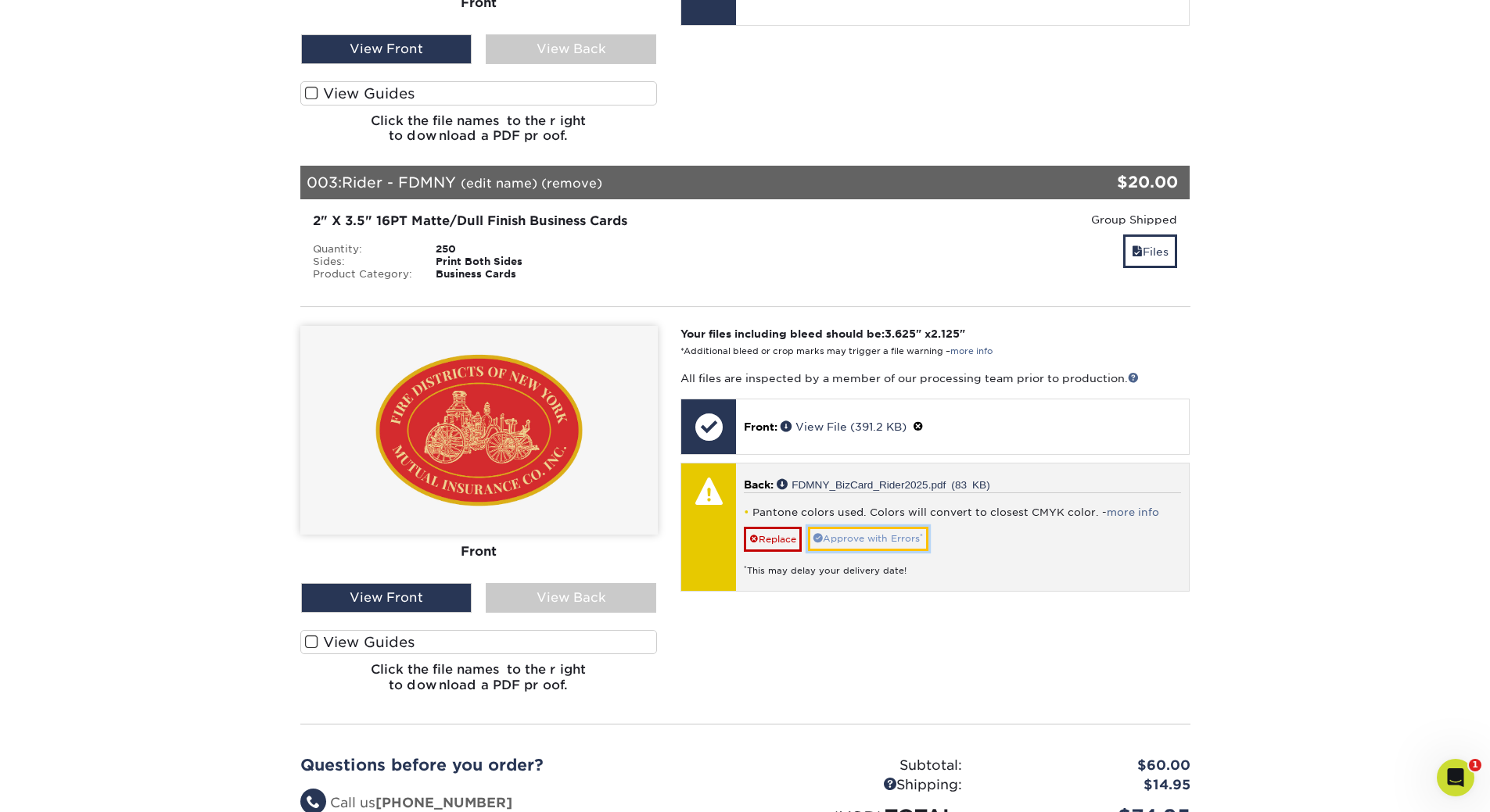
click at [875, 538] on link "Approve with Errors *" at bounding box center [868, 538] width 120 height 24
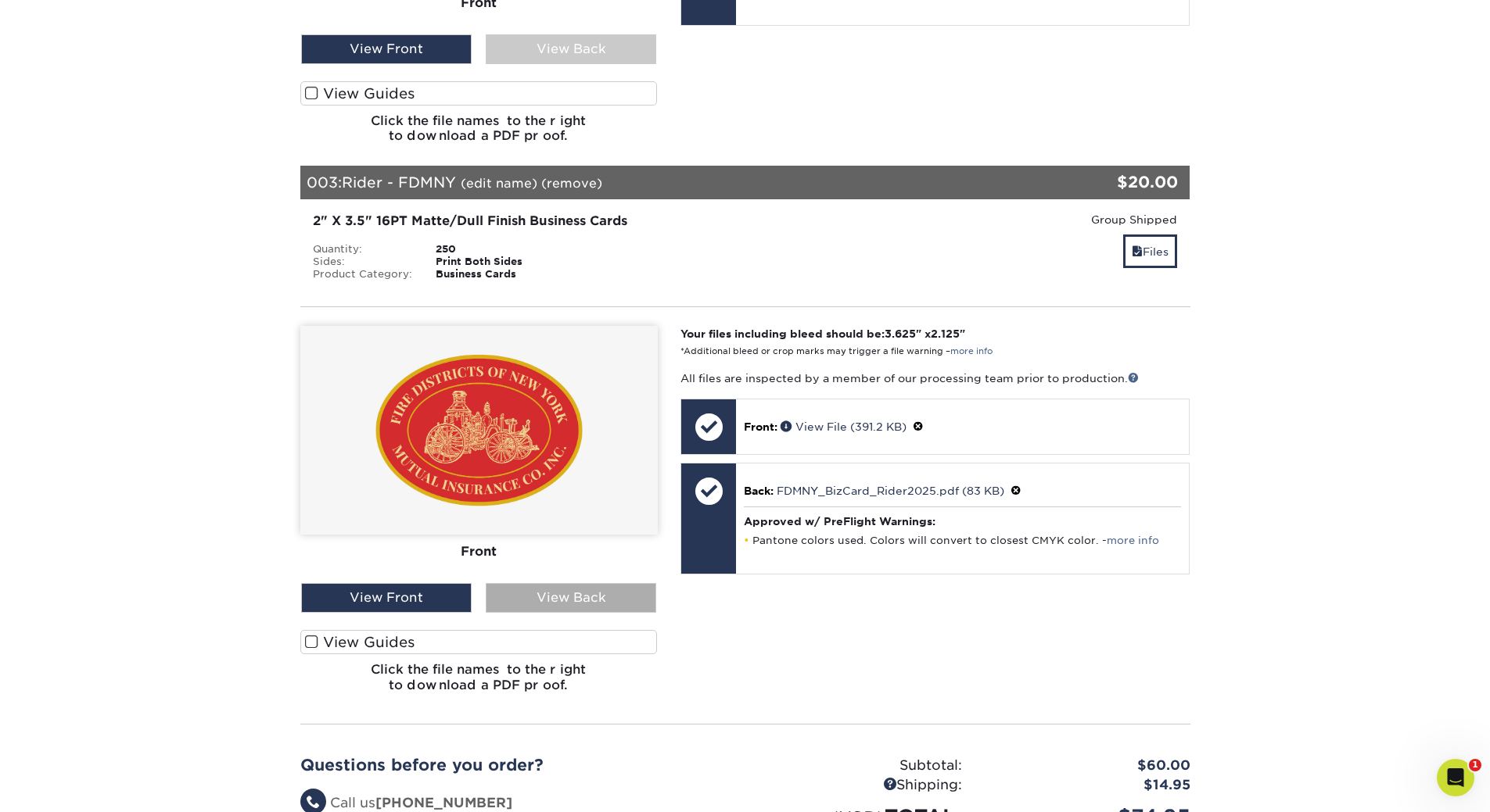
click at [603, 599] on div "View Back" at bounding box center [571, 598] width 171 height 30
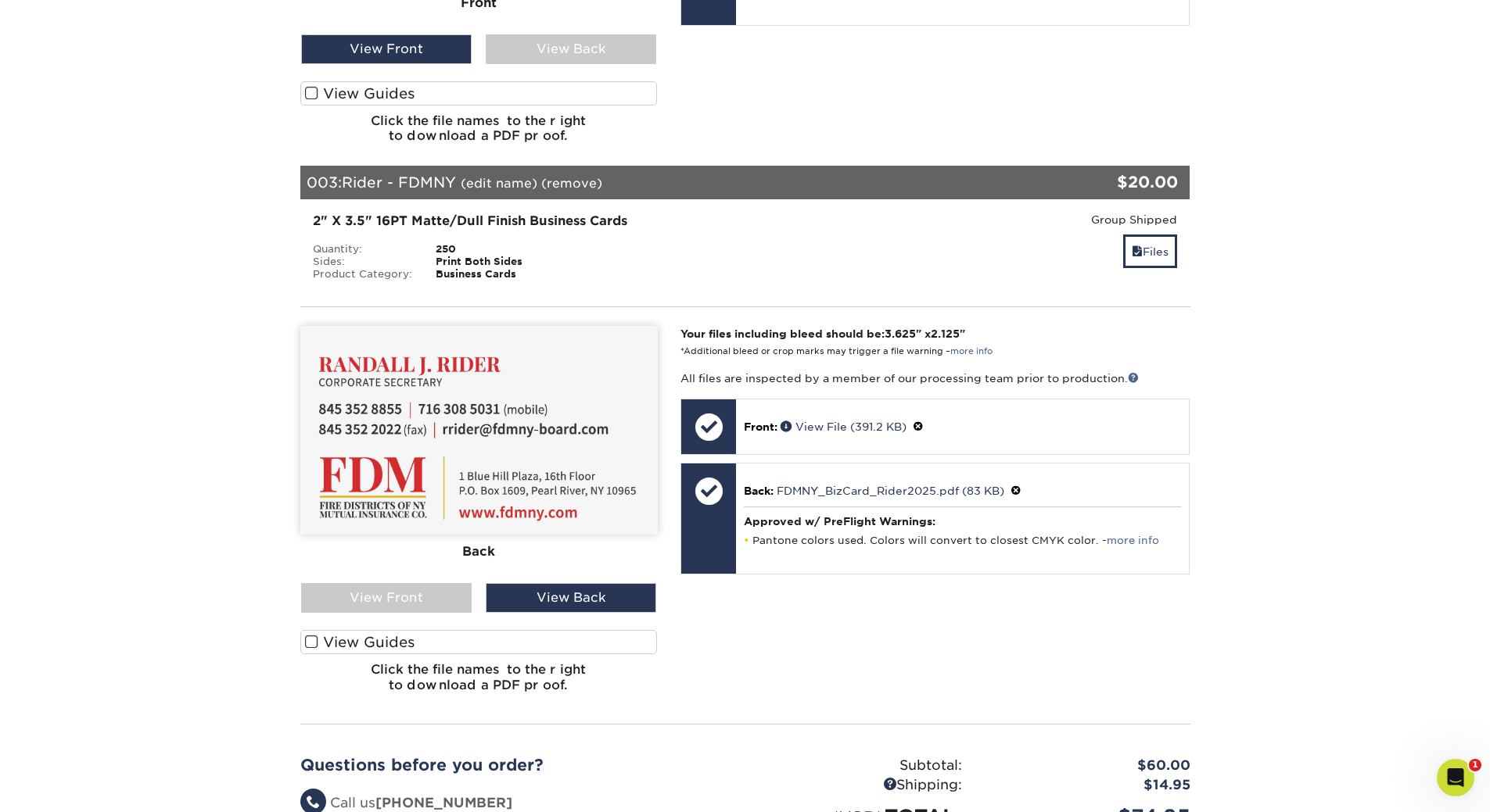
click at [404, 647] on label "View Guides" at bounding box center [479, 642] width 357 height 24
click at [0, 0] on input "View Guides" at bounding box center [0, 0] width 0 height 0
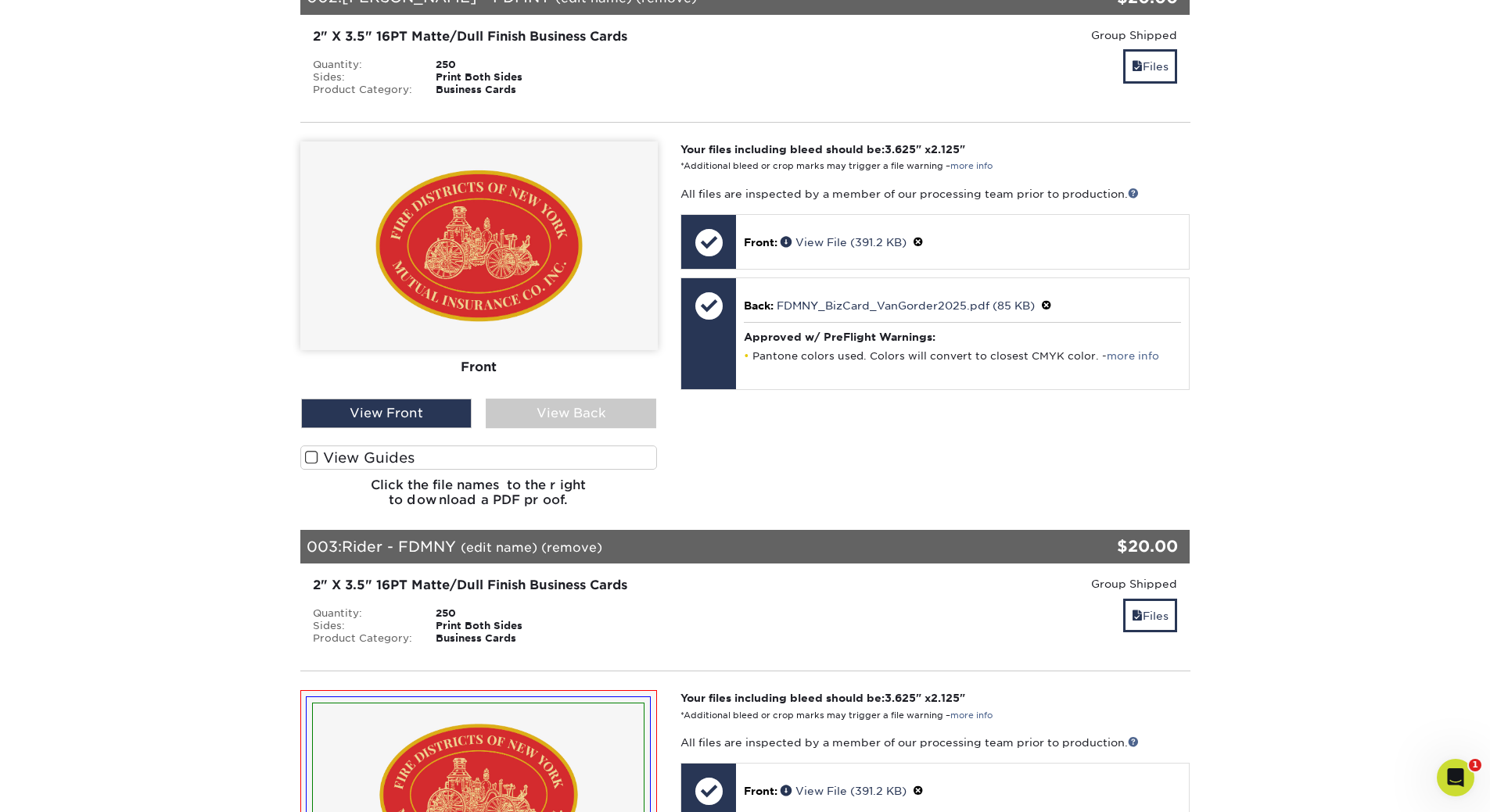
scroll to position [782, 0]
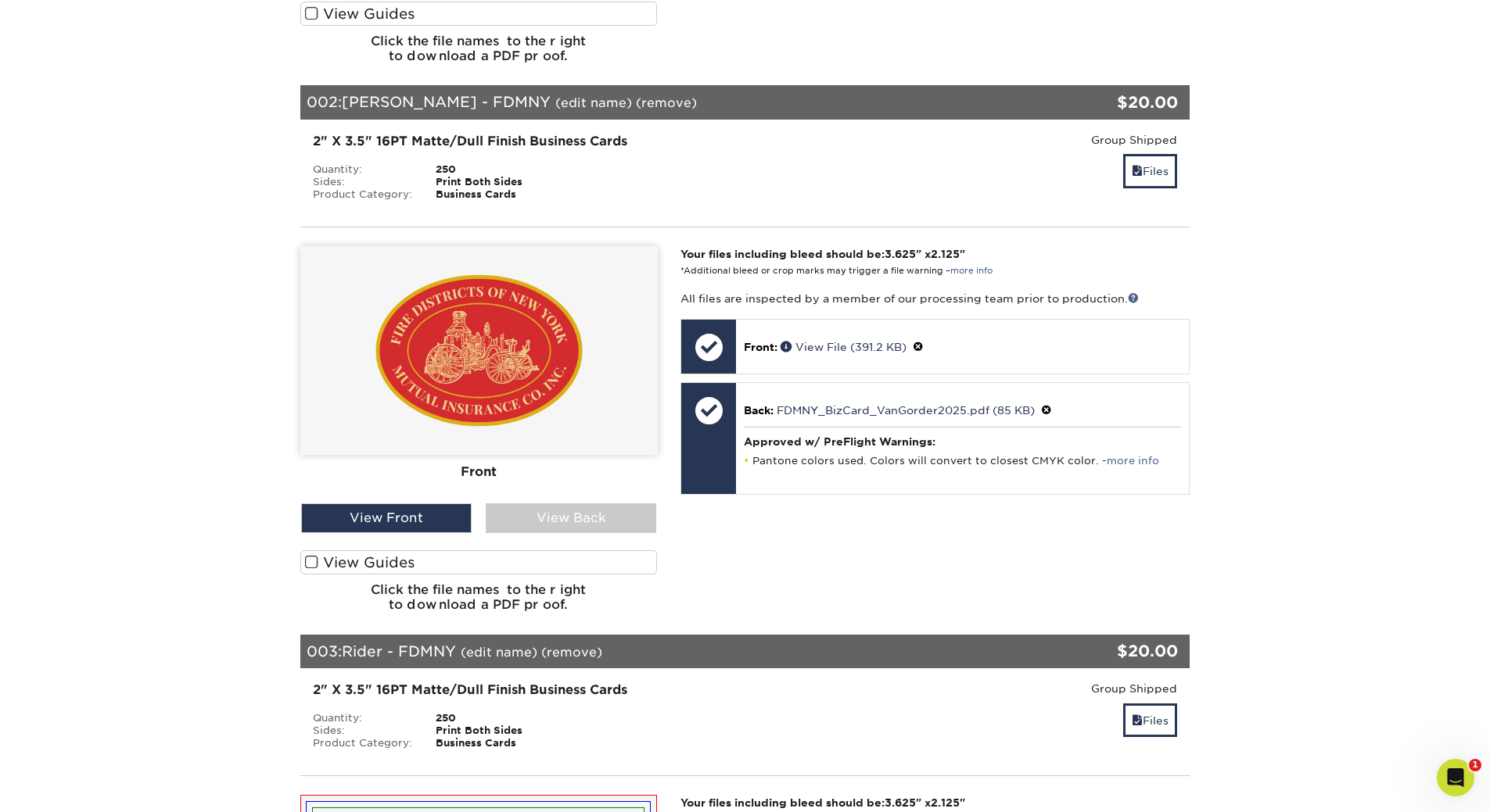
click at [504, 560] on label "View Guides" at bounding box center [479, 562] width 357 height 24
click at [0, 0] on input "View Guides" at bounding box center [0, 0] width 0 height 0
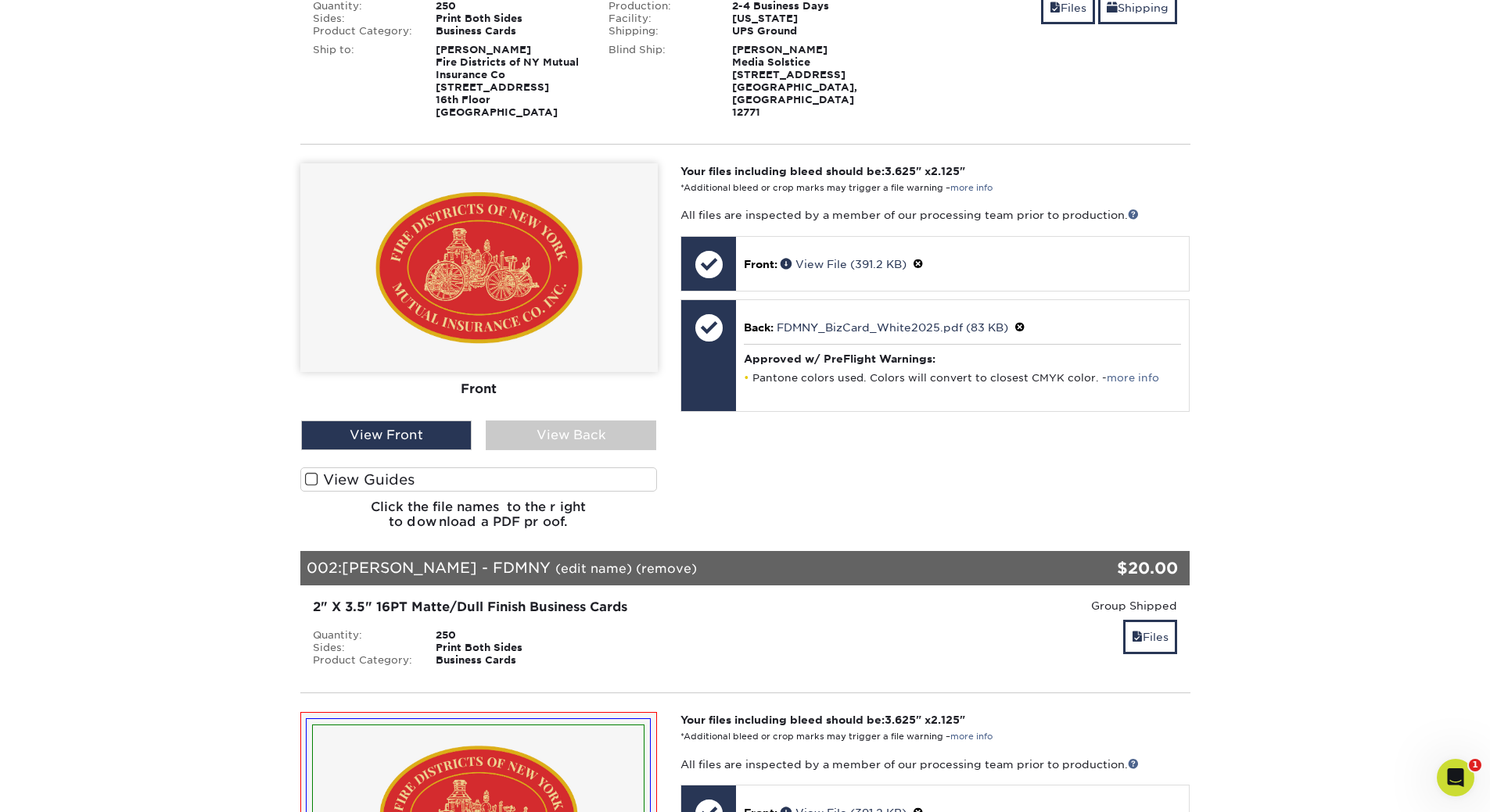
scroll to position [312, 0]
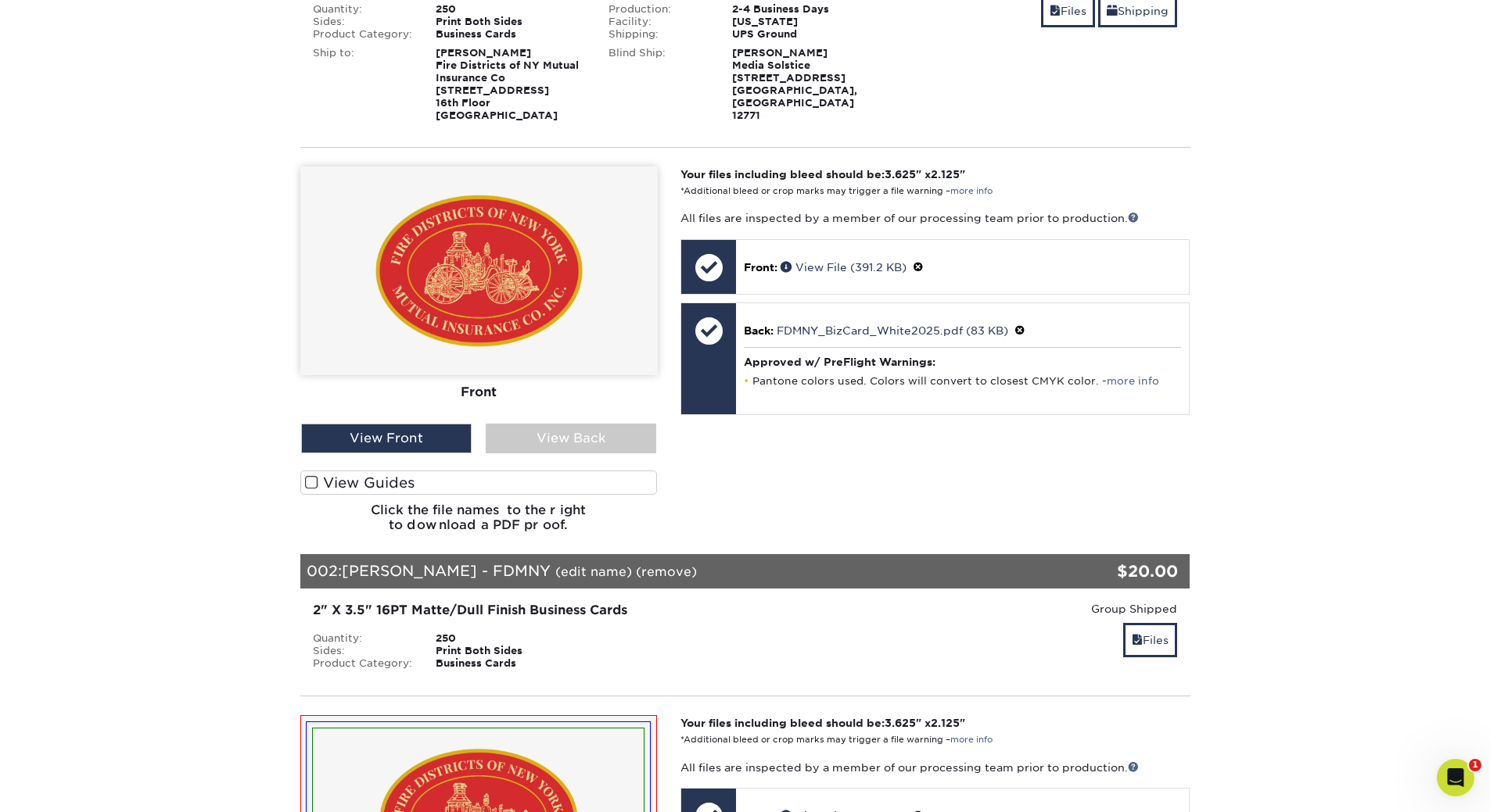
click at [482, 480] on label "View Guides" at bounding box center [479, 482] width 357 height 24
click at [0, 0] on input "View Guides" at bounding box center [0, 0] width 0 height 0
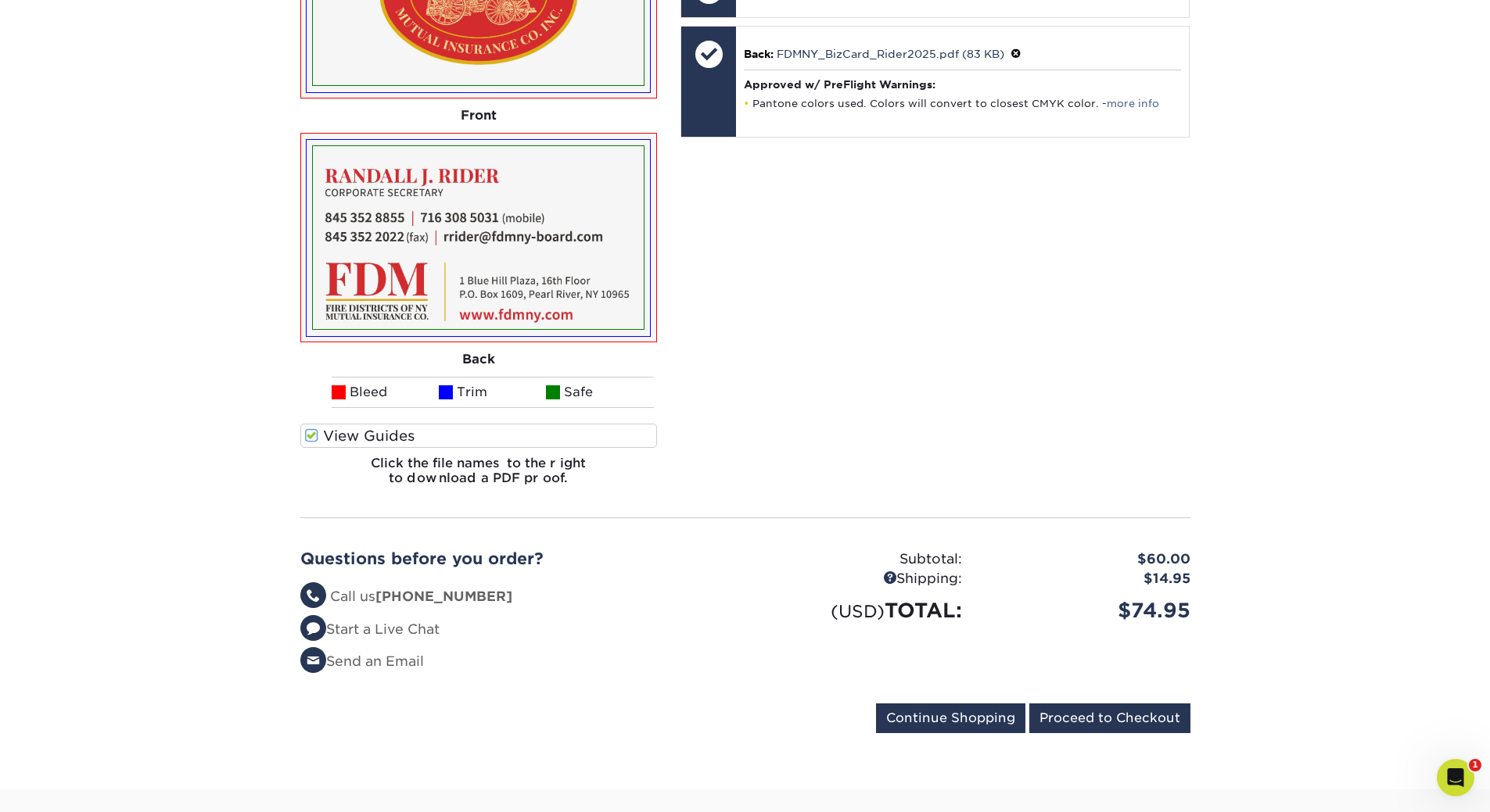
scroll to position [2189, 0]
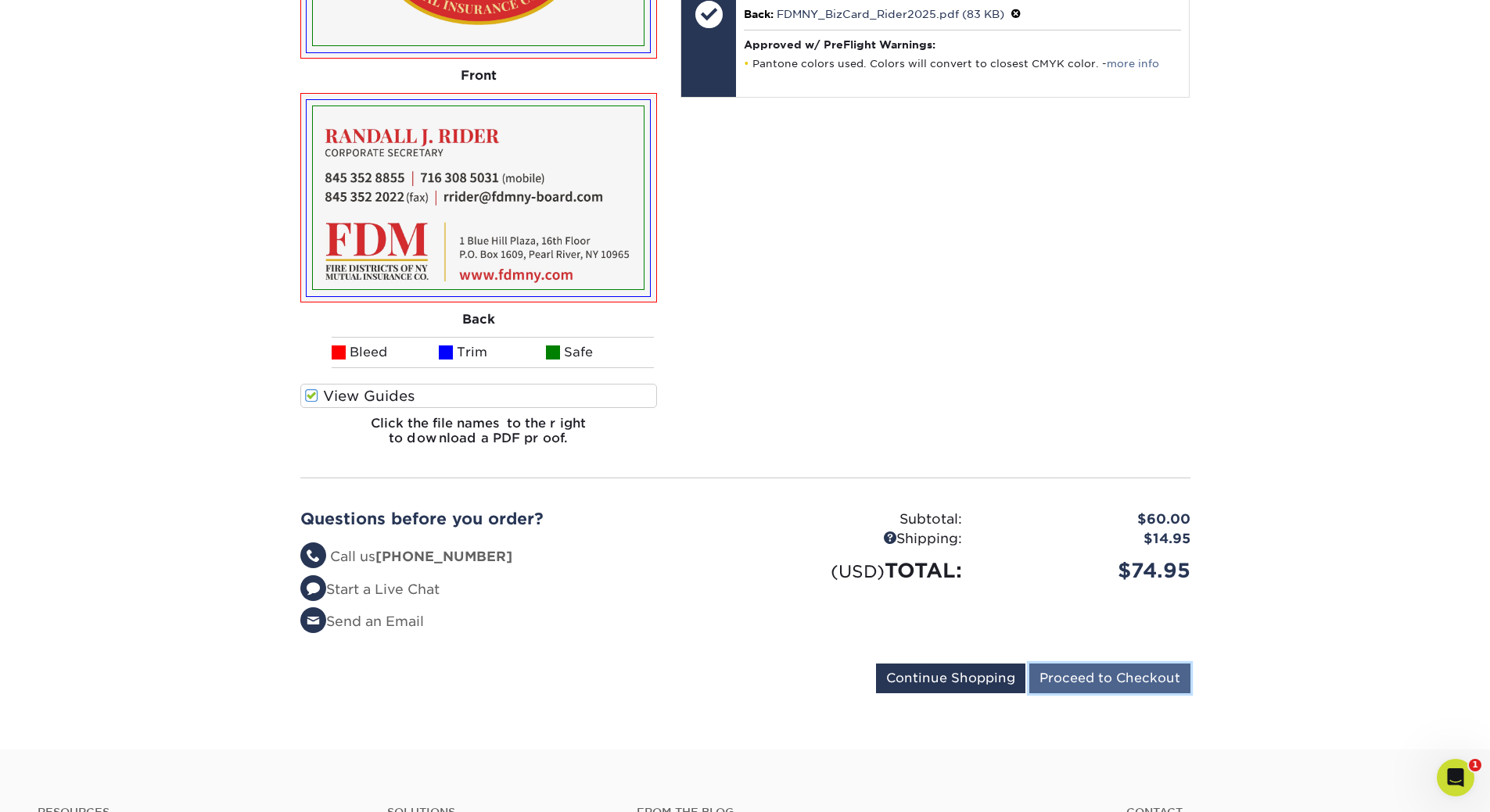
click at [1101, 682] on input "Proceed to Checkout" at bounding box center [1110, 678] width 161 height 30
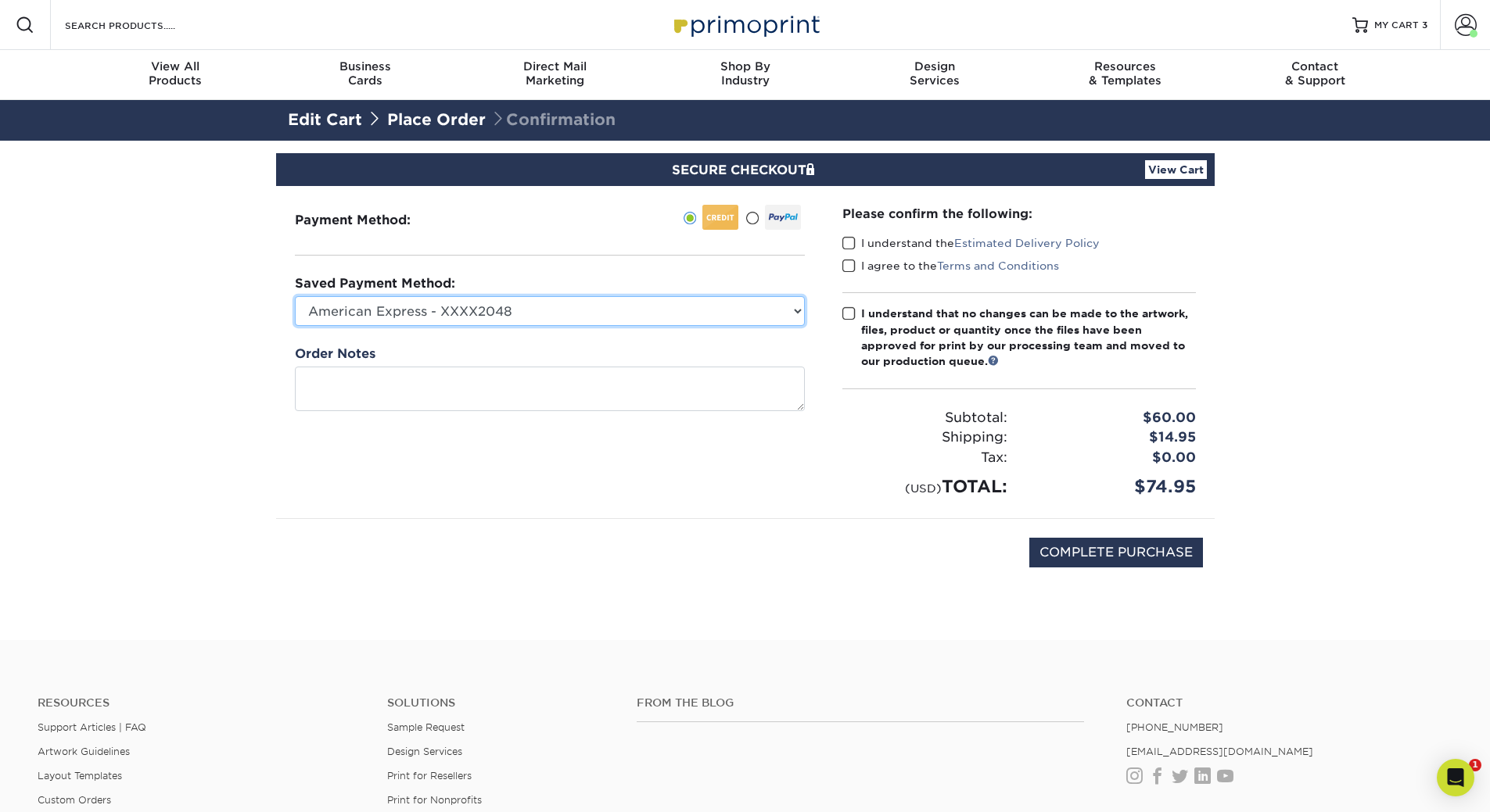
click at [601, 311] on select "American Express - XXXX2048 American Express - XXXX1024 American Express - XXXX…" at bounding box center [549, 310] width 510 height 30
select select "67750"
click at [295, 296] on select "American Express - XXXX2048 American Express - XXXX1024 American Express - XXXX…" at bounding box center [549, 310] width 510 height 30
click at [889, 244] on label "I understand the Estimated Delivery Policy" at bounding box center [971, 244] width 257 height 16
click at [0, 0] on input "I understand the Estimated Delivery Policy" at bounding box center [0, 0] width 0 height 0
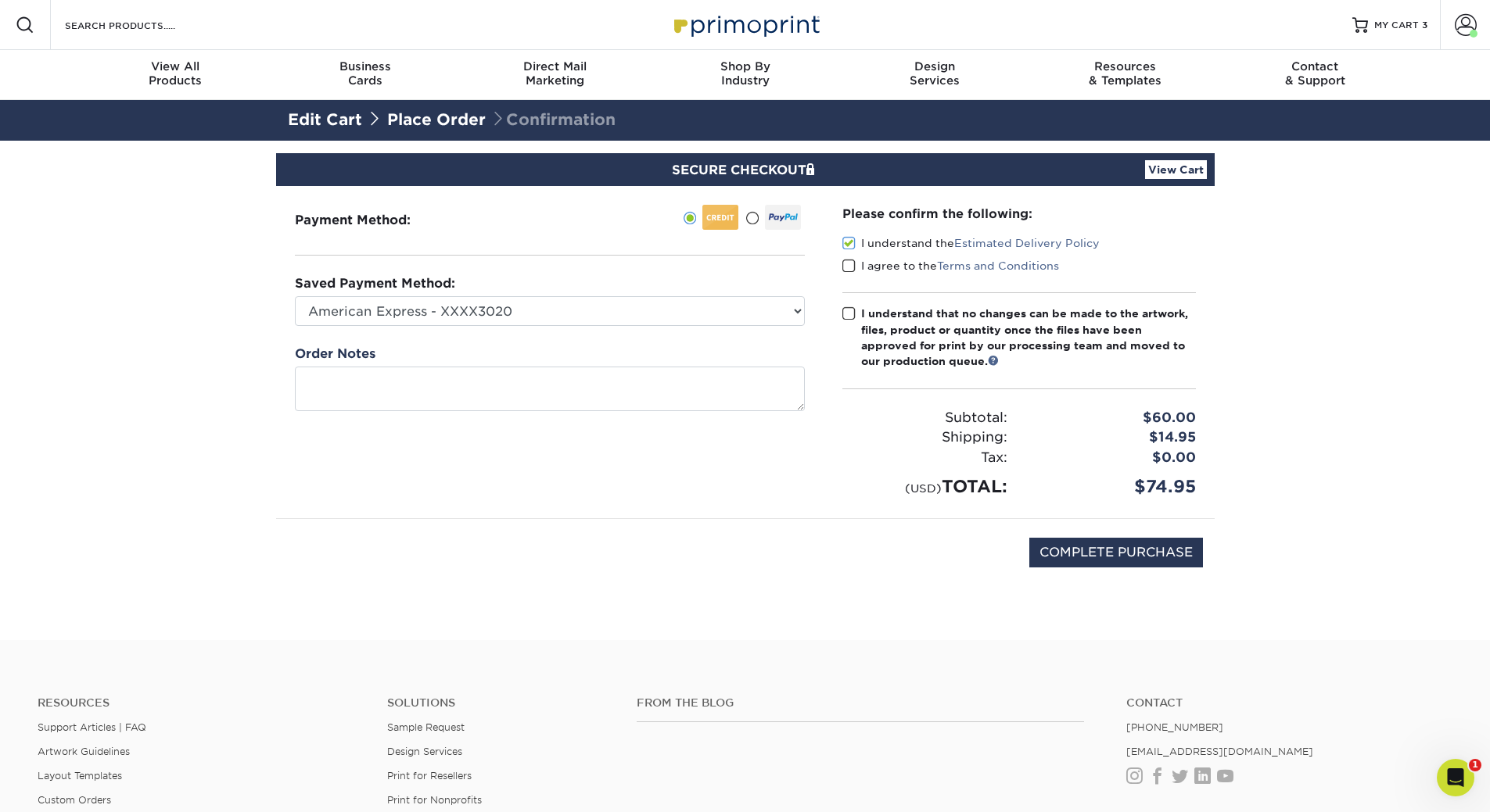
click at [881, 267] on label "I agree to the Terms and Conditions" at bounding box center [950, 266] width 216 height 16
click at [0, 0] on input "I agree to the Terms and Conditions" at bounding box center [0, 0] width 0 height 0
click at [847, 320] on span at bounding box center [849, 313] width 14 height 15
click at [0, 0] on input "I understand that no changes can be made to the artwork, files, product or quan…" at bounding box center [0, 0] width 0 height 0
click at [1109, 552] on input "COMPLETE PURCHASE" at bounding box center [1116, 552] width 174 height 30
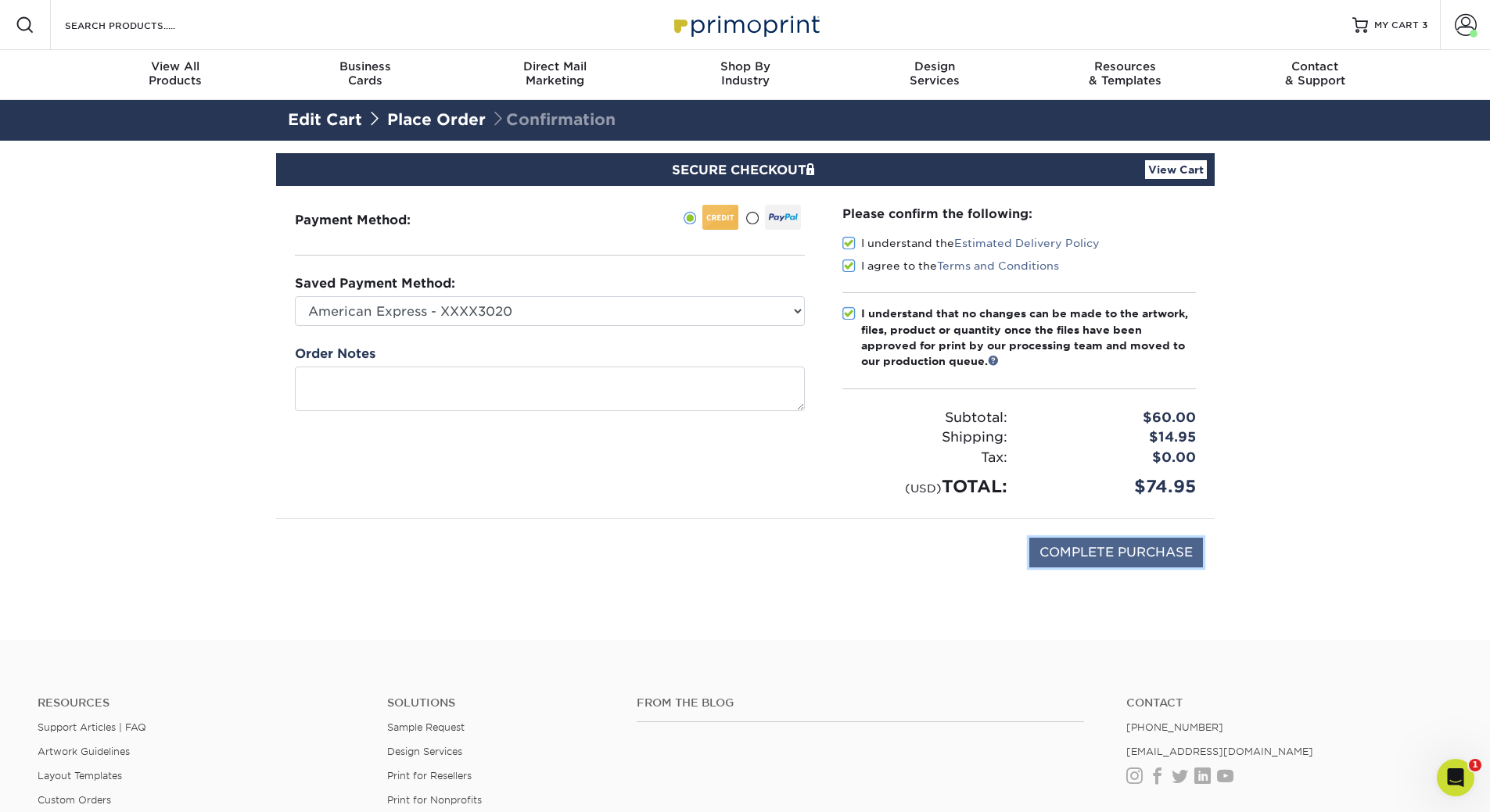
type input "PROCESSING, PLEASE WAIT..."
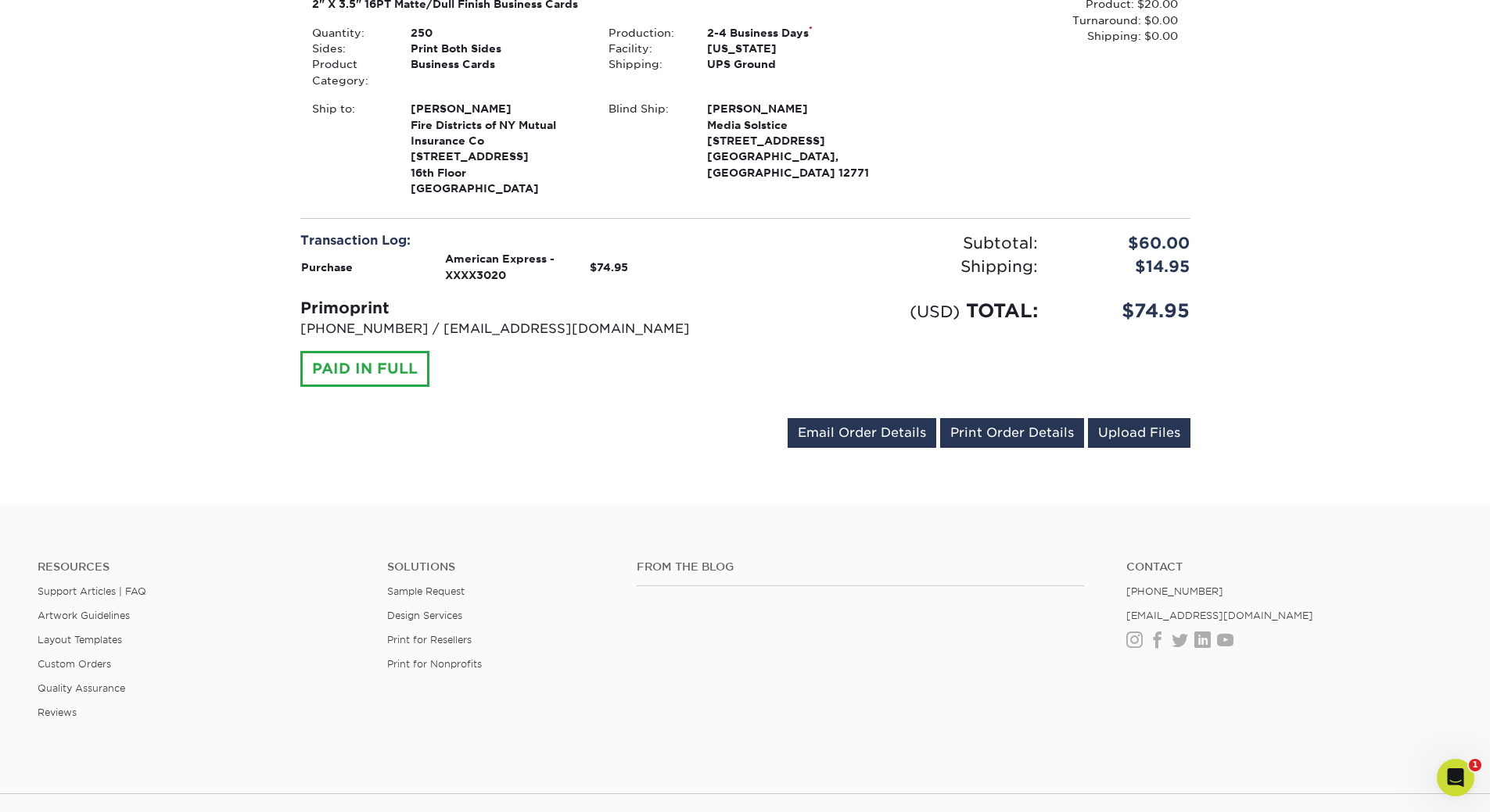
scroll to position [1094, 0]
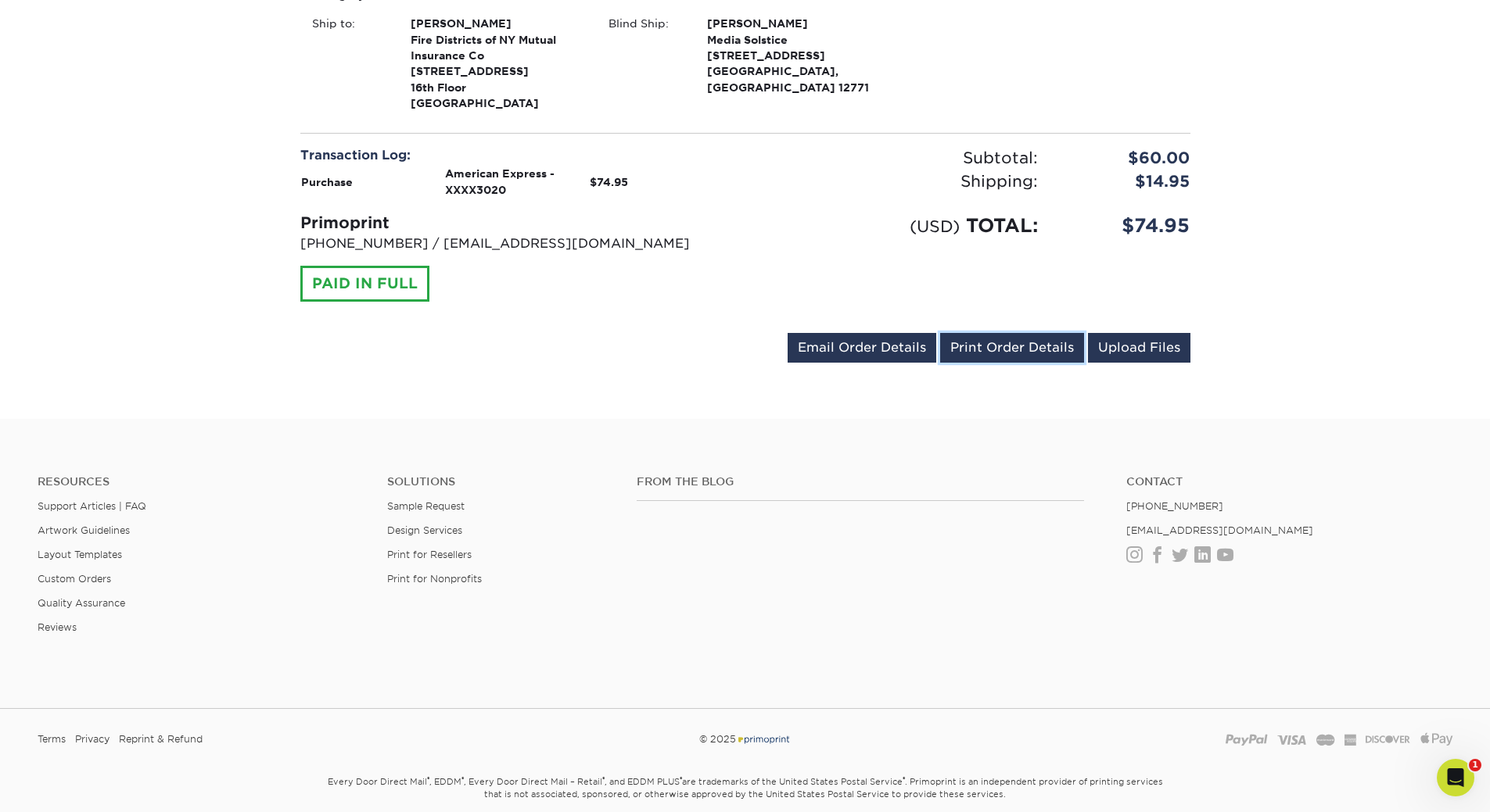
drag, startPoint x: 1005, startPoint y: 346, endPoint x: 1073, endPoint y: 513, distance: 180.3
click at [1005, 346] on link "Print Order Details" at bounding box center [1012, 347] width 144 height 30
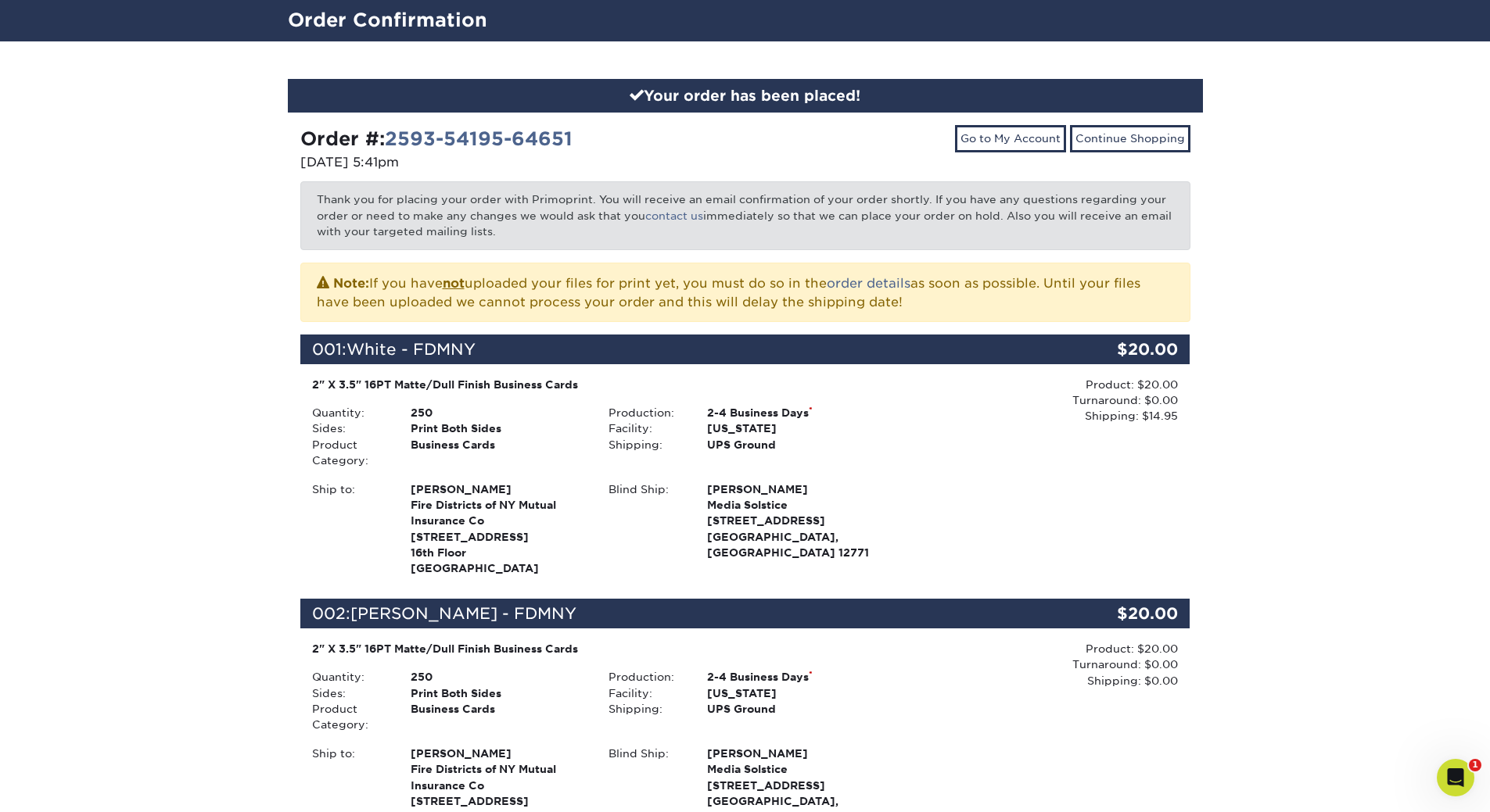
scroll to position [0, 0]
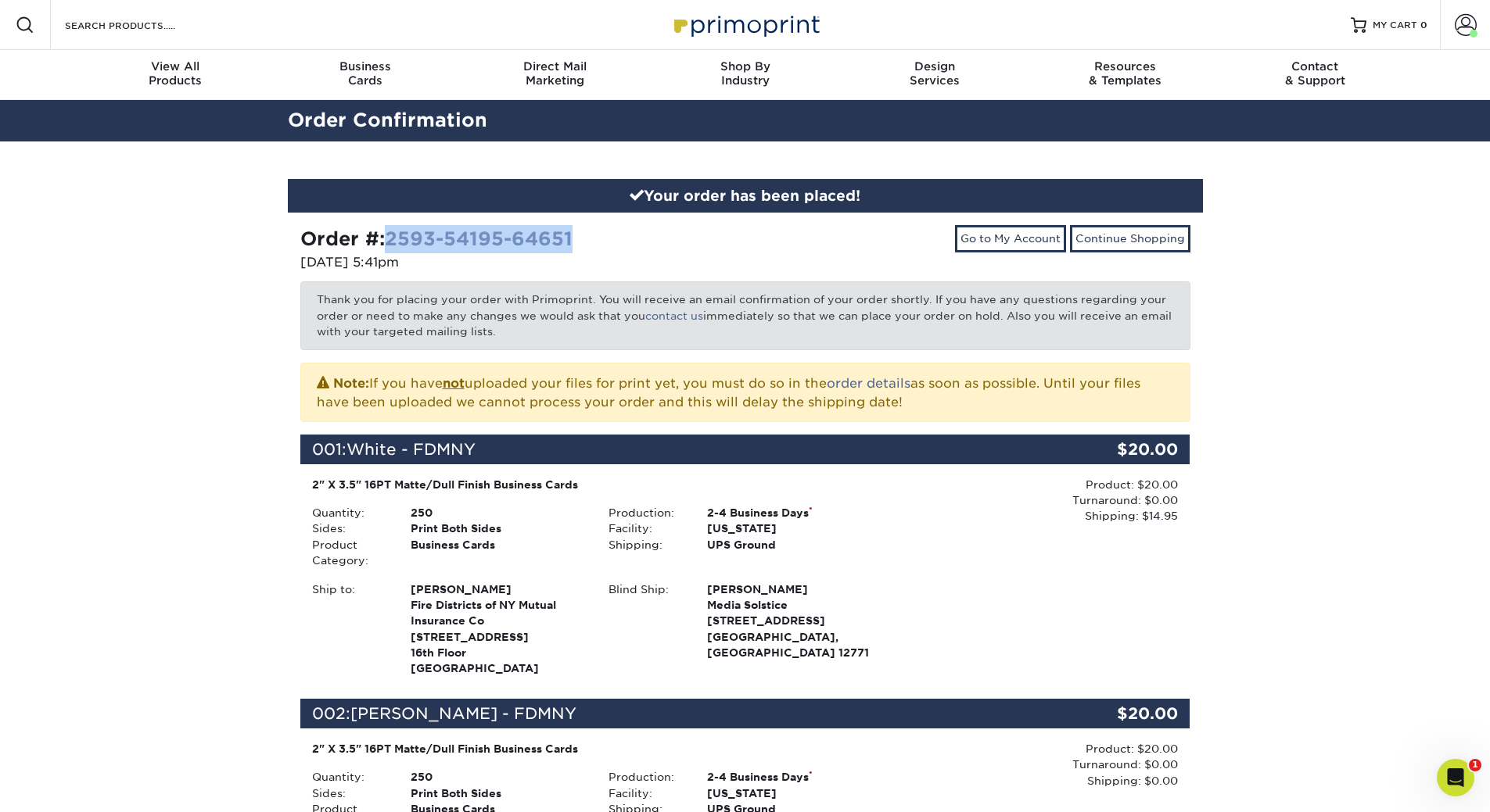
drag, startPoint x: 598, startPoint y: 240, endPoint x: 394, endPoint y: 236, distance: 204.0
click at [394, 236] on div "Order #: 2593-54195-64651" at bounding box center [516, 239] width 433 height 28
copy link "2593-54195-64651"
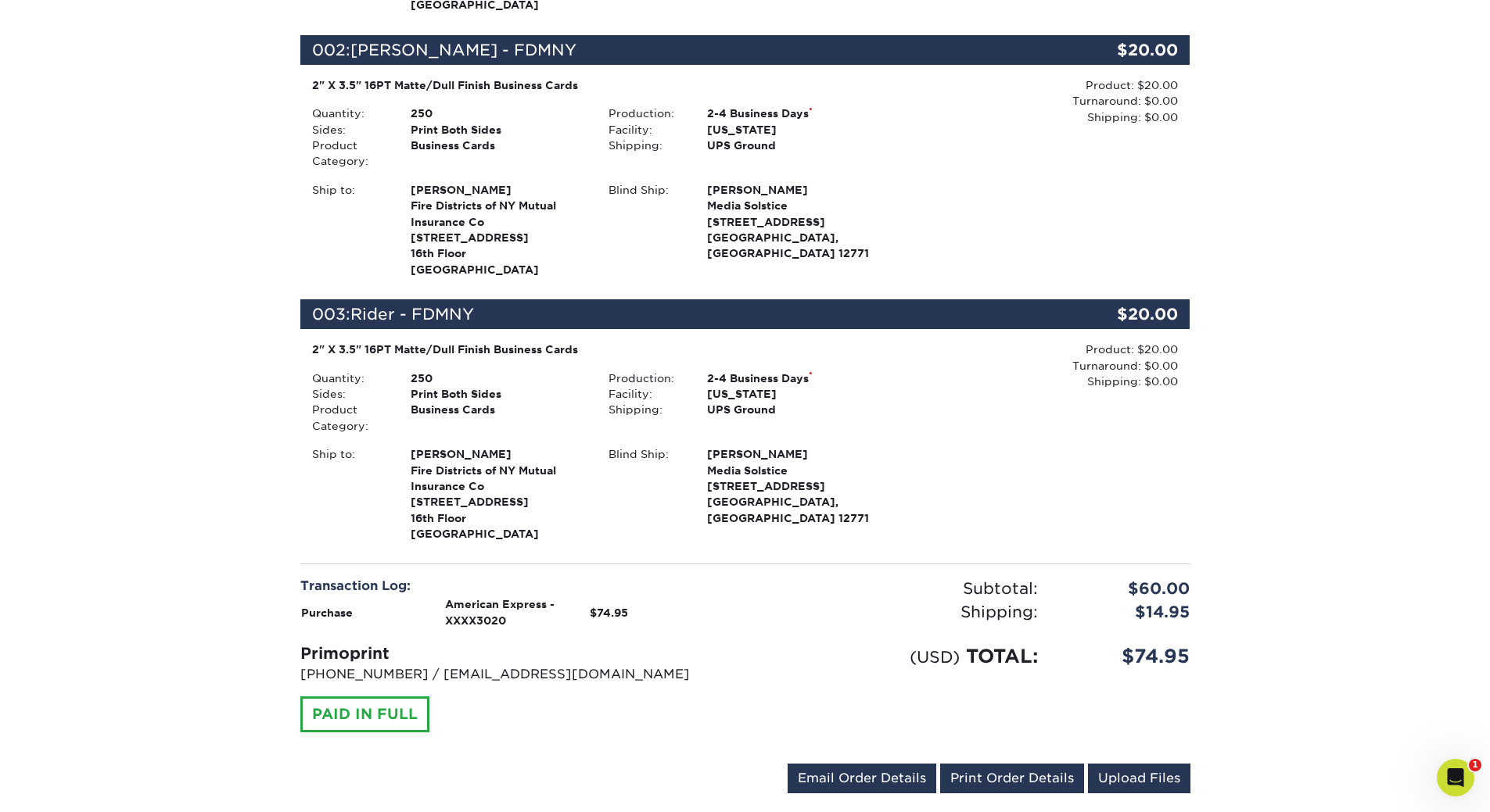
scroll to position [703, 0]
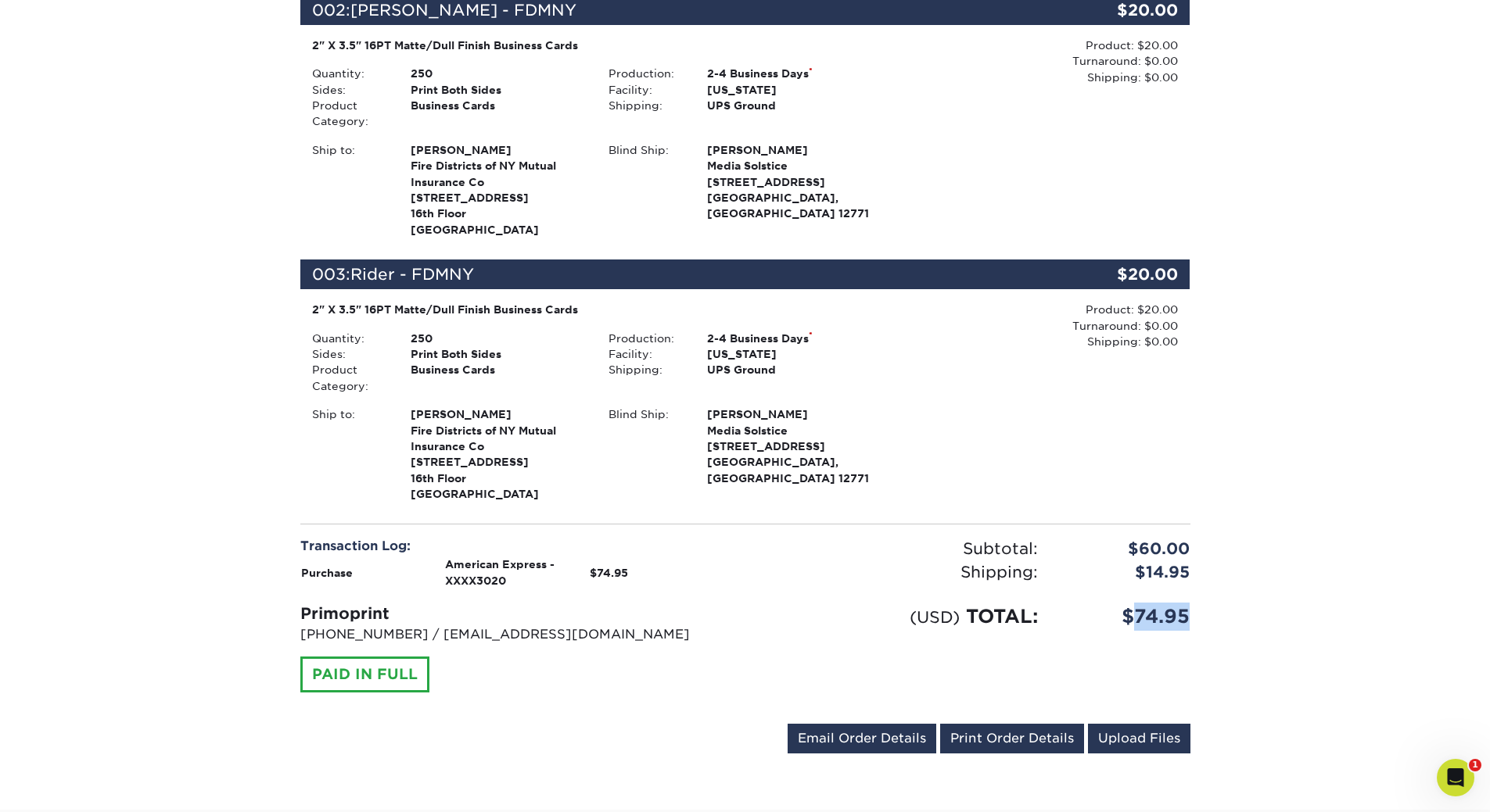
drag, startPoint x: 1207, startPoint y: 614, endPoint x: 1137, endPoint y: 610, distance: 70.1
click at [1137, 610] on div "Your order has been placed! Order #: 2593-54195-64651 [DATE] 5:41pm Go to My Ac…" at bounding box center [745, 124] width 939 height 1372
copy div "74.95"
